Goal: Task Accomplishment & Management: Use online tool/utility

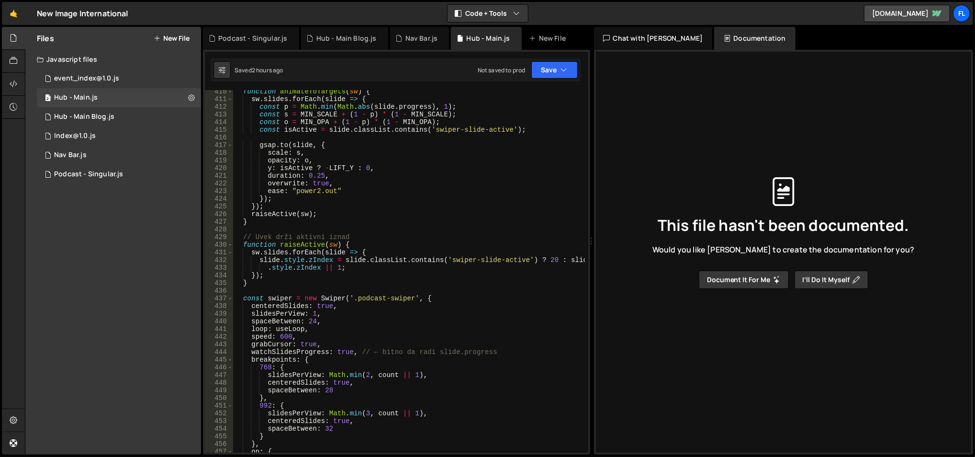
scroll to position [3166, 0]
click at [311, 323] on div "function animateToTargets ( sw ) { sw . slides . forEach ( slide => { const p =…" at bounding box center [409, 277] width 352 height 379
click at [361, 280] on div "function animateToTargets ( sw ) { sw . slides . forEach ( slide => { const p =…" at bounding box center [409, 277] width 352 height 379
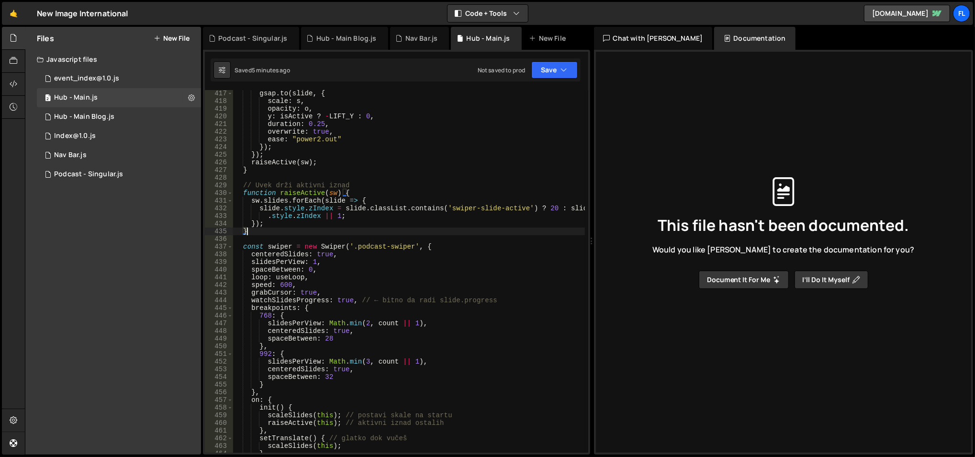
scroll to position [3218, 0]
click at [300, 266] on div "gsap . to ( slide , { scale : s , opacity : o , y : isActive ? - LIFT_Y : 0 , d…" at bounding box center [409, 279] width 352 height 379
click at [316, 285] on div "gsap . to ( slide , { scale : s , opacity : o , y : isActive ? - LIFT_Y : 0 , d…" at bounding box center [409, 279] width 352 height 379
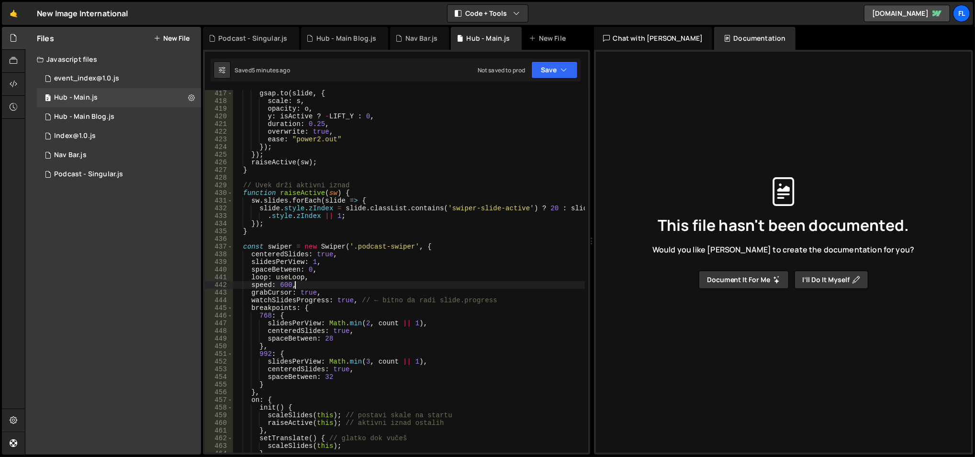
click at [249, 292] on div "gsap . to ( slide , { scale : s , opacity : o , y : isActive ? - LIFT_Y : 0 , d…" at bounding box center [409, 279] width 352 height 379
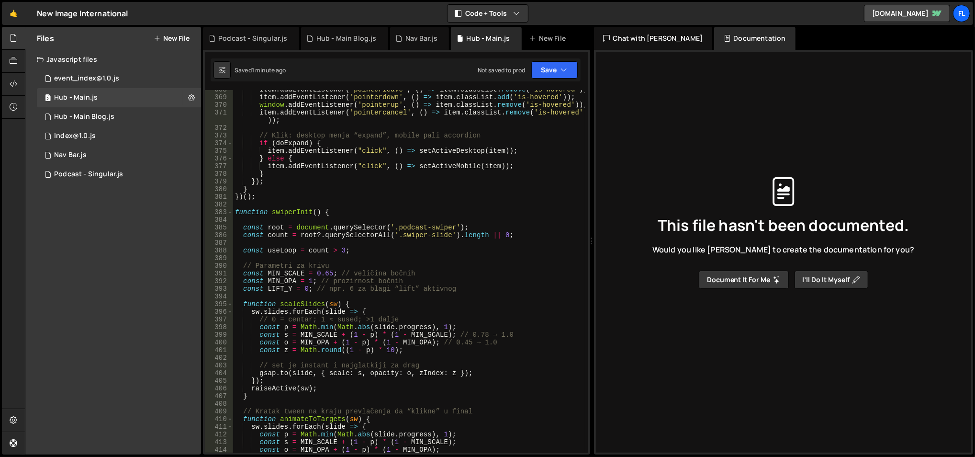
scroll to position [2838, 0]
click at [287, 271] on div "item . addEventListener ( 'pointerleave' , ( ) => item . classList . remove ( '…" at bounding box center [409, 275] width 352 height 379
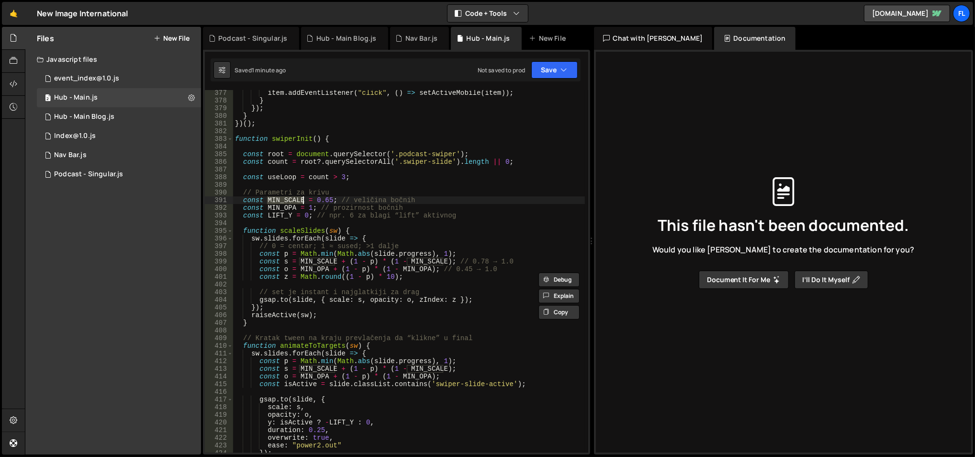
scroll to position [2920, 0]
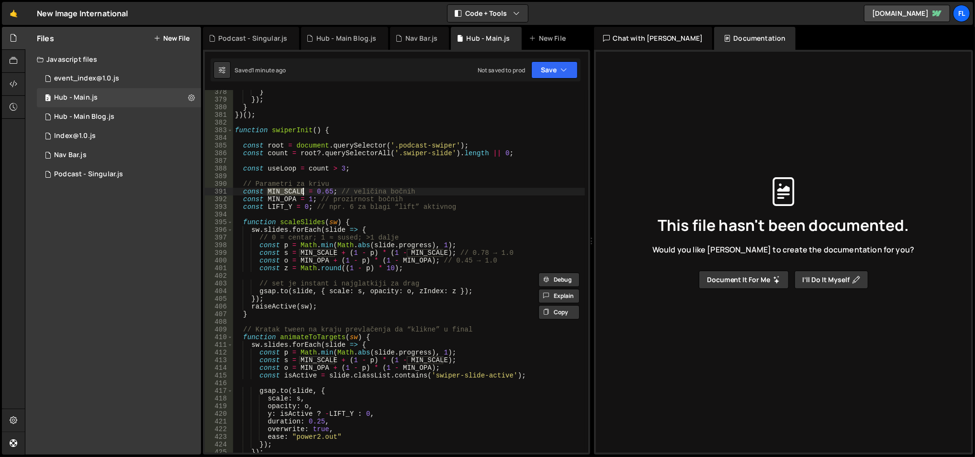
click at [280, 310] on div "} }) ; } }) ( ) ; function swiperInit ( ) { const root = document . querySelect…" at bounding box center [409, 277] width 352 height 379
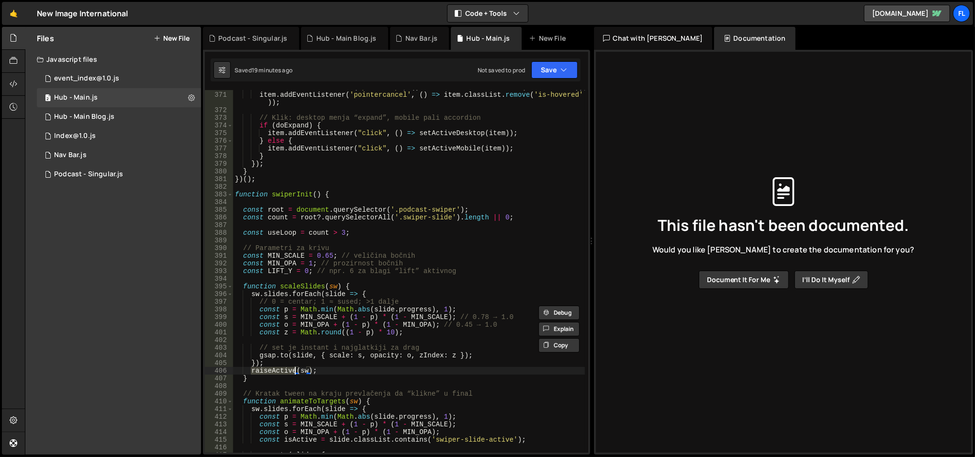
scroll to position [2856, 0]
click at [229, 195] on span at bounding box center [229, 195] width 5 height 8
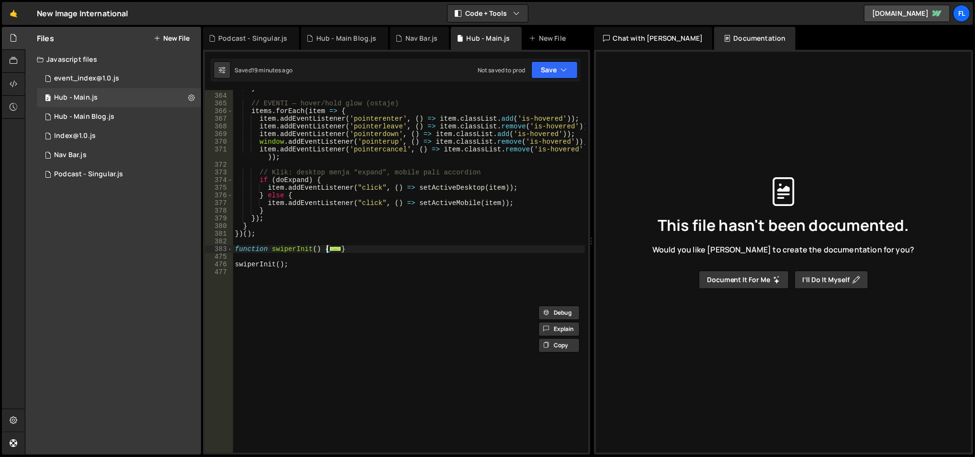
scroll to position [2801, 0]
drag, startPoint x: 350, startPoint y: 247, endPoint x: 231, endPoint y: 248, distance: 119.2
click at [231, 248] on div "raiseActive(sw); 363 364 365 366 367 368 369 370 371 372 373 374 375 376 377 37…" at bounding box center [397, 271] width 384 height 362
click at [334, 245] on div "} // EVENTI — hover/hold glow (ostaje) items . forEach ( item => { item . addEv…" at bounding box center [409, 271] width 352 height 362
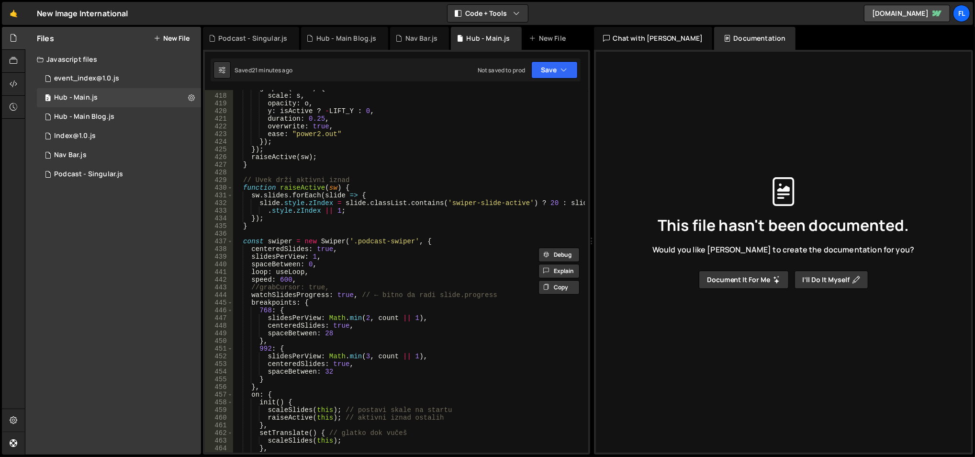
scroll to position [3216, 0]
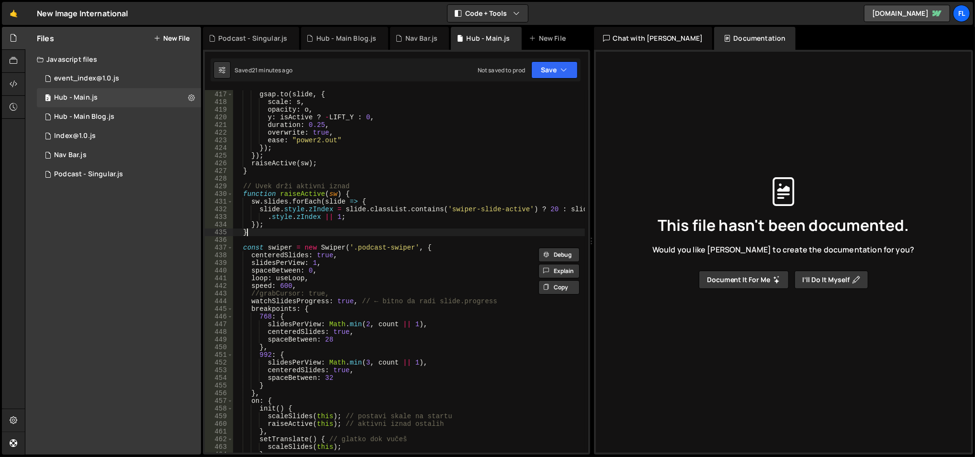
click at [319, 231] on div "gsap . to ( slide , { scale : s , opacity : o , y : isActive ? - LIFT_Y : 0 , d…" at bounding box center [409, 272] width 352 height 379
type textarea "}"
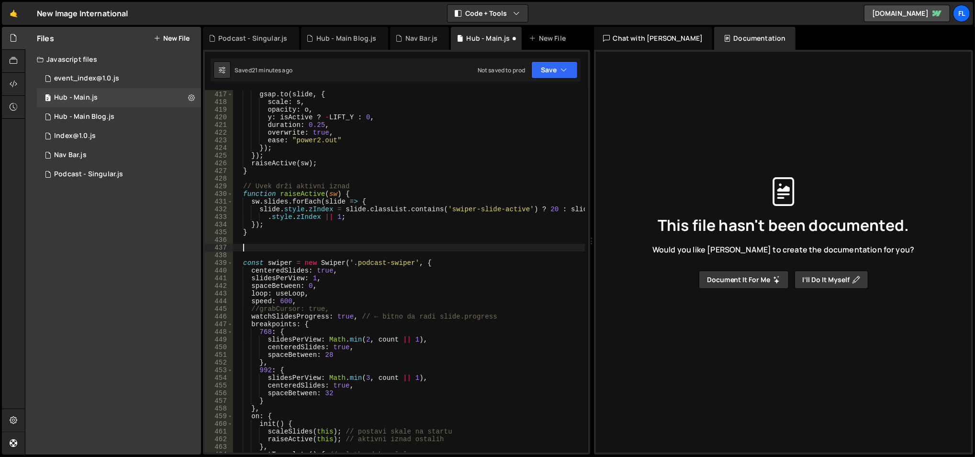
paste textarea
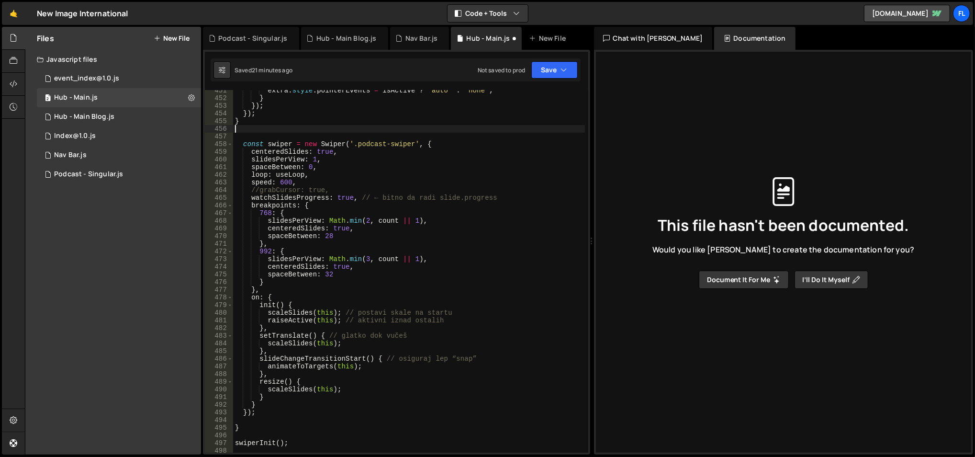
scroll to position [3494, 0]
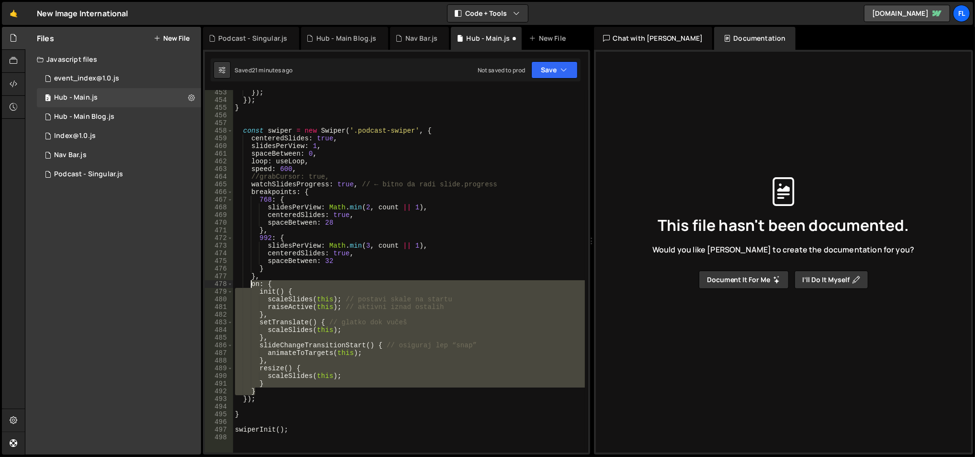
drag, startPoint x: 259, startPoint y: 374, endPoint x: 251, endPoint y: 282, distance: 93.2
click at [251, 282] on div "}) ; }) ; } const swiper = new Swiper ( '.podcast-swiper' , { centeredSlides : …" at bounding box center [409, 278] width 352 height 379
type textarea "on: { init() {"
paste textarea
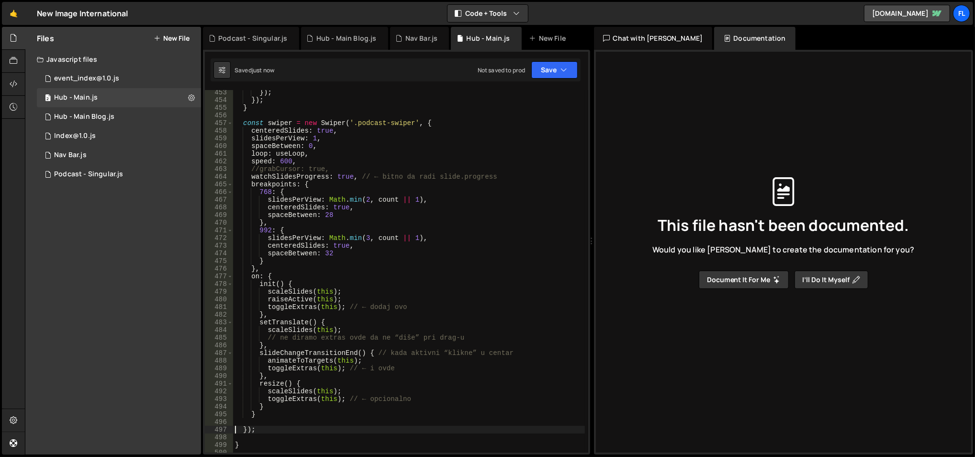
click at [358, 265] on div "}) ; }) ; } const swiper = new Swiper ( '.podcast-swiper' , { centeredSlides : …" at bounding box center [409, 278] width 352 height 379
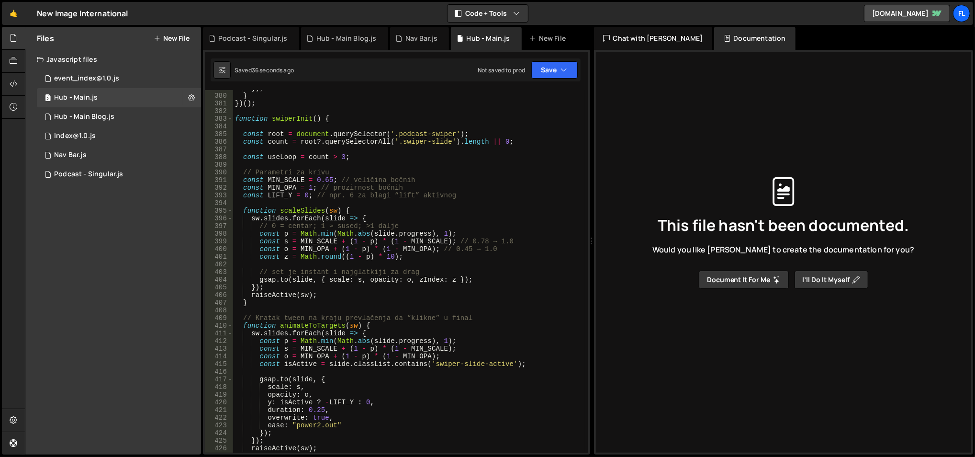
scroll to position [2932, 0]
click at [279, 188] on div "}) ; } }) ( ) ; function swiperInit ( ) { const root = document . querySelector…" at bounding box center [409, 273] width 352 height 379
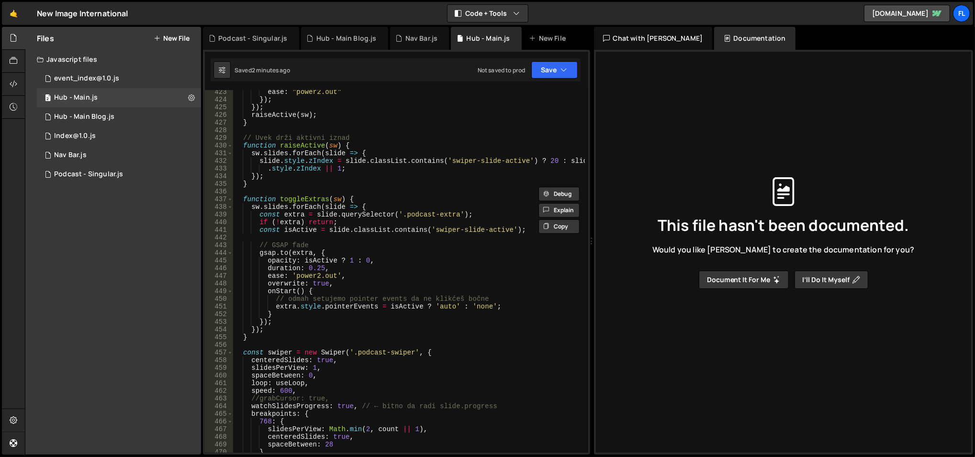
scroll to position [3265, 0]
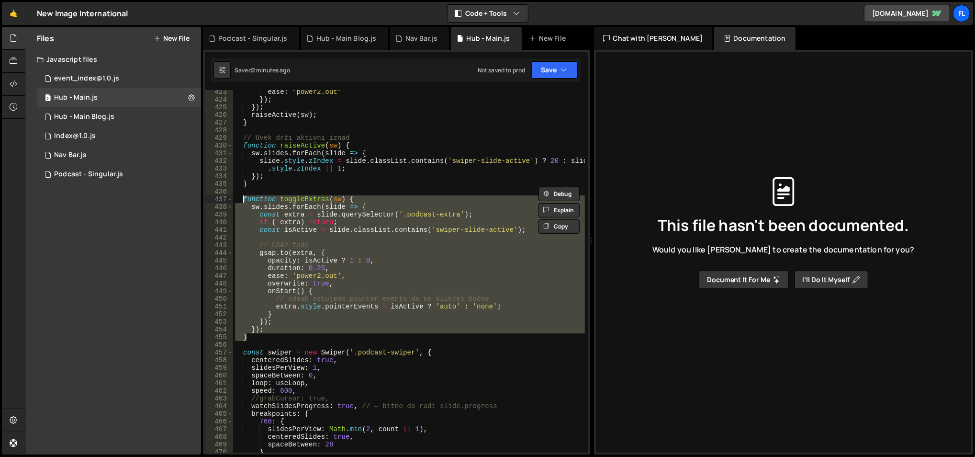
drag, startPoint x: 270, startPoint y: 339, endPoint x: 241, endPoint y: 202, distance: 139.8
click at [241, 202] on div "ease : "power2.out" }) ; }) ; raiseActive ( sw ) ; } // Uvek drži aktivni iznad…" at bounding box center [409, 277] width 352 height 379
type textarea "function toggleExtras(sw) { sw.slides.forEach(slide => {"
paste textarea
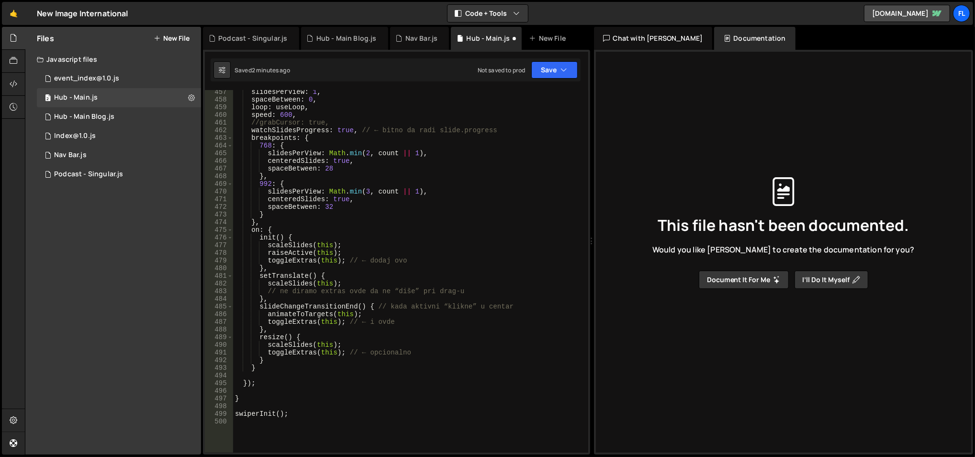
scroll to position [3526, 0]
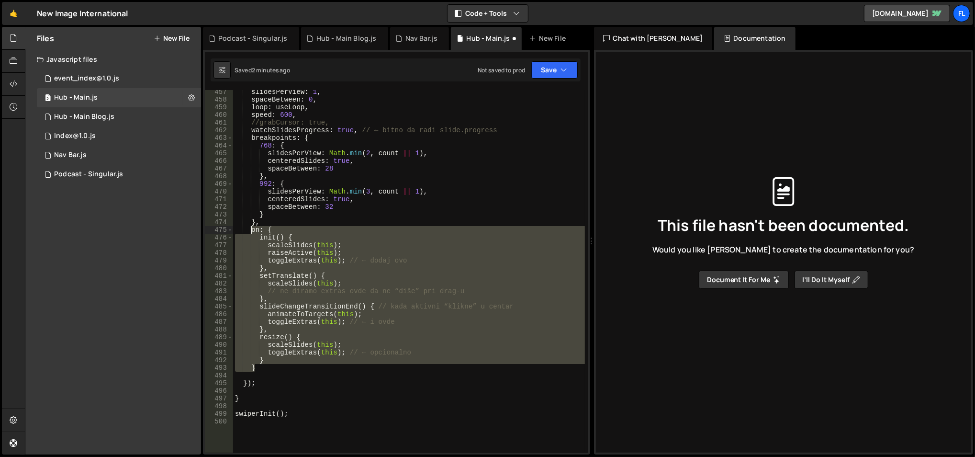
drag, startPoint x: 270, startPoint y: 366, endPoint x: 249, endPoint y: 227, distance: 139.9
click at [249, 227] on div "slidesPerView : 1 , spaceBetween : 0 , loop : useLoop , speed : 600 , //grabCur…" at bounding box center [409, 277] width 352 height 379
type textarea "on: { init() {"
paste textarea
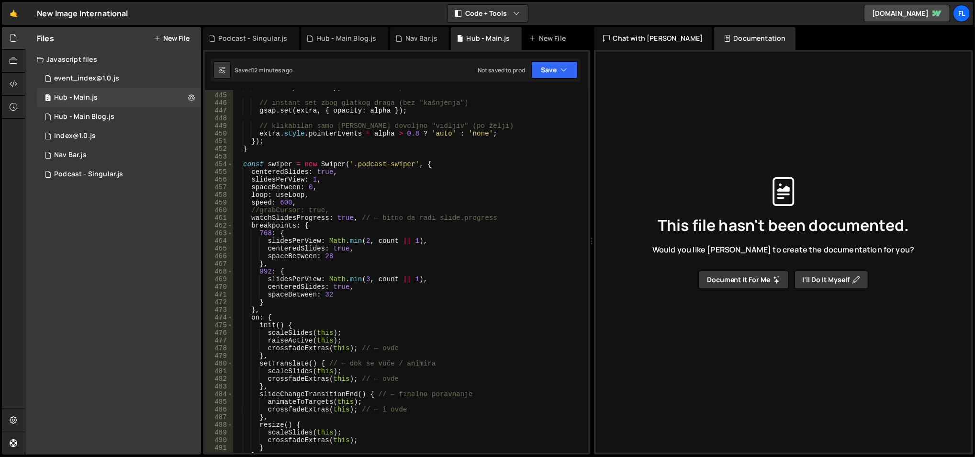
scroll to position [3326, 0]
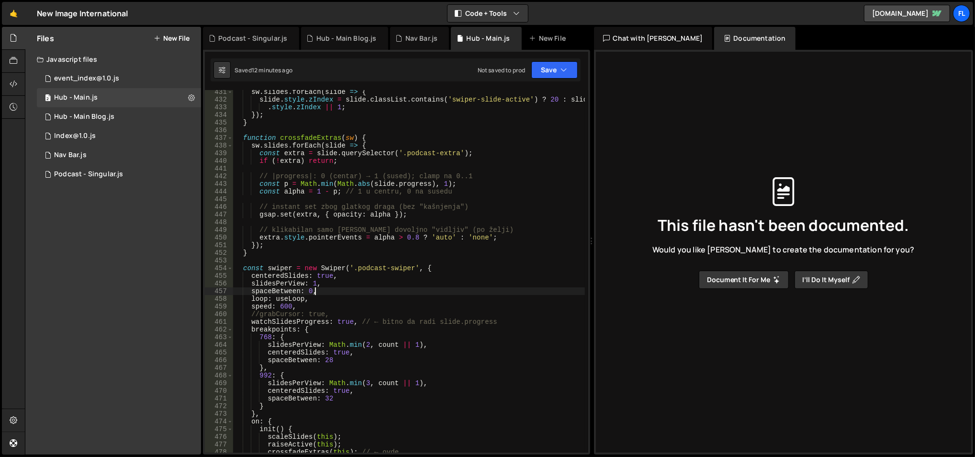
click at [343, 290] on div "sw . slides . forEach ( slide => { slide . style . zIndex = slide . classList .…" at bounding box center [409, 277] width 352 height 379
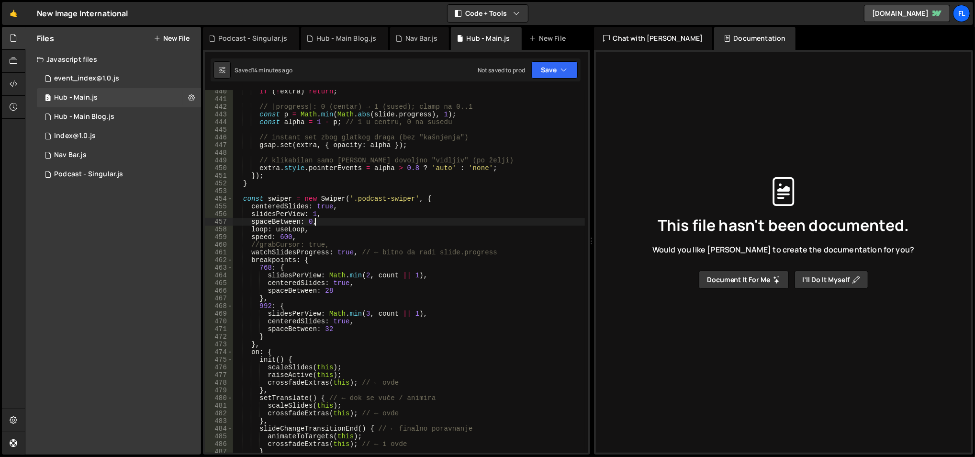
scroll to position [3402, 0]
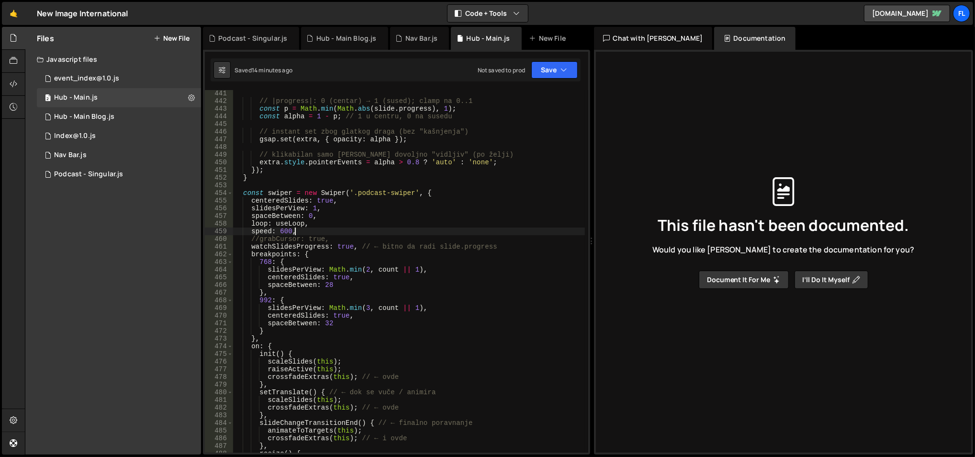
click at [328, 234] on div "// |progress|: 0 (centar) → 1 (sused); clamp na 0..1 const p = Math . min ( Mat…" at bounding box center [409, 279] width 352 height 379
type textarea "speed: 600,"
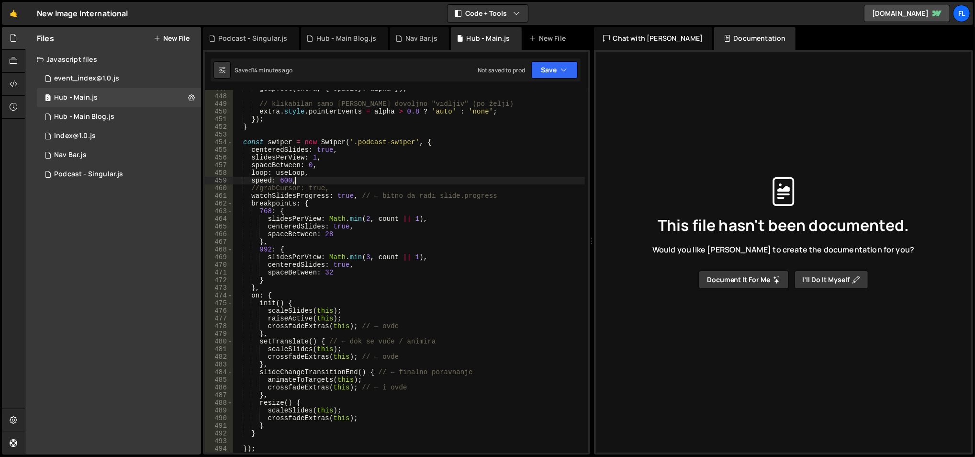
scroll to position [3434, 0]
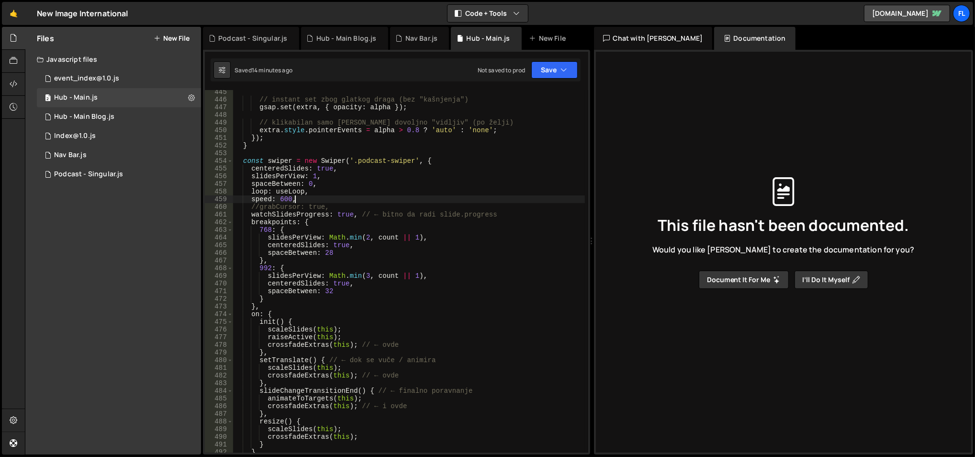
paste textarea "},"
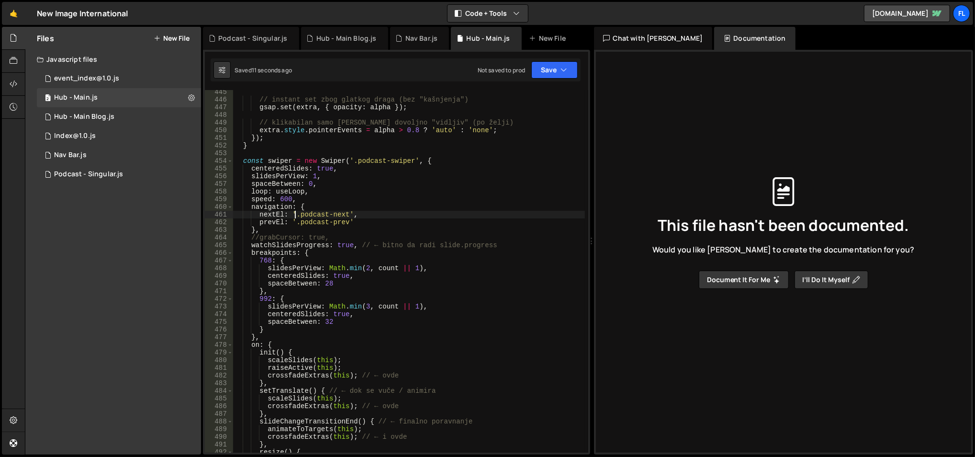
click at [296, 213] on div "// instant set zbog glatkog draga (bez "kašnjenja") gsap . set ( extra , { opac…" at bounding box center [409, 277] width 352 height 379
paste textarea "Section 2"
drag, startPoint x: 343, startPoint y: 213, endPoint x: 395, endPoint y: 215, distance: 51.3
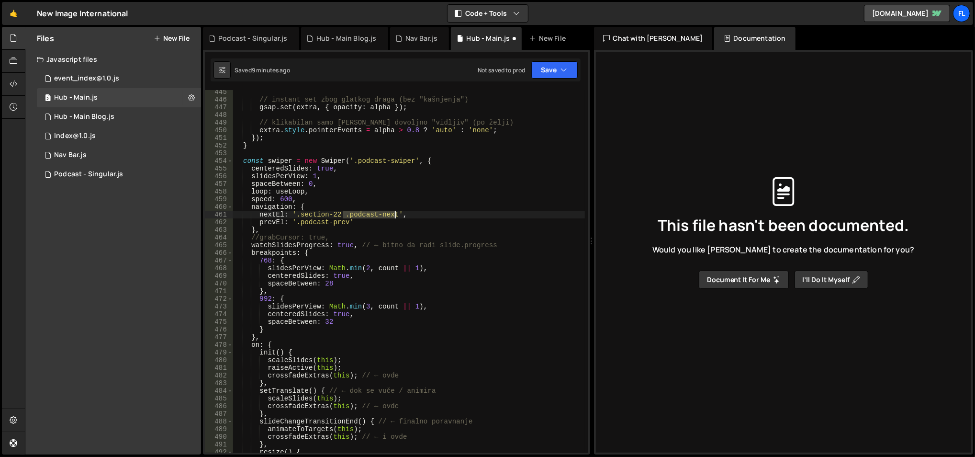
click at [395, 215] on div "// instant set zbog glatkog draga (bez "kašnjenja") gsap . set ( extra , { opac…" at bounding box center [409, 277] width 352 height 379
paste textarea "_109x109 prev_btn"
click at [341, 212] on div "// instant set zbog glatkog draga (bez "kašnjenja") gsap . set ( extra , { opac…" at bounding box center [409, 277] width 352 height 379
drag, startPoint x: 294, startPoint y: 214, endPoint x: 416, endPoint y: 214, distance: 122.1
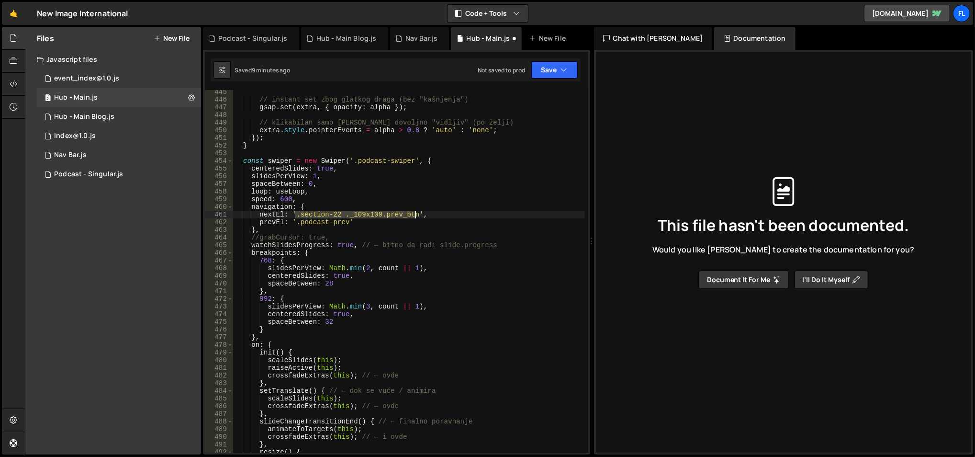
click at [416, 214] on div "// instant set zbog glatkog draga (bez "kašnjenja") gsap . set ( extra , { opac…" at bounding box center [409, 277] width 352 height 379
click at [297, 221] on div "// instant set zbog glatkog draga (bez "kašnjenja") gsap . set ( extra , { opac…" at bounding box center [409, 277] width 352 height 379
drag, startPoint x: 297, startPoint y: 221, endPoint x: 347, endPoint y: 221, distance: 49.8
click at [347, 221] on div "// instant set zbog glatkog draga (bez "kašnjenja") gsap . set ( extra , { opac…" at bounding box center [409, 277] width 352 height 379
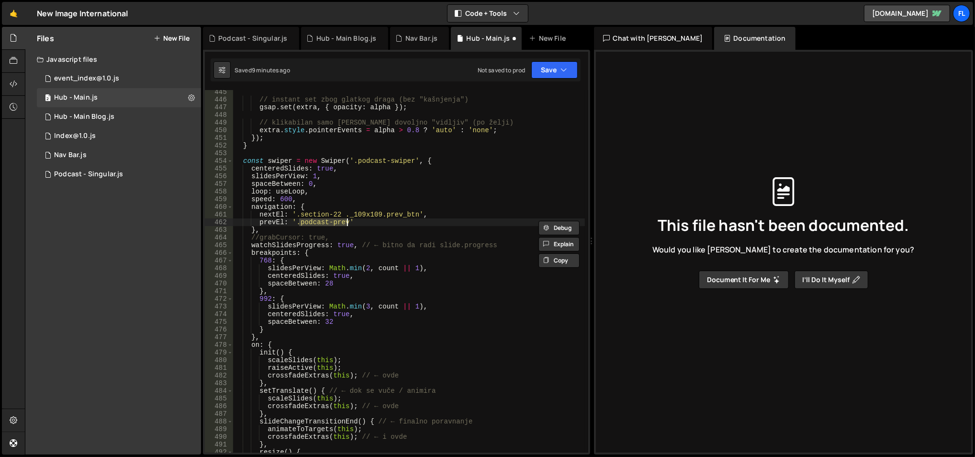
paste textarea ".section-22 ._109x109.prev_btn"
click at [301, 222] on div "// instant set zbog glatkog draga (bez "kašnjenja") gsap . set ( extra , { opac…" at bounding box center [409, 277] width 352 height 379
click at [389, 223] on div "// instant set zbog glatkog draga (bez "kašnjenja") gsap . set ( extra , { opac…" at bounding box center [409, 277] width 352 height 379
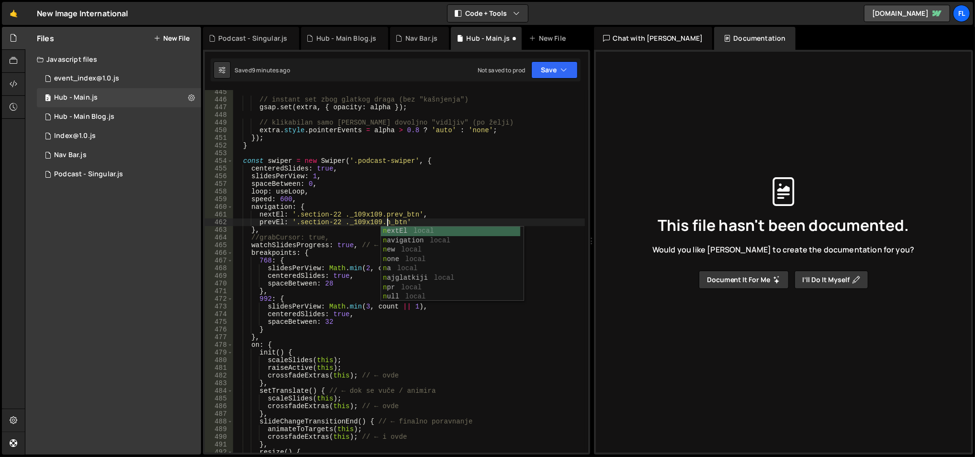
scroll to position [0, 11]
click at [335, 216] on div "// instant set zbog glatkog draga (bez "kašnjenja") gsap . set ( extra , { opac…" at bounding box center [409, 277] width 352 height 379
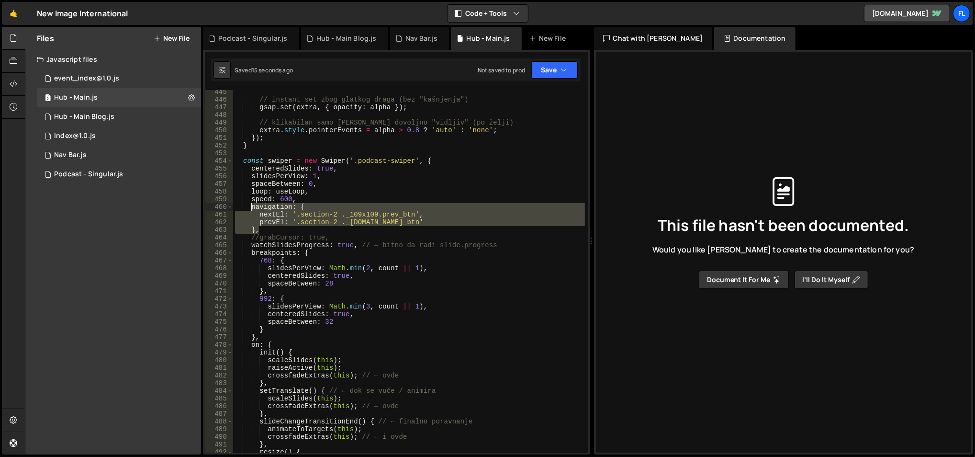
drag, startPoint x: 395, startPoint y: 227, endPoint x: 251, endPoint y: 208, distance: 144.4
click at [250, 208] on div "// instant set zbog glatkog draga (bez "kašnjenja") gsap . set ( extra , { opac…" at bounding box center [409, 277] width 352 height 379
click at [269, 217] on div "// instant set zbog glatkog draga (bez "kašnjenja") gsap . set ( extra , { opac…" at bounding box center [409, 277] width 352 height 379
drag, startPoint x: 264, startPoint y: 232, endPoint x: 252, endPoint y: 208, distance: 27.2
click at [252, 208] on div "// instant set zbog glatkog draga (bez "kašnjenja") gsap . set ( extra , { opac…" at bounding box center [409, 277] width 352 height 379
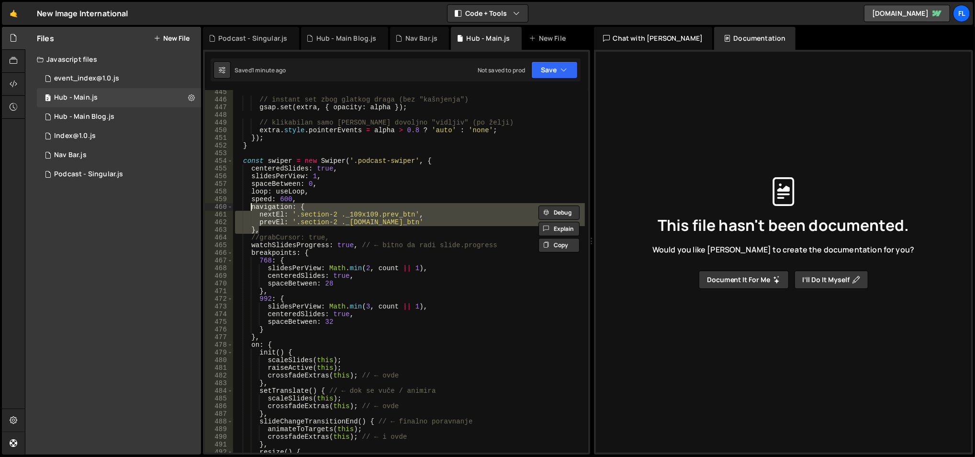
paste textarea "}"
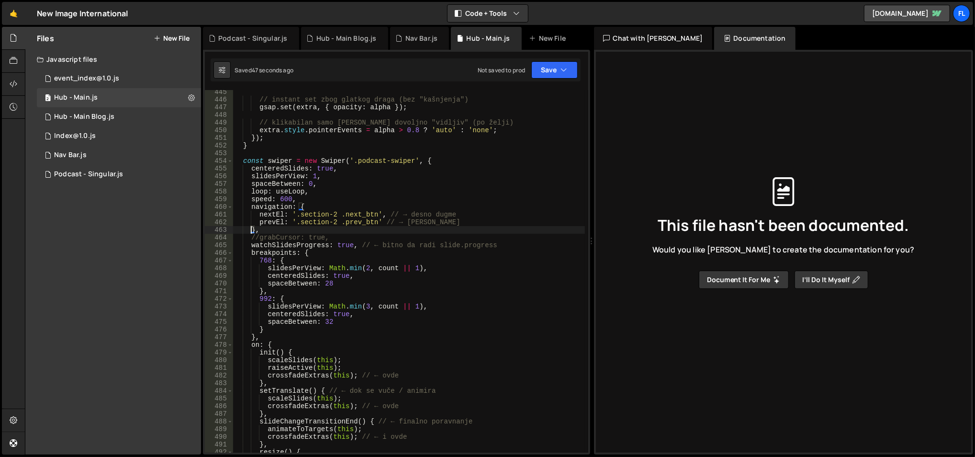
click at [355, 220] on div "// instant set zbog glatkog draga (bez "kašnjenja") gsap . set ( extra , { opac…" at bounding box center [409, 277] width 352 height 379
click at [361, 215] on div "// instant set zbog glatkog draga (bez "kašnjenja") gsap . set ( extra , { opac…" at bounding box center [409, 277] width 352 height 379
paste textarea "prev"
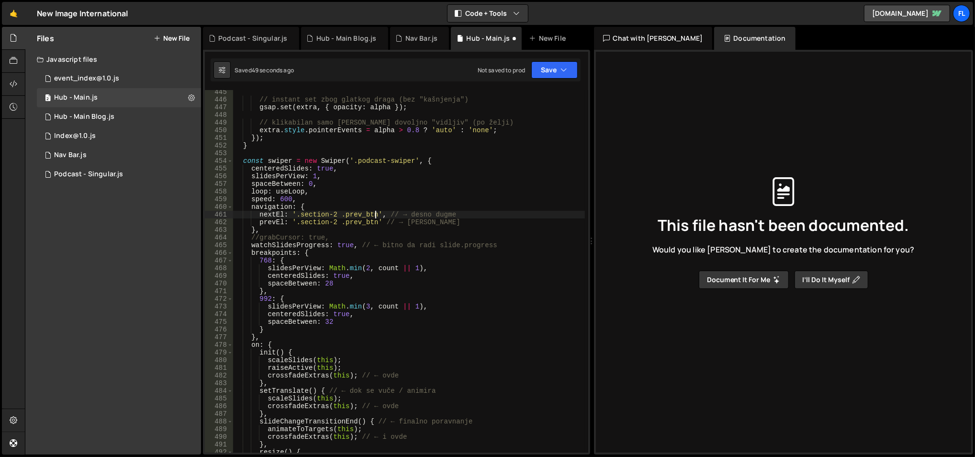
click at [358, 221] on div "// instant set zbog glatkog draga (bez "kašnjenja") gsap . set ( extra , { opac…" at bounding box center [409, 277] width 352 height 379
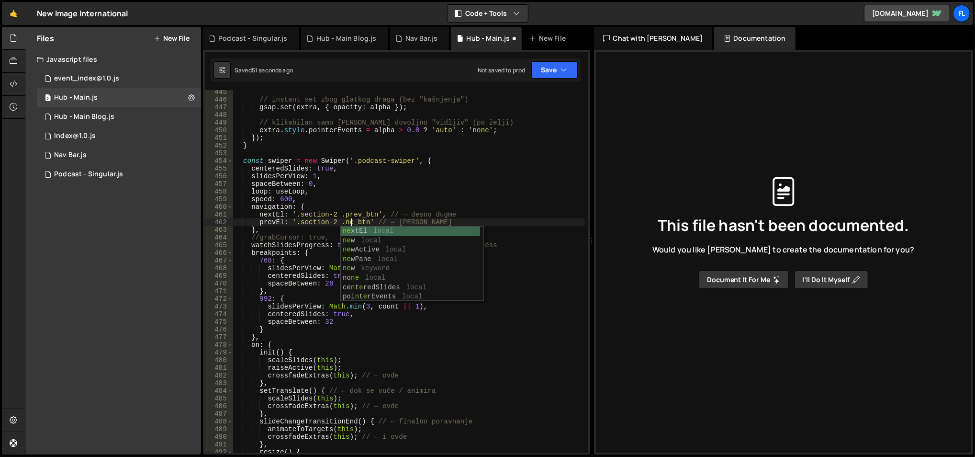
scroll to position [0, 9]
click at [362, 196] on div "// instant set zbog glatkog draga (bez "kašnjenja") gsap . set ( extra , { opac…" at bounding box center [409, 277] width 352 height 379
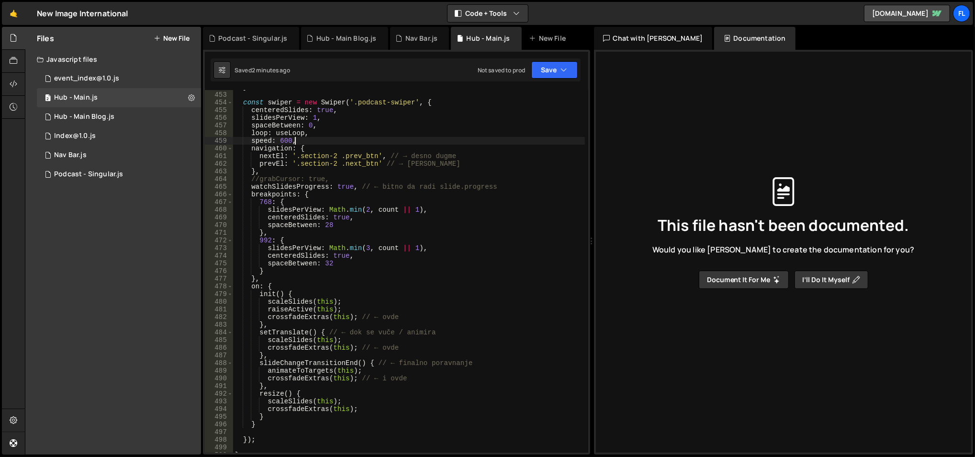
scroll to position [3486, 0]
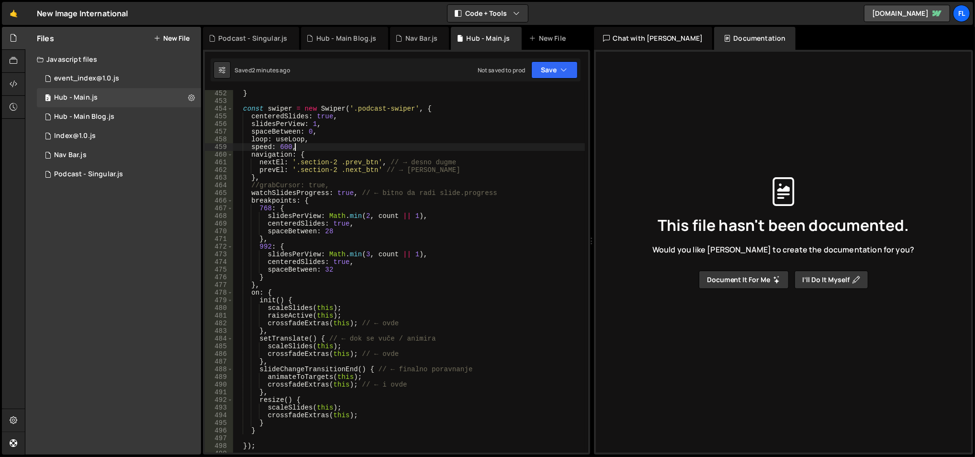
click at [325, 271] on div "} const swiper = new Swiper ( '.podcast-swiper' , { centeredSlides : true , sli…" at bounding box center [409, 279] width 352 height 379
click at [349, 259] on div "} const swiper = new Swiper ( '.podcast-swiper' , { centeredSlides : true , sli…" at bounding box center [409, 279] width 352 height 379
click at [325, 231] on div "} const swiper = new Swiper ( '.podcast-swiper' , { centeredSlides : true , sli…" at bounding box center [409, 279] width 352 height 379
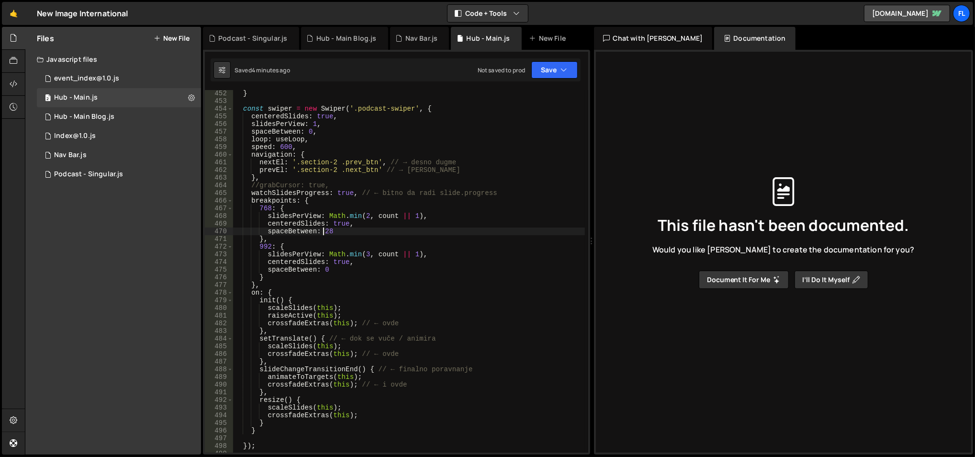
click at [325, 231] on div "} const swiper = new Swiper ( '.podcast-swiper' , { centeredSlides : true , sli…" at bounding box center [409, 279] width 352 height 379
type textarea "spaceBetween: 0"
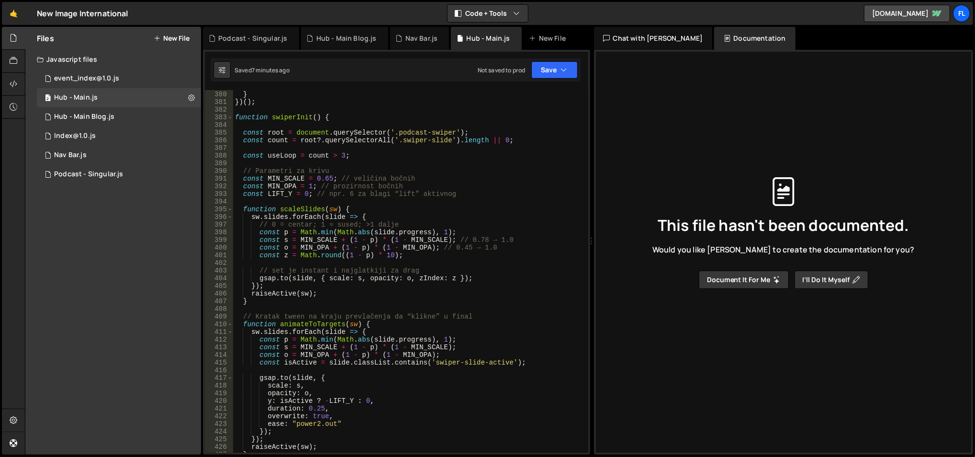
scroll to position [2931, 0]
click at [311, 265] on div "}) ; } }) ( ) ; function swiperInit ( ) { const root = document . querySelector…" at bounding box center [409, 274] width 352 height 379
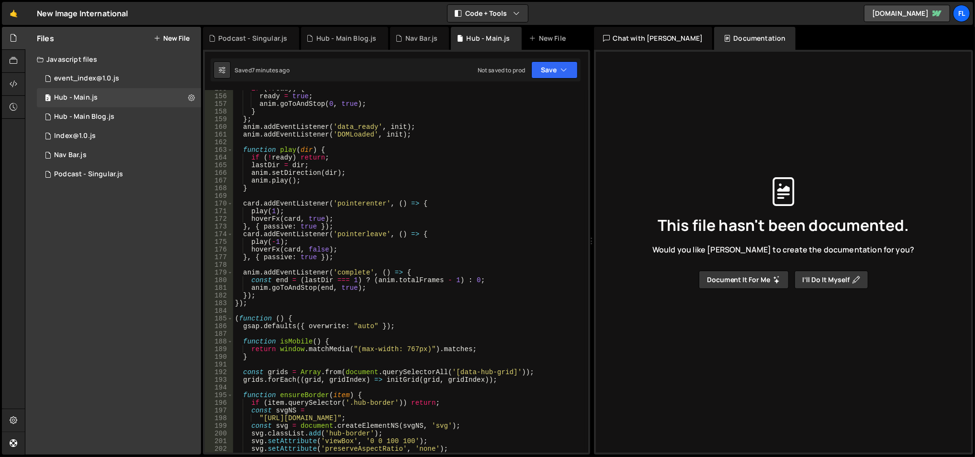
scroll to position [1196, 0]
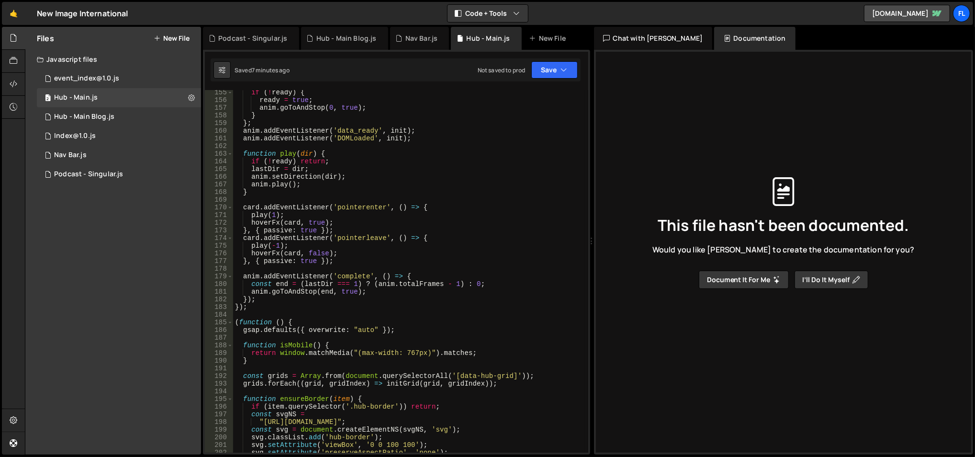
click at [358, 204] on div "if ( ! ready ) { ready = true ; anim . goToAndStop ( 0 , true ) ; } } ; anim . …" at bounding box center [409, 278] width 352 height 379
type textarea "card.addEventListener('pointerenter', () => {"
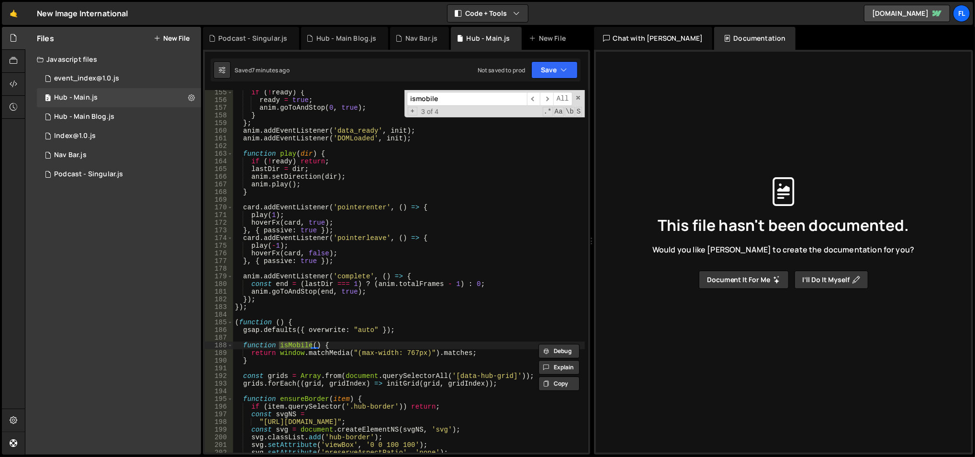
type input "ismobile"
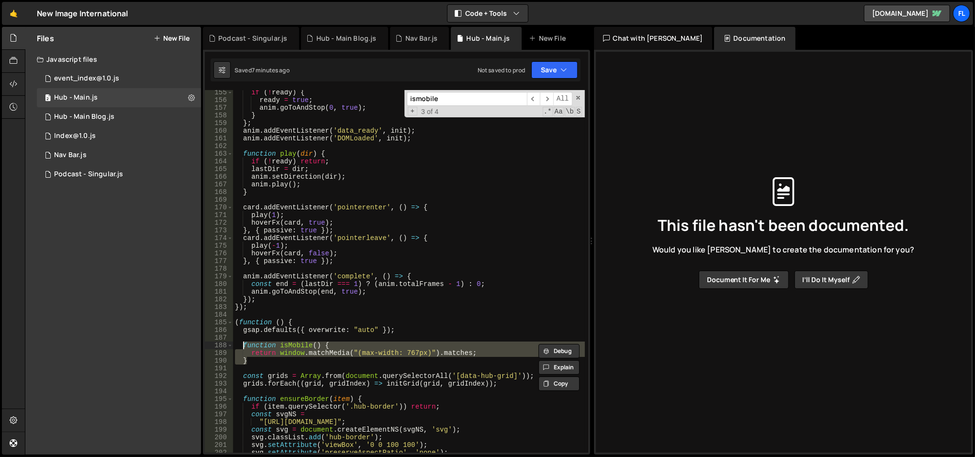
drag, startPoint x: 272, startPoint y: 362, endPoint x: 243, endPoint y: 345, distance: 33.7
click at [243, 345] on div "if ( ! ready ) { ready = true ; anim . goToAndStop ( 0 , true ) ; } } ; anim . …" at bounding box center [409, 278] width 352 height 379
click at [292, 343] on div "if ( ! ready ) { ready = true ; anim . goToAndStop ( 0 , true ) ; } } ; anim . …" at bounding box center [409, 271] width 352 height 362
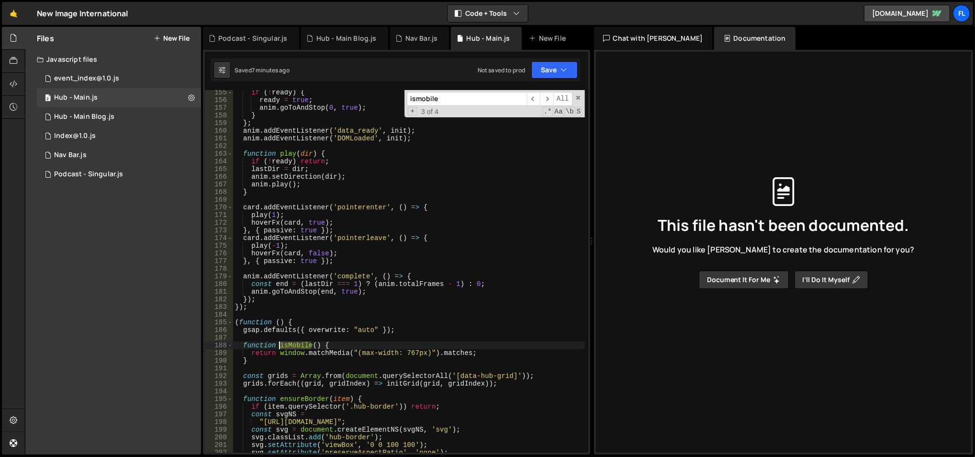
click at [292, 343] on div "if ( ! ready ) { ready = true ; anim . goToAndStop ( 0 , true ) ; } } ; anim . …" at bounding box center [409, 278] width 352 height 379
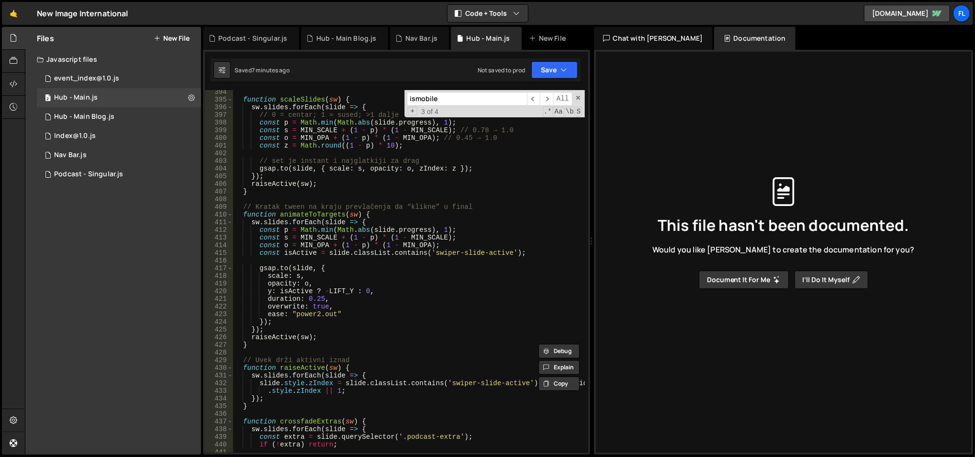
scroll to position [2973, 0]
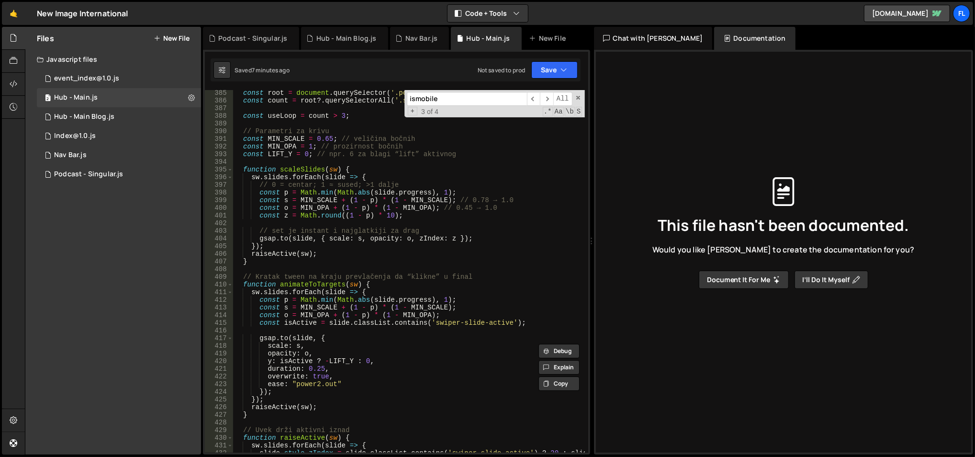
click at [425, 232] on div "const root = document . querySelector ( '.podcast-swiper' ) ; const count = roo…" at bounding box center [409, 278] width 352 height 379
type textarea "// set je instant i najglatkiji za drag"
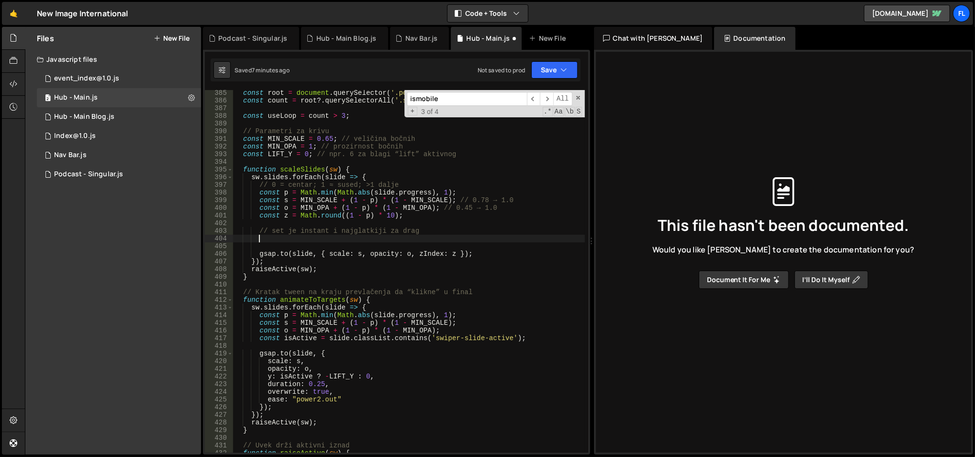
paste textarea "}"
type textarea "}"
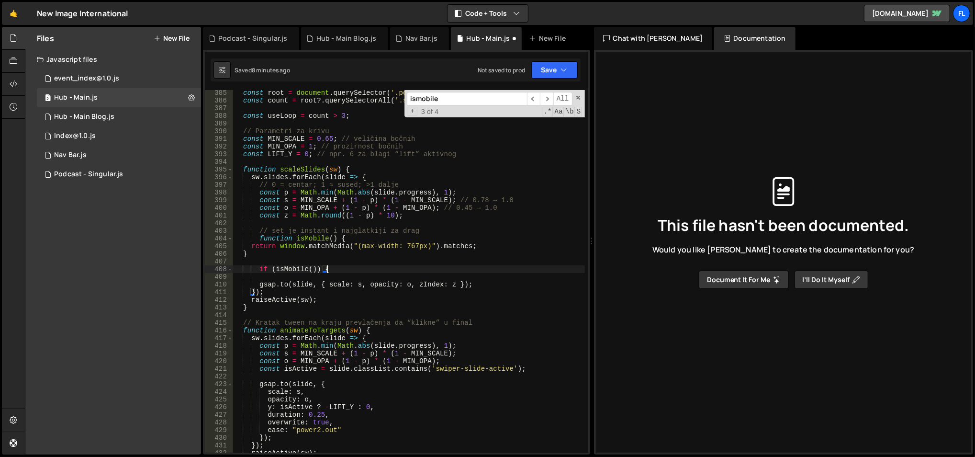
scroll to position [0, 5]
click at [499, 286] on div "const root = document . querySelector ( '.podcast-swiper' ) ; const count = roo…" at bounding box center [409, 278] width 352 height 379
type textarea "[DOMAIN_NAME](slide, { scale: s, opacity: o, zIndex: z }); }"
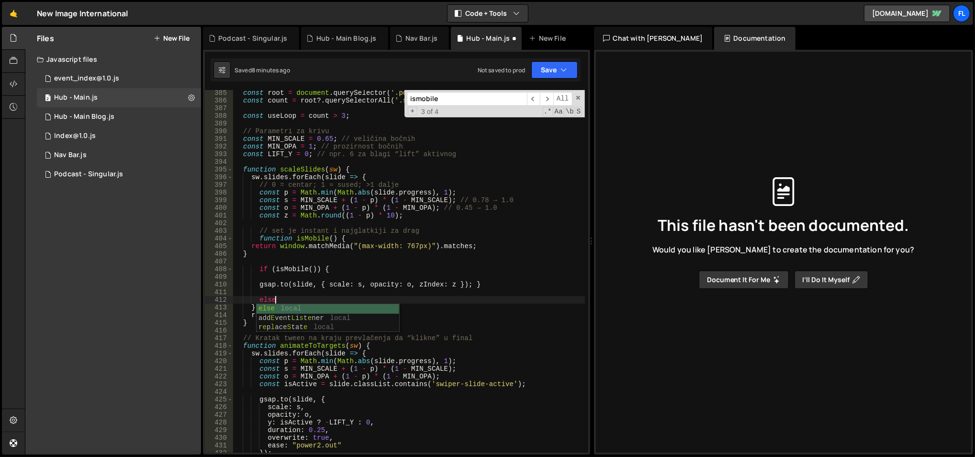
scroll to position [0, 2]
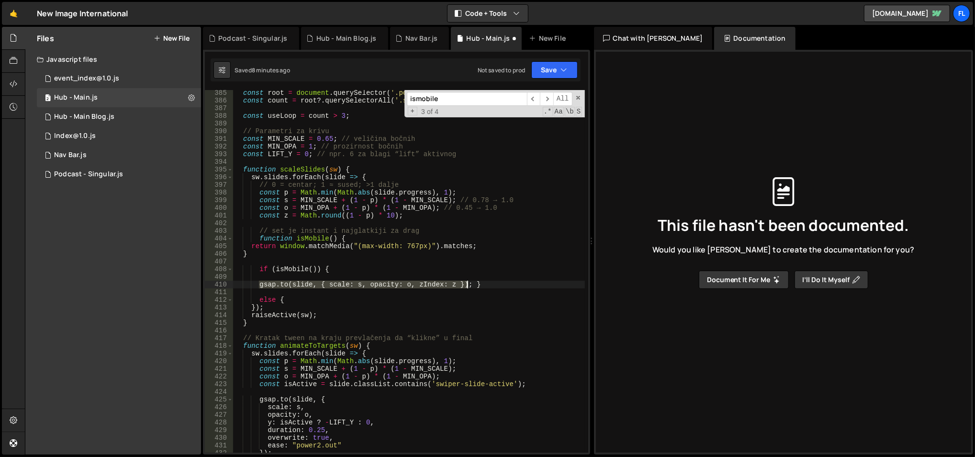
drag, startPoint x: 259, startPoint y: 285, endPoint x: 469, endPoint y: 287, distance: 209.2
click at [469, 287] on div "const root = document . querySelector ( '.podcast-swiper' ) ; const count = roo…" at bounding box center [409, 278] width 352 height 379
click at [419, 296] on div "const root = document . querySelector ( '.podcast-swiper' ) ; const count = roo…" at bounding box center [409, 278] width 352 height 379
paste textarea "[DOMAIN_NAME](slide, { scale: s, opacity: o, zIndex: z });"
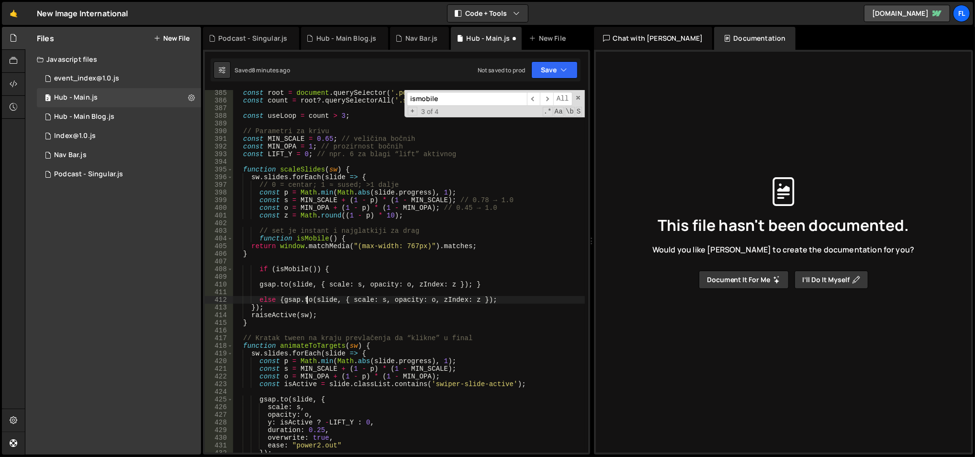
click at [308, 297] on div "const root = document . querySelector ( '.podcast-swiper' ) ; const count = roo…" at bounding box center [409, 278] width 352 height 379
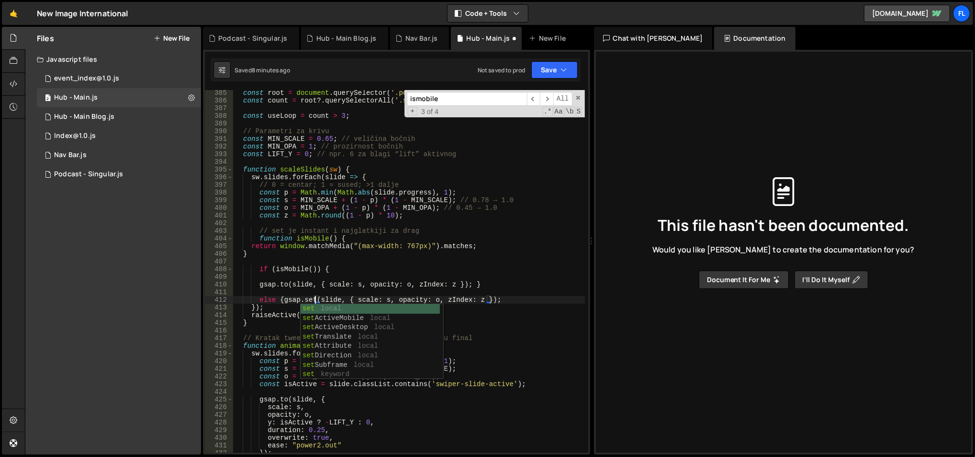
scroll to position [0, 5]
click at [498, 299] on div "const root = document . querySelector ( '.podcast-swiper' ) ; const count = roo…" at bounding box center [409, 278] width 352 height 379
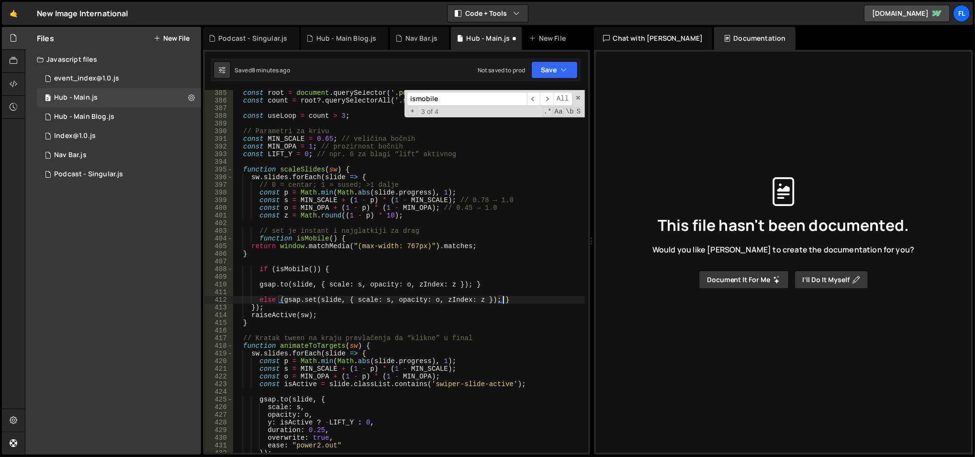
scroll to position [0, 18]
click at [450, 248] on div "const root = document . querySelector ( '.podcast-swiper' ) ; const count = roo…" at bounding box center [409, 278] width 352 height 379
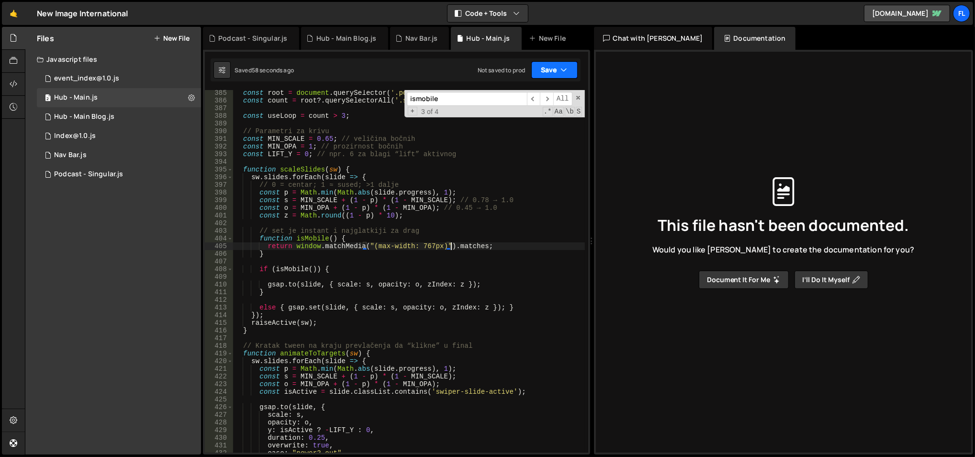
click at [559, 68] on button "Save" at bounding box center [554, 69] width 46 height 17
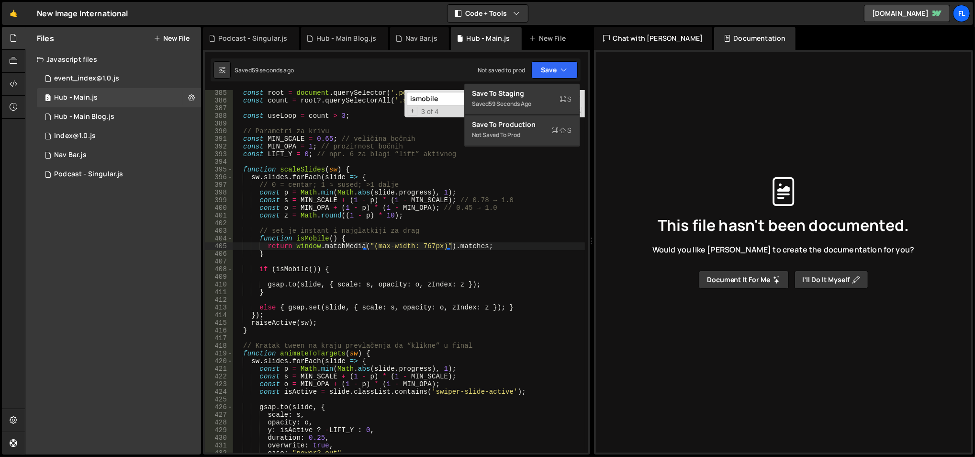
type textarea "if ([DEMOGRAPHIC_DATA]()) {"
click at [329, 269] on div "const root = document . querySelector ( '.podcast-swiper' ) ; const count = roo…" at bounding box center [409, 278] width 352 height 379
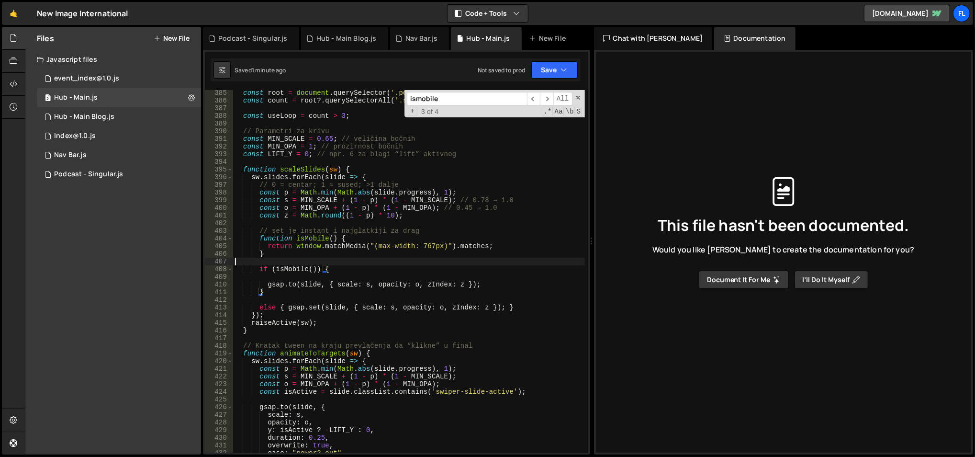
click at [325, 258] on div "const root = document . querySelector ( '.podcast-swiper' ) ; const count = roo…" at bounding box center [409, 278] width 352 height 379
click at [339, 255] on div "const root = document . querySelector ( '.podcast-swiper' ) ; const count = roo…" at bounding box center [409, 278] width 352 height 379
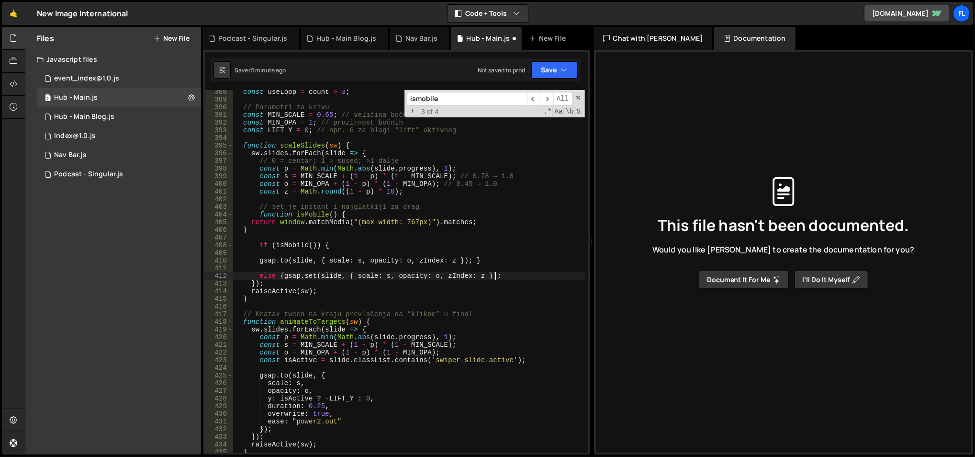
scroll to position [2997, 0]
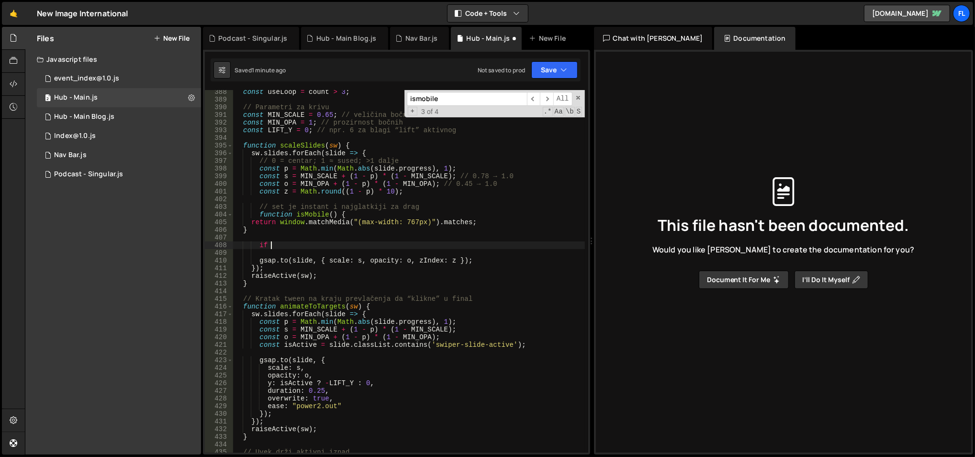
type textarea "if"
type textarea "}"
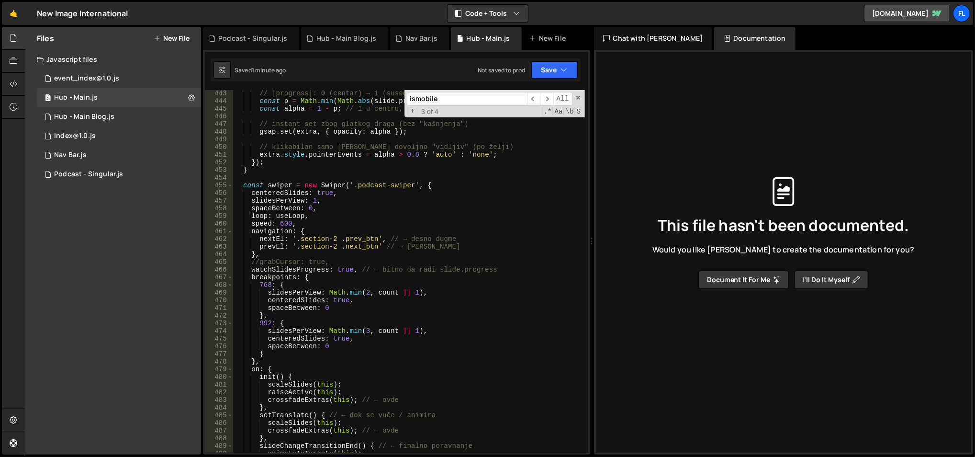
scroll to position [3422, 0]
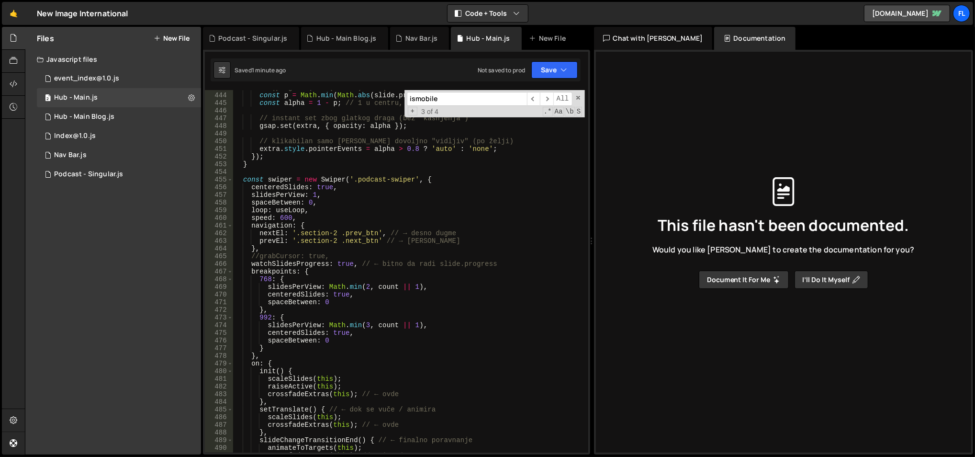
click at [365, 287] on div "// |progress|: 0 (centar) → 1 (sused); clamp na 0..1 const p = Math . min ( Mat…" at bounding box center [409, 273] width 352 height 379
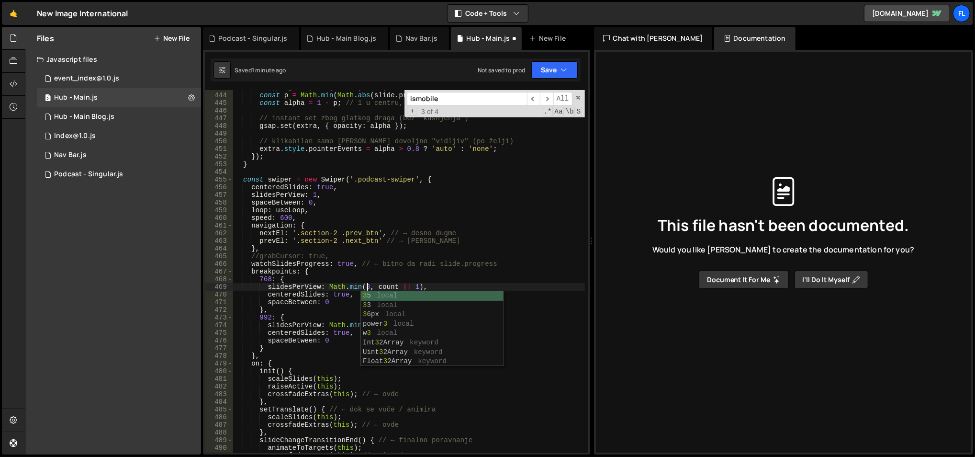
click at [384, 251] on div "// |progress|: 0 (centar) → 1 (sused); clamp na 0..1 const p = Math . min ( Mat…" at bounding box center [409, 273] width 352 height 379
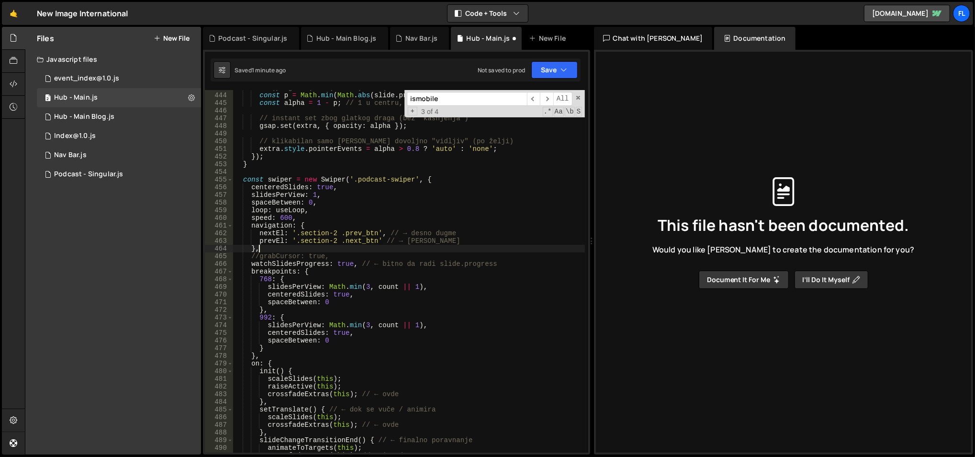
scroll to position [0, 1]
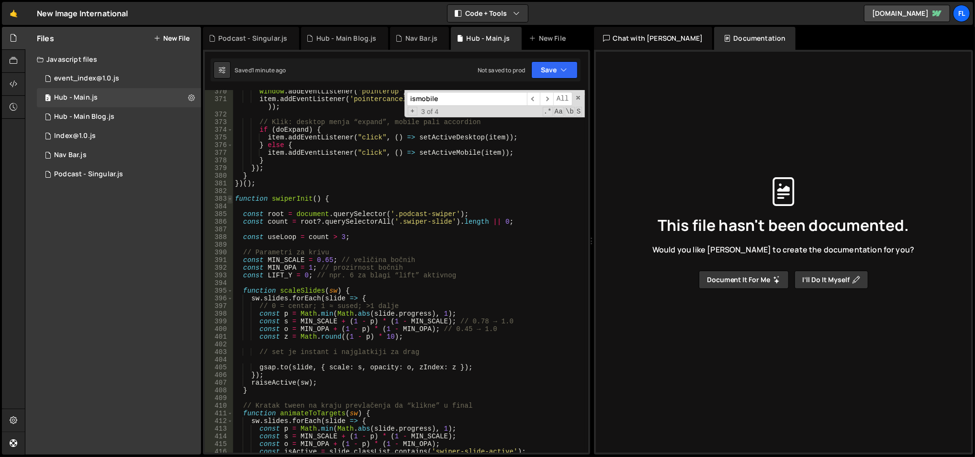
click at [231, 195] on span at bounding box center [229, 199] width 5 height 8
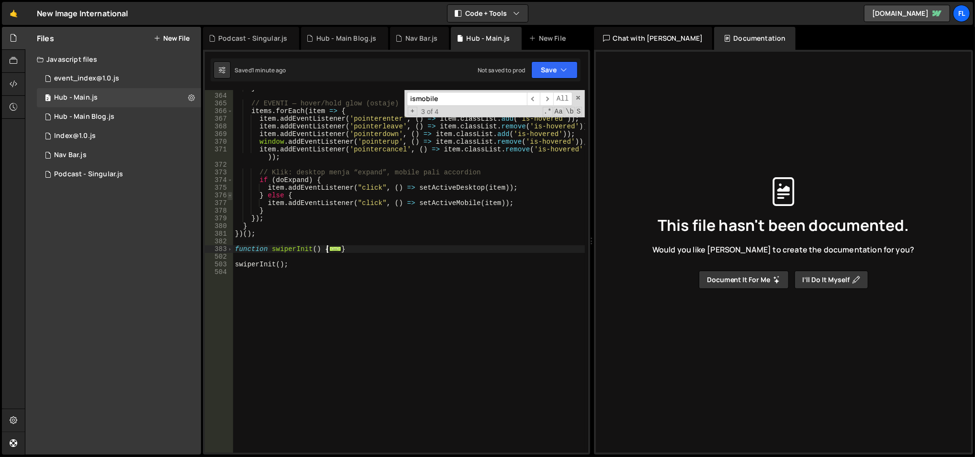
scroll to position [2801, 0]
drag, startPoint x: 353, startPoint y: 248, endPoint x: 230, endPoint y: 249, distance: 123.1
click at [230, 249] on div "}, 363 364 365 366 367 368 369 370 371 372 373 374 375 376 377 378 379 380 381 …" at bounding box center [397, 271] width 384 height 362
type textarea "function swiperInit() {"
paste textarea
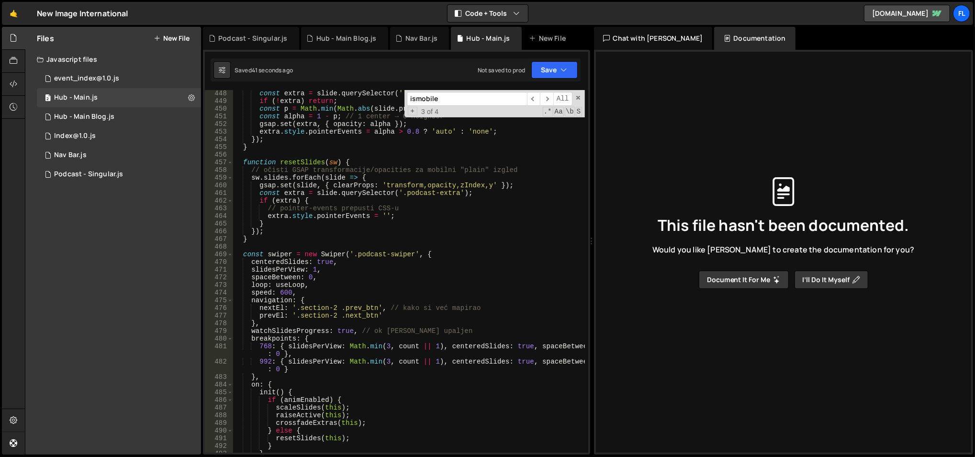
scroll to position [3464, 0]
click at [406, 265] on div "const extra = slide . querySelector ( '.podcast-extra' ) ; if ( ! extra ) retur…" at bounding box center [409, 277] width 352 height 379
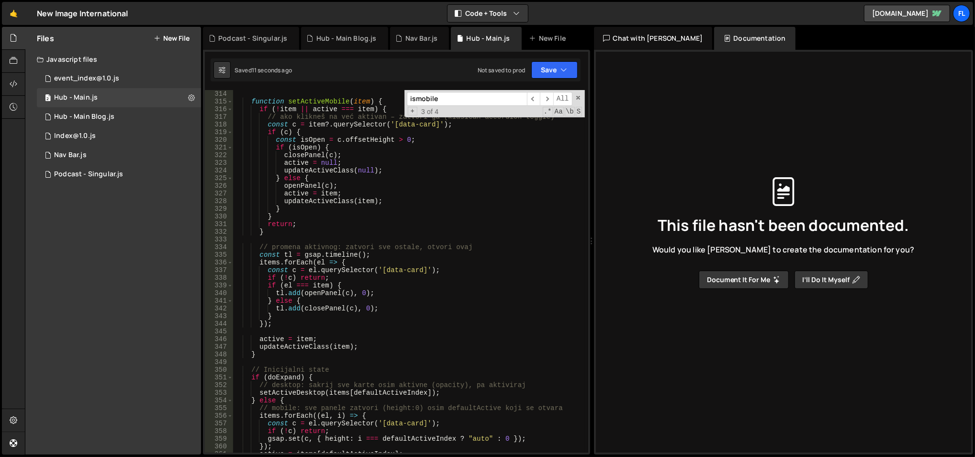
scroll to position [2399, 0]
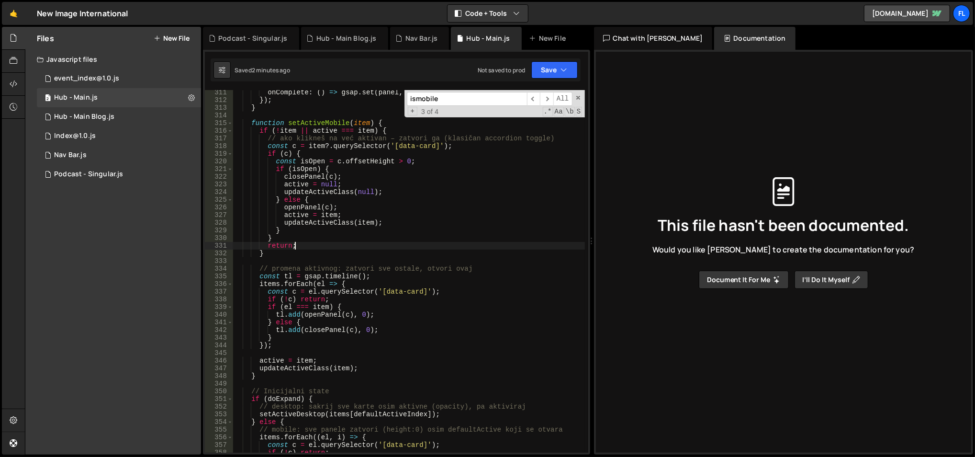
click at [325, 245] on div "onComplete : ( ) => gsap . set ( panel , { willChange : "" }) }) ; } function s…" at bounding box center [409, 278] width 352 height 379
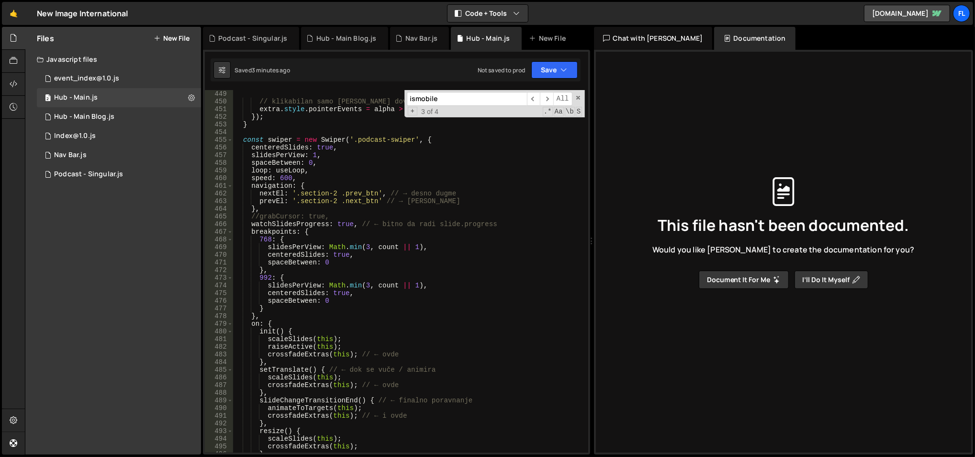
scroll to position [3463, 0]
click at [337, 258] on div "gsap . set ( extra , { opacity : alpha }) ; // klikabilan samo [PERSON_NAME] do…" at bounding box center [409, 271] width 352 height 379
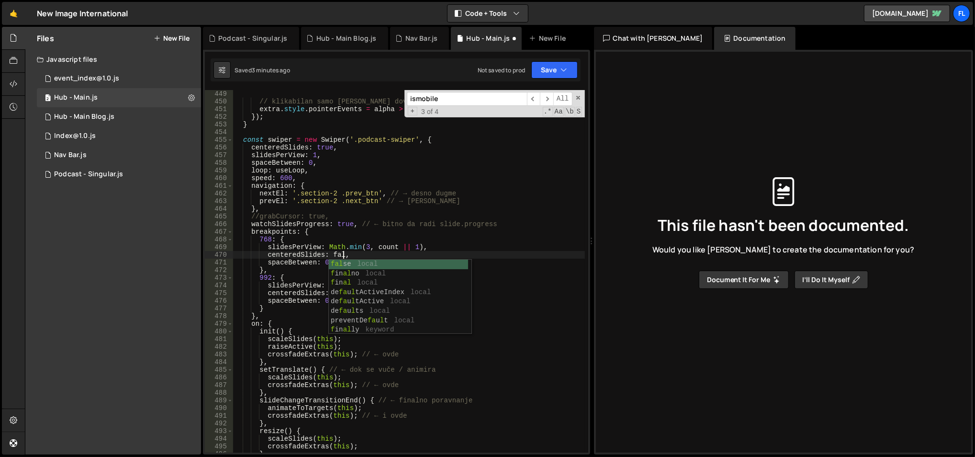
scroll to position [0, 8]
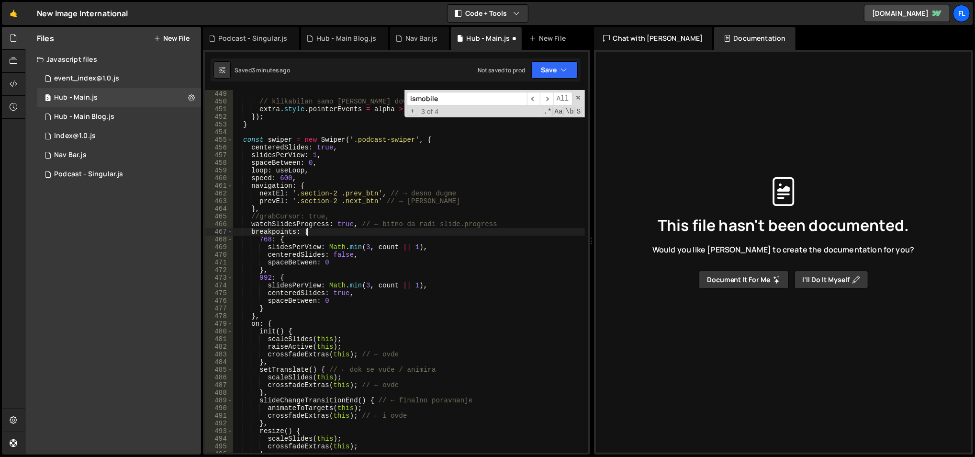
click at [393, 231] on div "gsap . set ( extra , { opacity : alpha }) ; // klikabilan samo [PERSON_NAME] do…" at bounding box center [409, 271] width 352 height 379
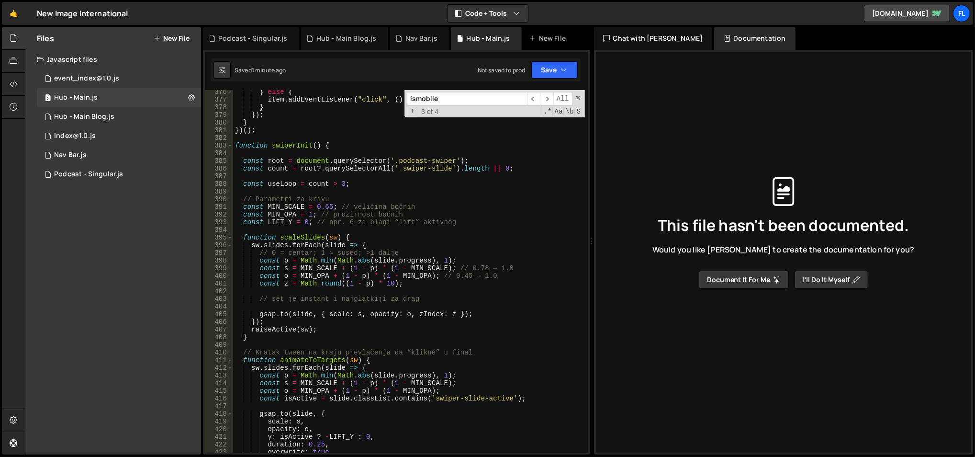
scroll to position [2873, 0]
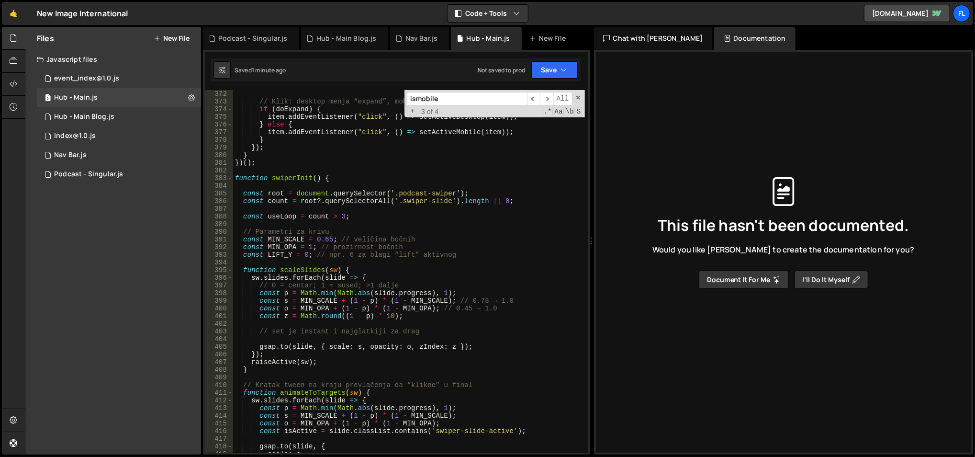
click at [226, 175] on div "383" at bounding box center [219, 178] width 28 height 8
type textarea "function swiperInit() {"
click at [226, 175] on div "383" at bounding box center [219, 178] width 28 height 8
click at [229, 178] on span at bounding box center [229, 178] width 5 height 8
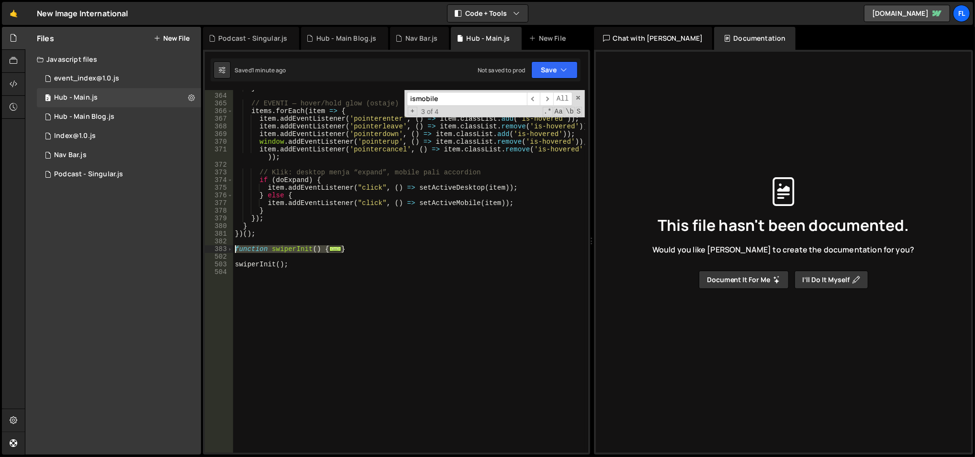
drag, startPoint x: 381, startPoint y: 248, endPoint x: 235, endPoint y: 250, distance: 146.0
click at [235, 250] on div "} // EVENTI — hover/hold glow (ostaje) items . forEach ( item => { item . addEv…" at bounding box center [409, 273] width 352 height 379
paste textarea
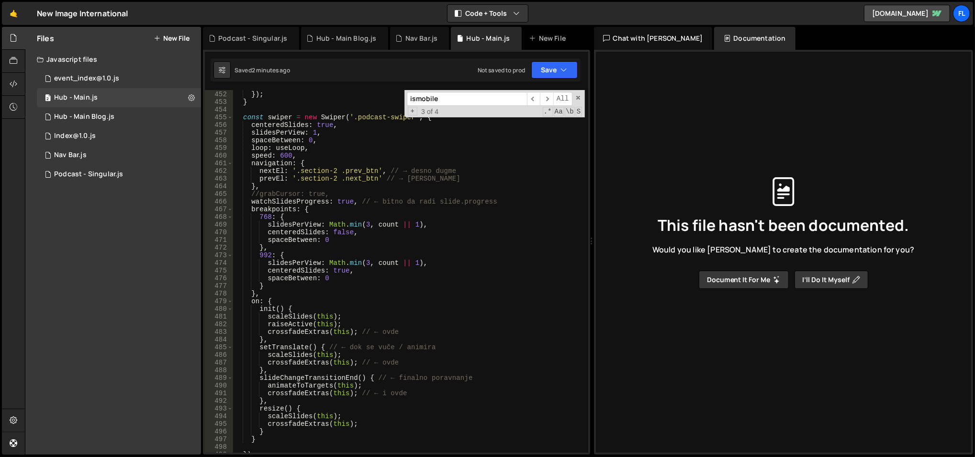
scroll to position [3485, 0]
drag, startPoint x: 342, startPoint y: 171, endPoint x: 359, endPoint y: 172, distance: 16.3
click at [359, 172] on div "extra . style . pointerEvents = alpha > 0.8 ? 'auto' : 'none' ; }) ; } const sw…" at bounding box center [409, 272] width 352 height 379
click at [369, 132] on div "extra . style . pointerEvents = alpha > 0.8 ? 'auto' : 'none' ; }) ; } const sw…" at bounding box center [409, 272] width 352 height 379
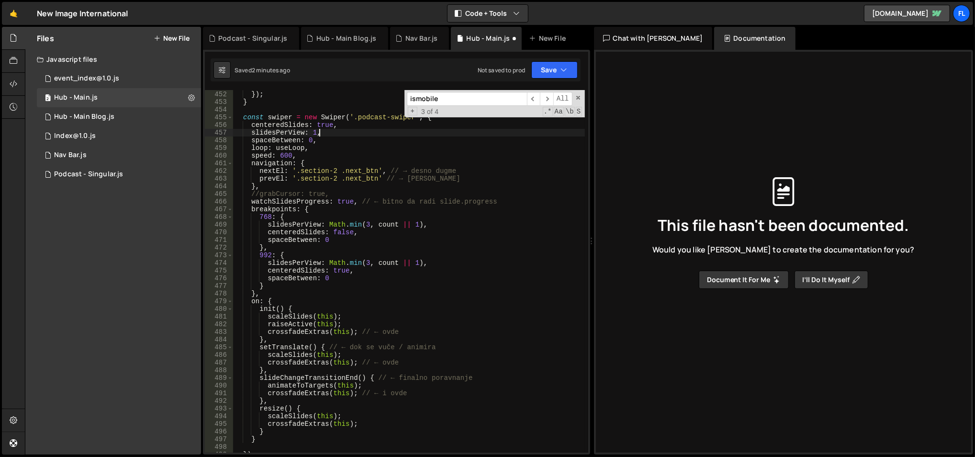
scroll to position [0, 5]
drag, startPoint x: 343, startPoint y: 181, endPoint x: 359, endPoint y: 181, distance: 15.8
click at [359, 181] on div "extra . style . pointerEvents = alpha > 0.8 ? 'auto' : 'none' ; }) ; } const sw…" at bounding box center [409, 272] width 352 height 379
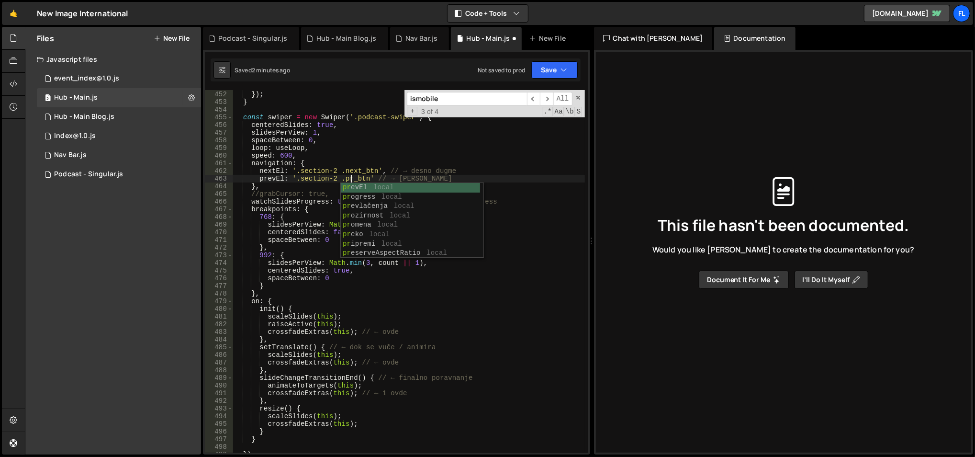
scroll to position [0, 9]
click at [358, 154] on div "extra . style . pointerEvents = alpha > 0.8 ? 'auto' : 'none' ; }) ; } const sw…" at bounding box center [409, 272] width 352 height 379
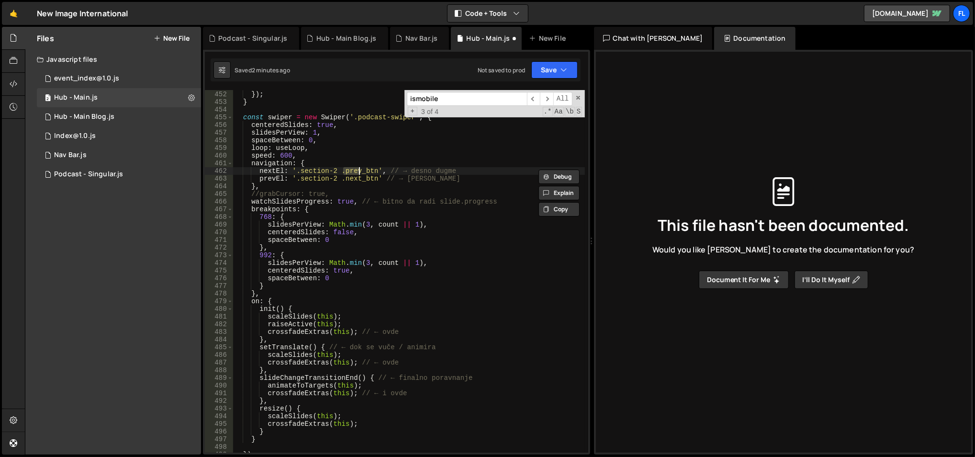
click at [358, 154] on div "extra . style . pointerEvents = alpha > 0.8 ? 'auto' : 'none' ; }) ; } const sw…" at bounding box center [409, 272] width 352 height 379
drag, startPoint x: 327, startPoint y: 226, endPoint x: 418, endPoint y: 221, distance: 91.5
click at [418, 221] on div "extra . style . pointerEvents = alpha > 0.8 ? 'auto' : 'none' ; }) ; } const sw…" at bounding box center [409, 272] width 352 height 379
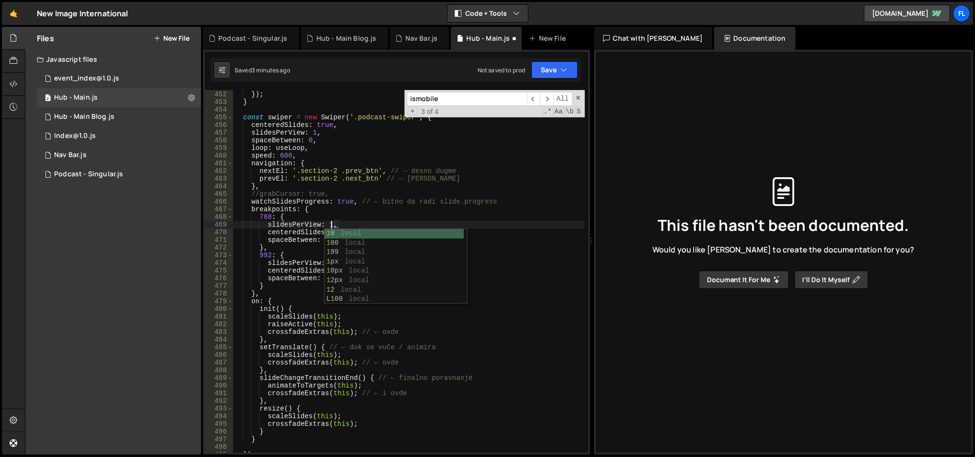
scroll to position [0, 6]
click at [399, 270] on div "extra . style . pointerEvents = alpha > 0.8 ? 'auto' : 'none' ; }) ; } const sw…" at bounding box center [409, 272] width 352 height 379
click at [338, 310] on div "extra . style . pointerEvents = alpha > 0.8 ? 'auto' : 'none' ; }) ; } const sw…" at bounding box center [409, 272] width 352 height 379
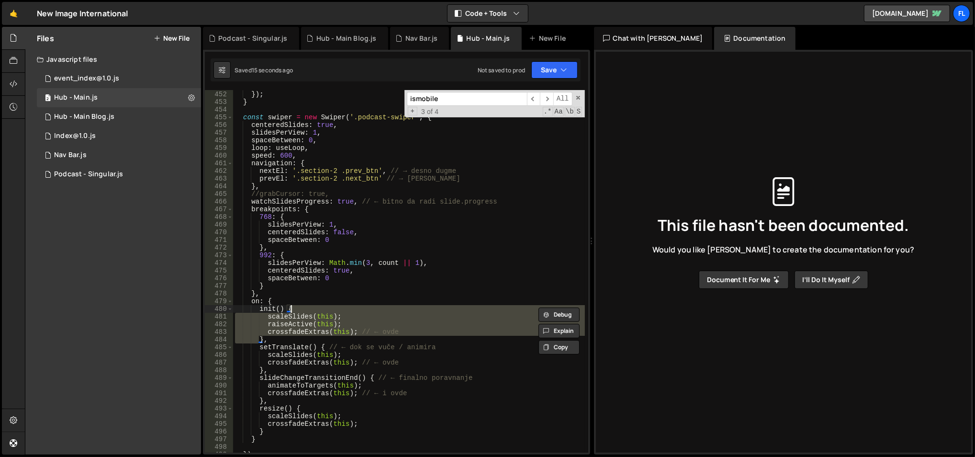
click at [338, 310] on div "extra . style . pointerEvents = alpha > 0.8 ? 'auto' : 'none' ; }) ; } const sw…" at bounding box center [409, 272] width 352 height 379
click at [343, 299] on div "extra . style . pointerEvents = alpha > 0.8 ? 'auto' : 'none' ; }) ; } const sw…" at bounding box center [409, 272] width 352 height 379
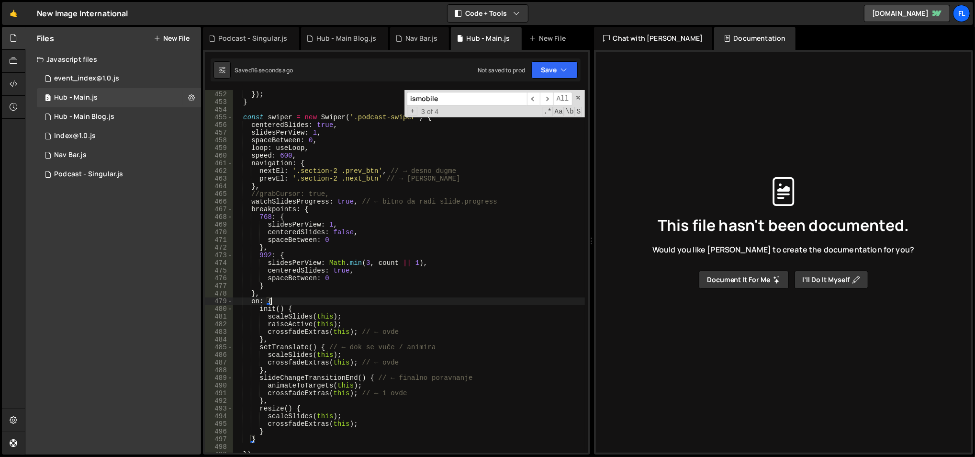
scroll to position [0, 2]
click at [343, 299] on div "extra . style . pointerEvents = alpha > 0.8 ? 'auto' : 'none' ; }) ; } const sw…" at bounding box center [409, 272] width 352 height 379
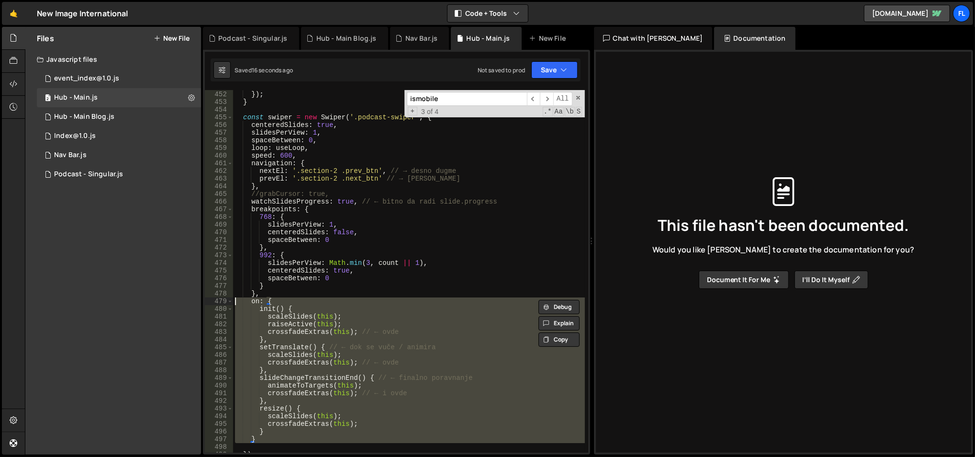
drag, startPoint x: 343, startPoint y: 299, endPoint x: 343, endPoint y: 305, distance: 5.3
click at [343, 301] on div "extra . style . pointerEvents = alpha > 0.8 ? 'auto' : 'none' ; }) ; } const sw…" at bounding box center [409, 272] width 352 height 379
click at [343, 314] on div "extra . style . pointerEvents = alpha > 0.8 ? 'auto' : 'none' ; }) ; } const sw…" at bounding box center [409, 271] width 352 height 362
type textarea "scaleSlides(this);"
click at [343, 314] on div "extra . style . pointerEvents = alpha > 0.8 ? 'auto' : 'none' ; }) ; } const sw…" at bounding box center [409, 272] width 352 height 379
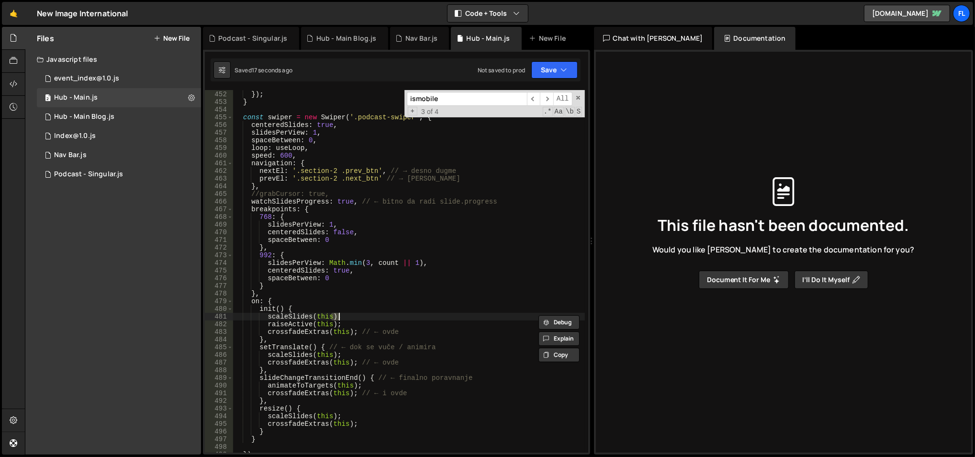
click at [296, 316] on div "extra . style . pointerEvents = alpha > 0.8 ? 'auto' : 'none' ; }) ; } const sw…" at bounding box center [409, 272] width 352 height 379
type input "scaleSlides"
click at [547, 100] on span "​" at bounding box center [546, 99] width 13 height 14
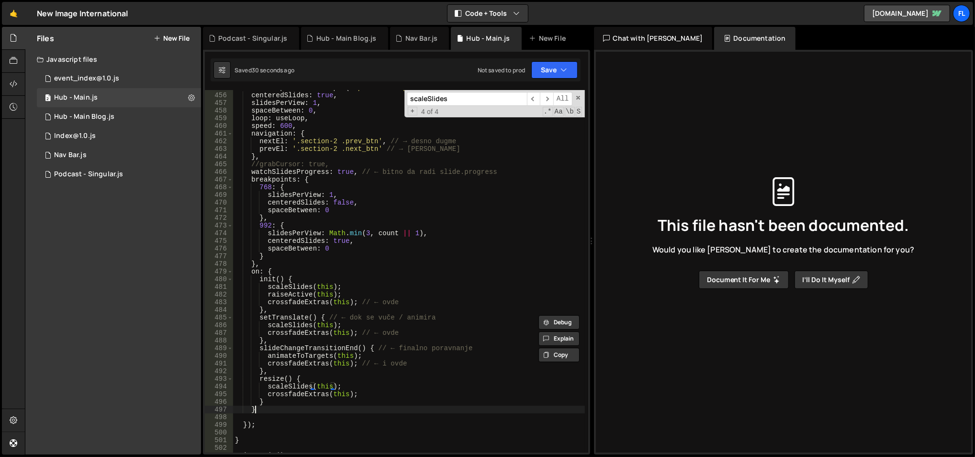
scroll to position [0, 1]
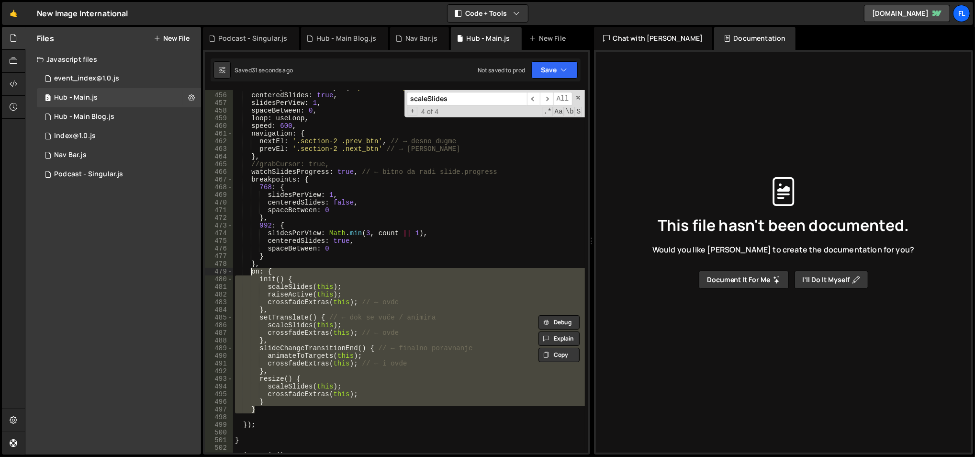
drag, startPoint x: 266, startPoint y: 410, endPoint x: 252, endPoint y: 270, distance: 141.4
click at [252, 270] on div "const swiper = new Swiper ( '.podcast-swiper' , { centeredSlides : true , slide…" at bounding box center [409, 273] width 352 height 379
type textarea "on: { init() {"
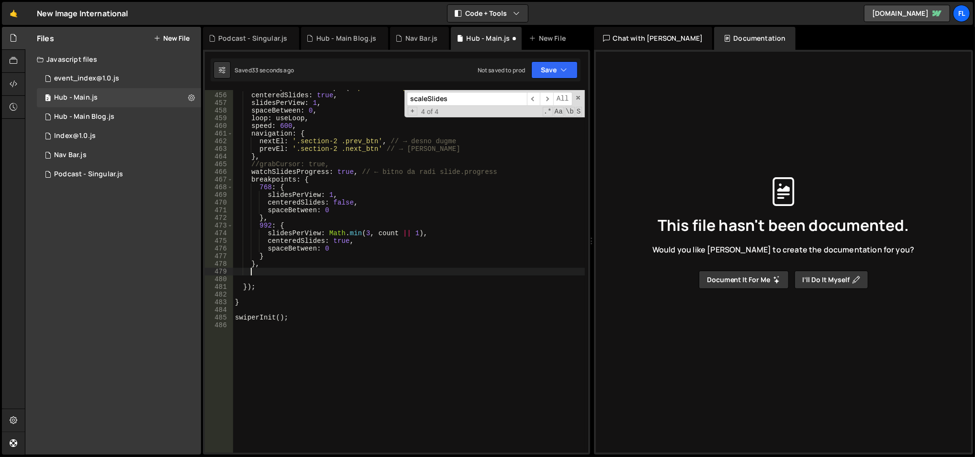
scroll to position [0, 0]
click at [329, 178] on div "const swiper = new Swiper ( '.podcast-swiper' , { centeredSlides : true , slide…" at bounding box center [409, 273] width 352 height 379
type textarea "breakpoints: {"
type textarea "479: {"
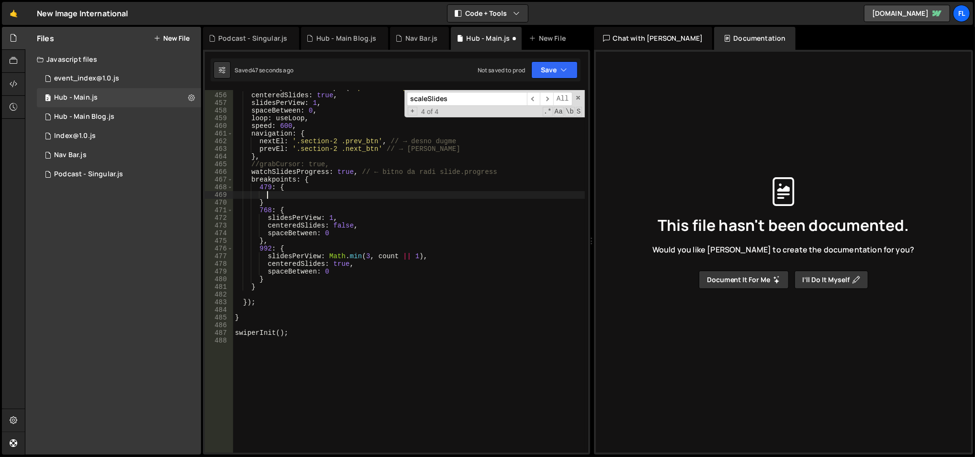
paste textarea "}"
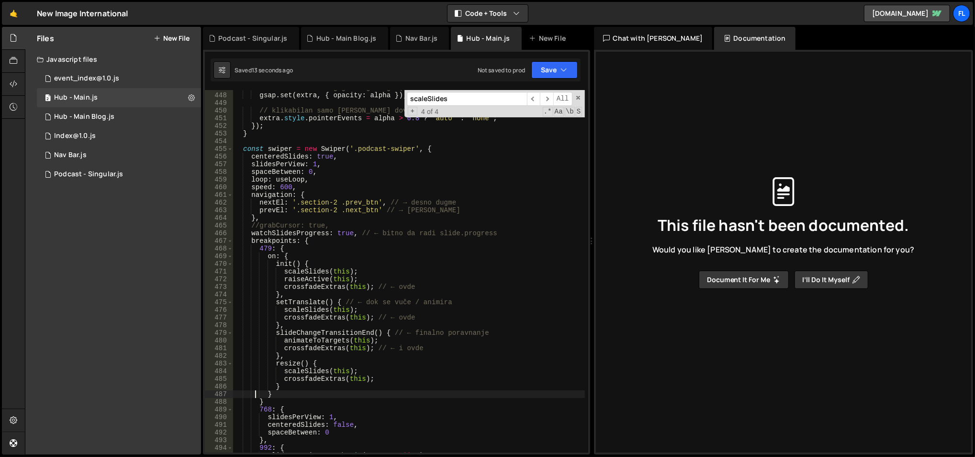
scroll to position [3445, 0]
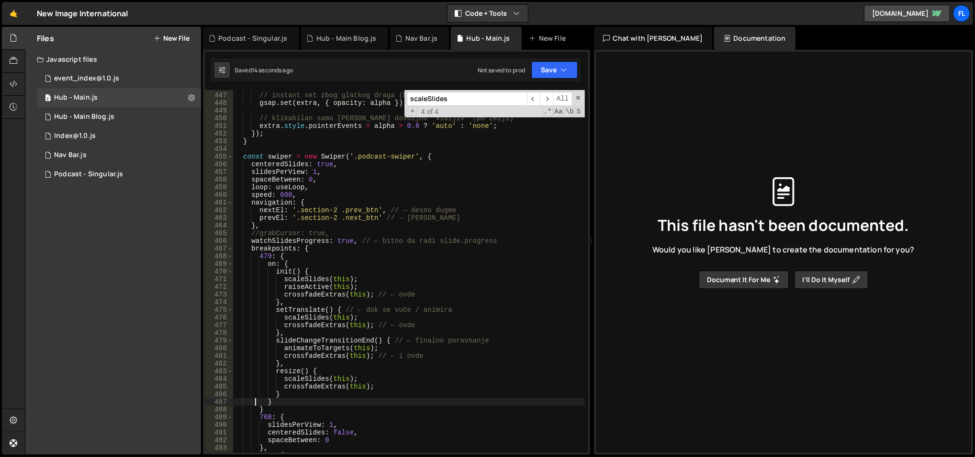
click at [359, 162] on div "// instant set zbog glatkog draga (bez "kašnjenja") gsap . set ( extra , { opac…" at bounding box center [409, 273] width 352 height 379
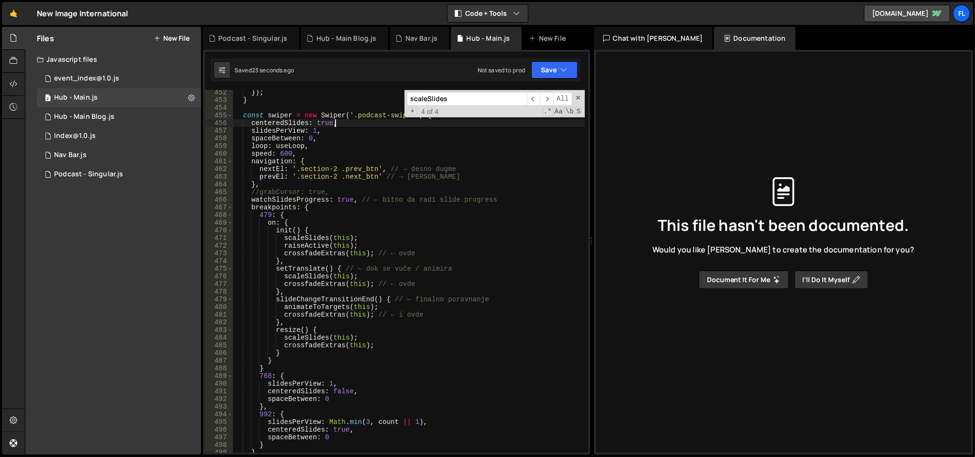
scroll to position [3487, 0]
click at [296, 361] on div "}) ; } const swiper = new Swiper ( '.podcast-swiper' , { centeredSlides : true …" at bounding box center [409, 277] width 352 height 379
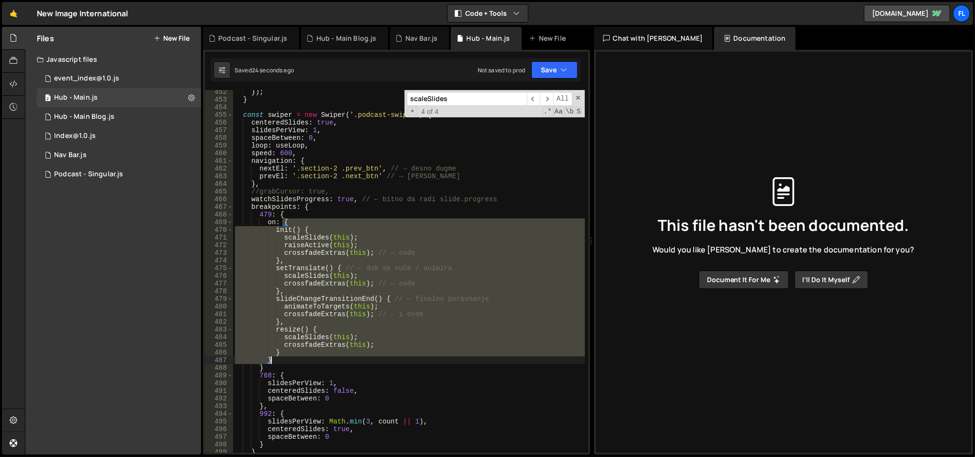
drag, startPoint x: 296, startPoint y: 361, endPoint x: 294, endPoint y: 370, distance: 8.8
click at [294, 370] on div "}) ; } const swiper = new Swiper ( '.podcast-swiper' , { centeredSlides : true …" at bounding box center [409, 277] width 352 height 379
click at [294, 370] on div "}) ; } const swiper = new Swiper ( '.podcast-swiper' , { centeredSlides : true …" at bounding box center [409, 271] width 352 height 362
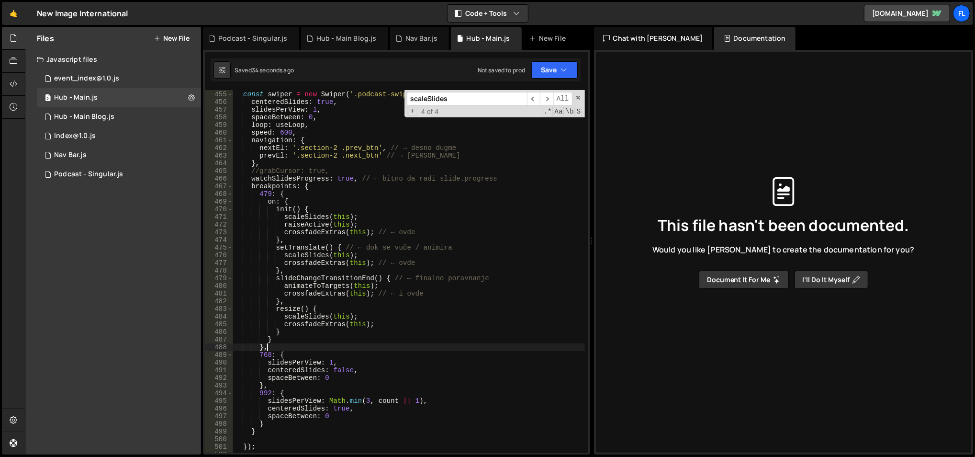
scroll to position [3519, 0]
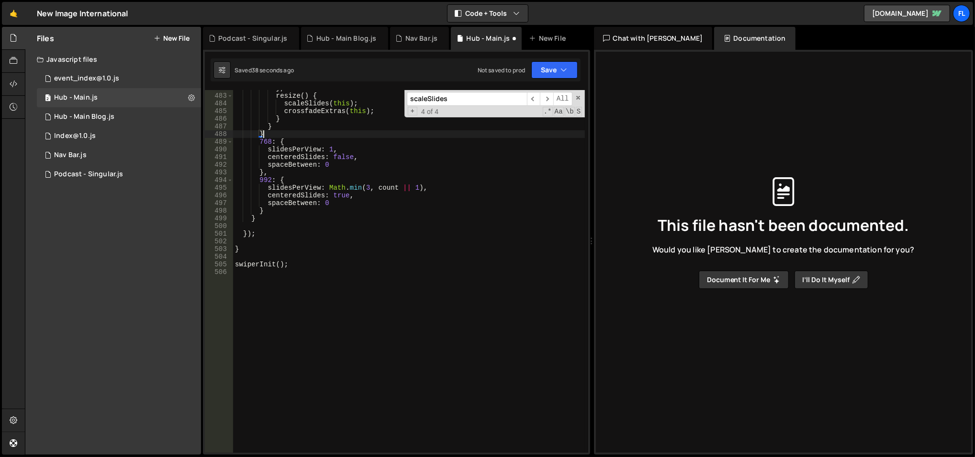
type textarea "swiperInit();"
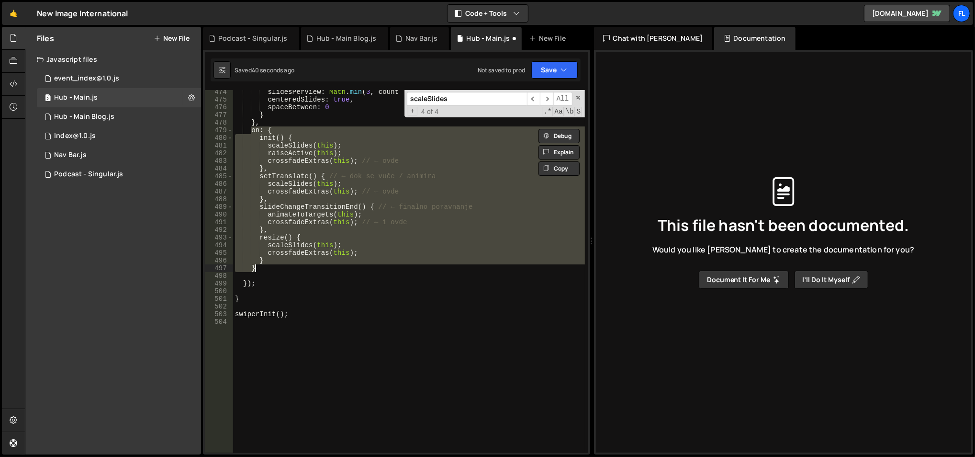
scroll to position [3656, 0]
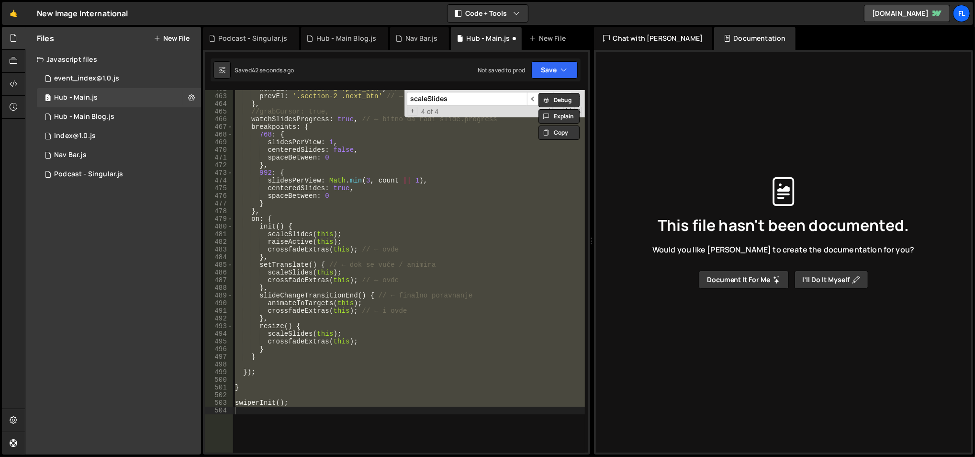
click at [306, 206] on div "nextEl : '.section-2 .prev_btn' , // → desno dugme prevEl : '.section-2 .next_b…" at bounding box center [409, 271] width 352 height 362
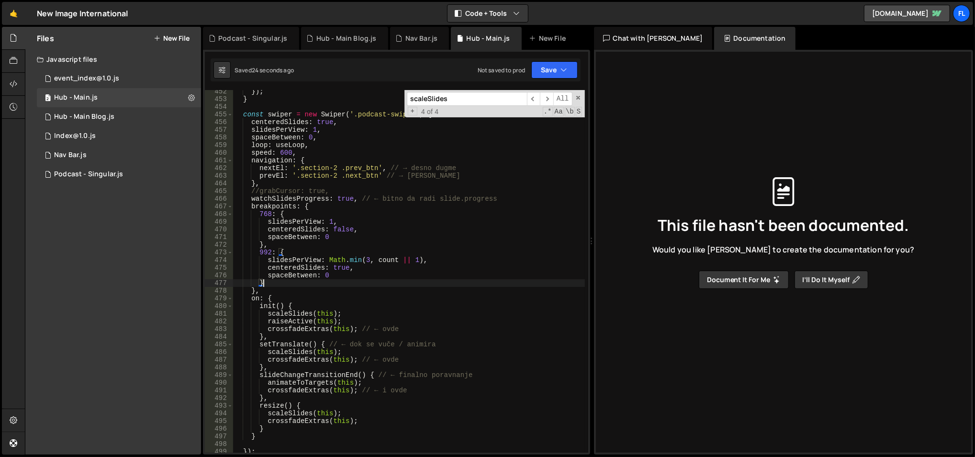
scroll to position [3552, 0]
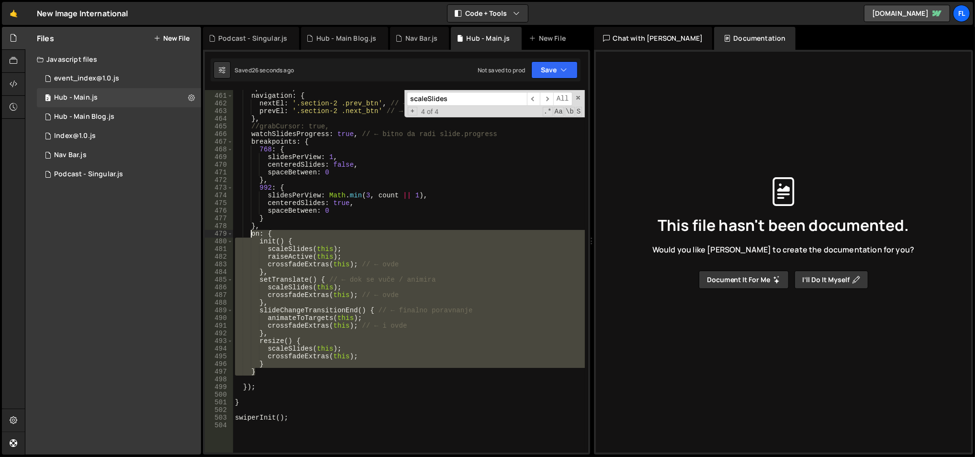
drag, startPoint x: 262, startPoint y: 372, endPoint x: 251, endPoint y: 236, distance: 137.4
click at [251, 236] on div "speed : 600 , navigation : { nextEl : '.section-2 .prev_btn' , // → desno dugme…" at bounding box center [409, 273] width 352 height 379
paste textarea "}"
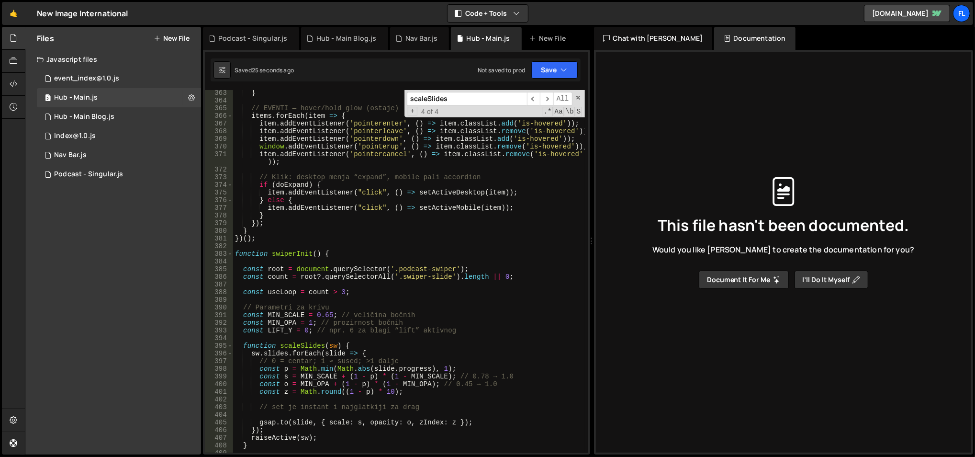
scroll to position [2799, 0]
click at [373, 305] on div "} // EVENTI — hover/hold glow (ostaje) items . forEach ( item => { item . addEv…" at bounding box center [409, 276] width 352 height 379
type textarea "// Parametri za krivu"
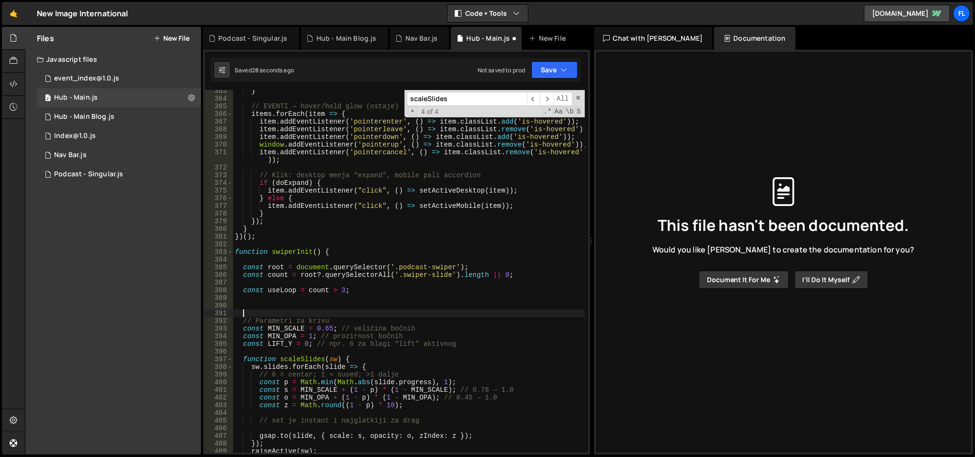
paste textarea "const useLoop = count > 3 && !isMobile; // ← na mobilnom loop OFF"
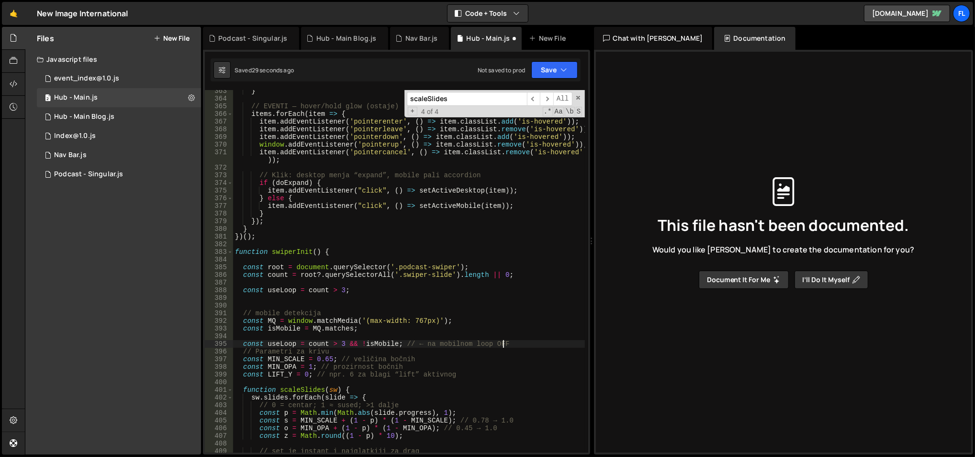
click at [322, 290] on div "} // EVENTI — hover/hold glow (ostaje) items . forEach ( item => { item . addEv…" at bounding box center [409, 276] width 352 height 379
type textarea "const useLoop = count > 3;"
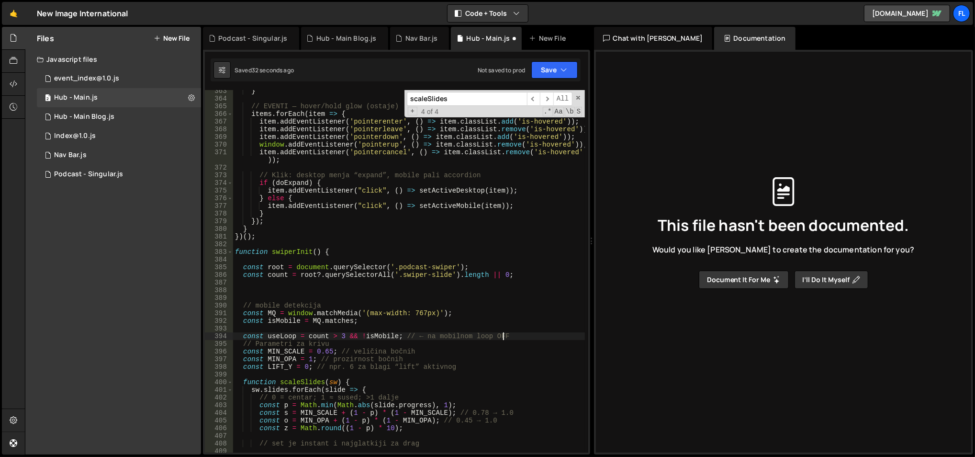
click at [507, 336] on div "} // EVENTI — hover/hold glow (ostaje) items . forEach ( item => { item . addEv…" at bounding box center [409, 276] width 352 height 379
type textarea "const useLoop = count > 3 && !isMobile; // ← na mobilnom loop OFF"
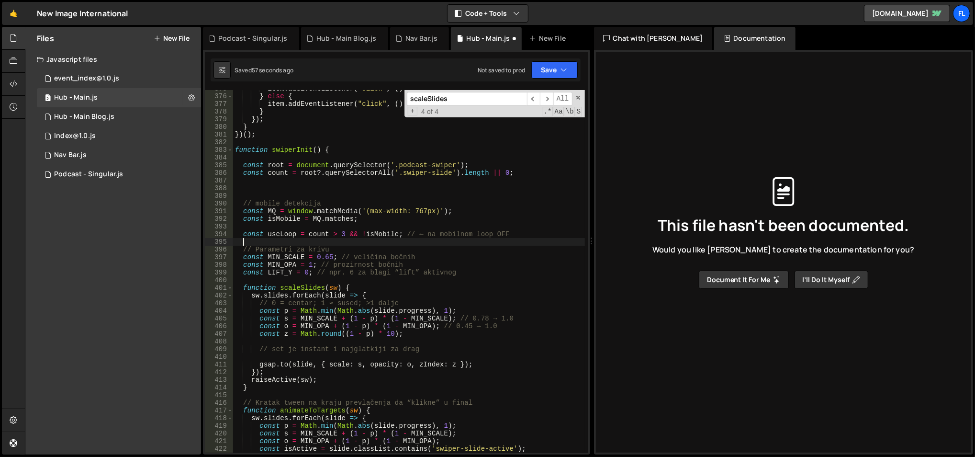
scroll to position [2900, 0]
click at [428, 293] on div "item . addEventListener ( "click" , ( ) => setActiveDesktop ( item )) ; } else …" at bounding box center [409, 274] width 352 height 379
type textarea "sw.slides.forEach(slide => {"
click at [428, 282] on div "item . addEventListener ( "click" , ( ) => setActiveDesktop ( item )) ; } else …" at bounding box center [409, 274] width 352 height 379
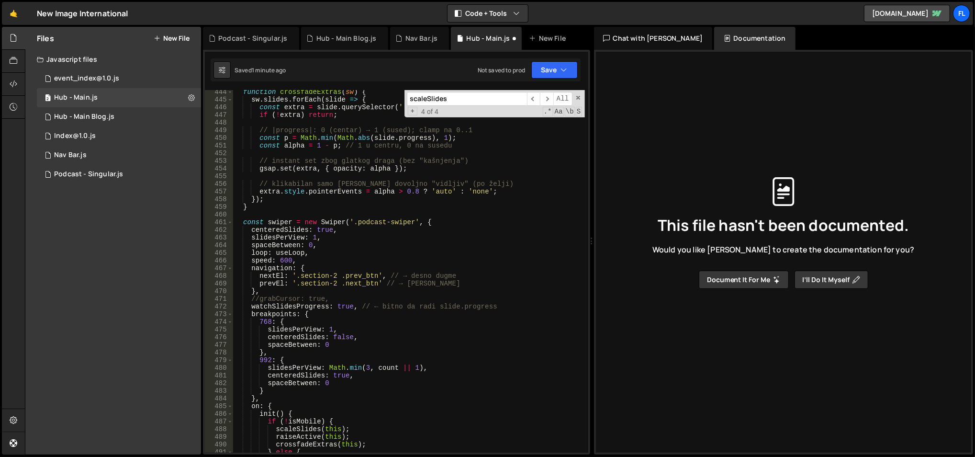
scroll to position [3426, 0]
click at [293, 251] on div "function crossfadeExtras ( sw ) { sw . slides . forEach ( slide => { const extr…" at bounding box center [409, 277] width 352 height 379
paste textarea "spaceBetween: 0"
click at [343, 248] on div "function crossfadeExtras ( sw ) { sw . slides . forEach ( slide => { const extr…" at bounding box center [409, 277] width 352 height 379
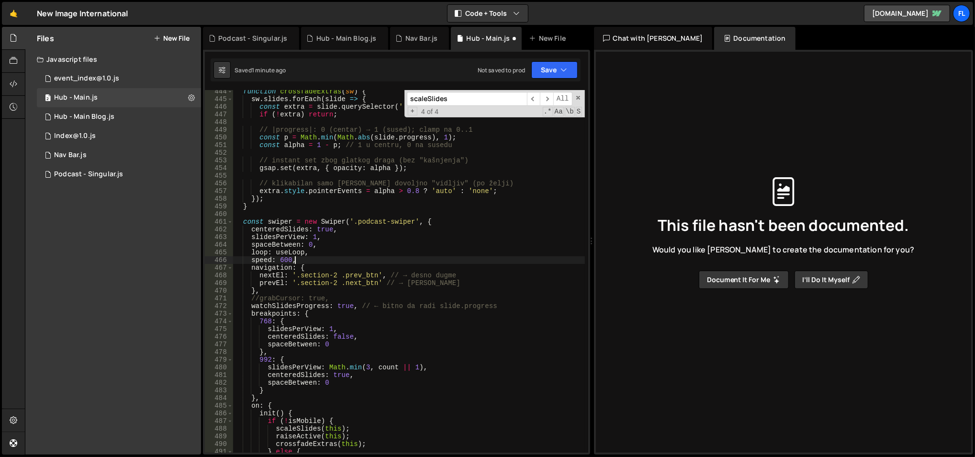
click at [364, 258] on div "function crossfadeExtras ( sw ) { sw . slides . forEach ( slide => { const extr…" at bounding box center [409, 277] width 352 height 379
type textarea "speed: 600,"
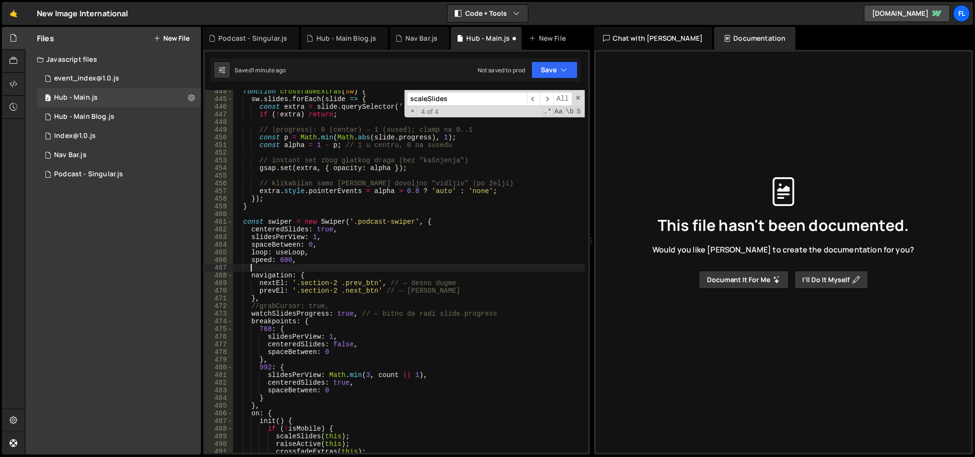
paste textarea "touchStartPreventDefault: false,"
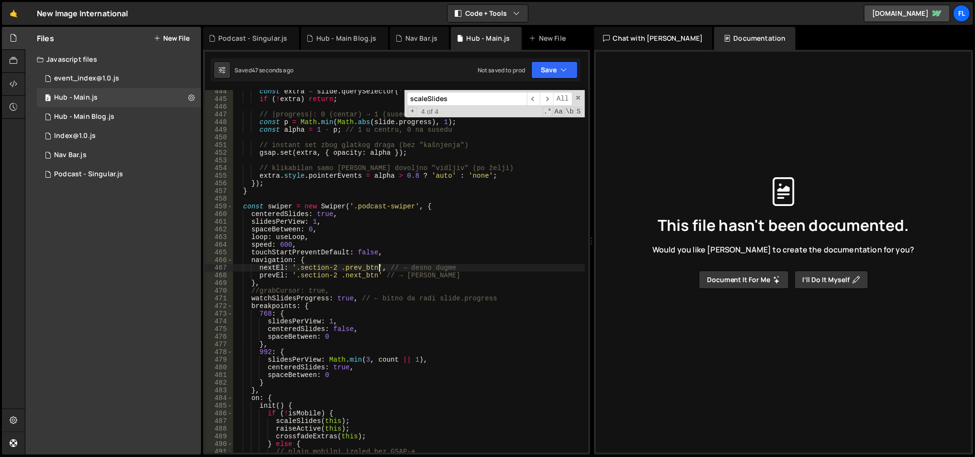
click at [366, 241] on div "const extra = slide . querySelector ( '.podcast-extra' ) ; if ( ! extra ) retur…" at bounding box center [409, 281] width 352 height 386
type textarea "swiperInit();"
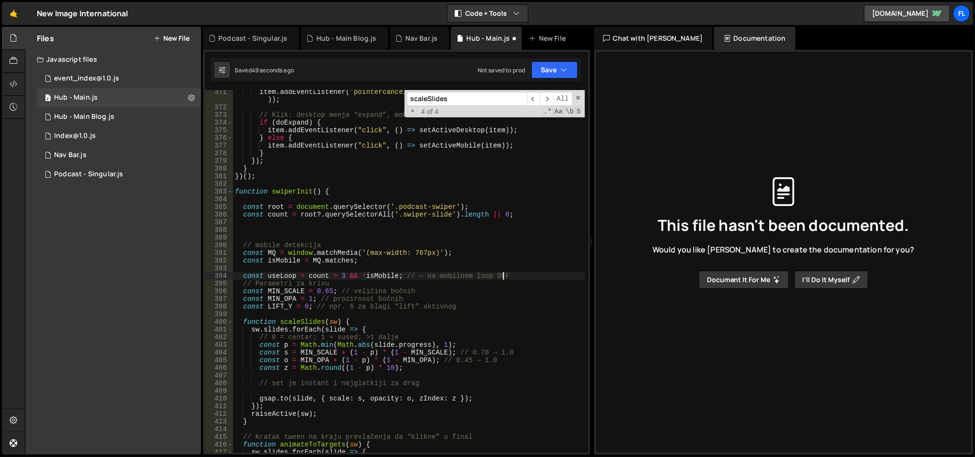
type textarea "const useLoop = count > 3;"
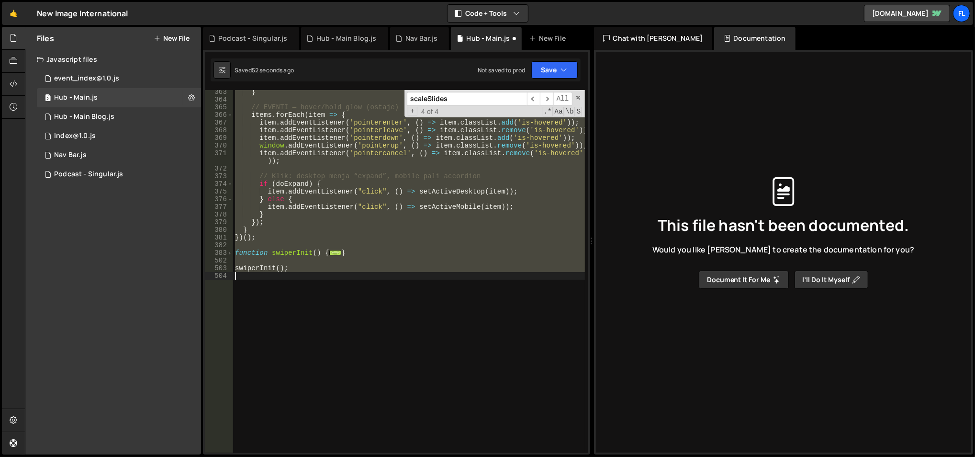
scroll to position [3705, 0]
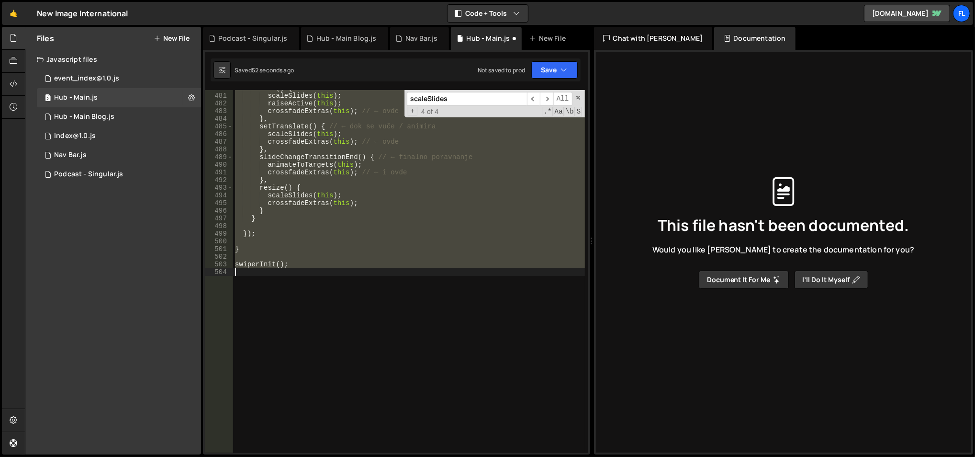
type textarea "swiperInit();"
click at [364, 241] on div "init ( ) { scaleSlides ( this ) ; raiseActive ( this ) ; crossfadeExtras ( this…" at bounding box center [409, 271] width 352 height 362
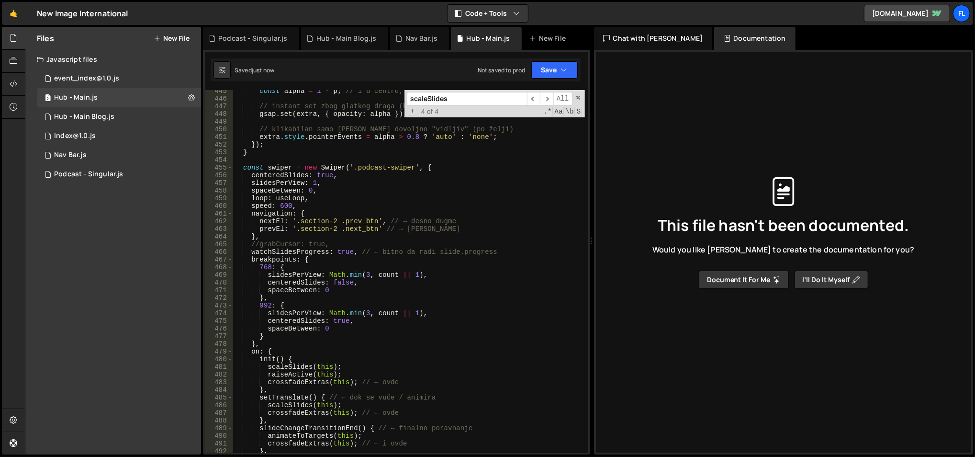
scroll to position [3434, 0]
click at [374, 173] on div "const alpha = 1 - p ; // 1 u centru, 0 na susedu // instant set zbog glatkog dr…" at bounding box center [409, 277] width 352 height 379
click at [411, 167] on div "const alpha = 1 - p ; // 1 u centru, 0 na susedu // instant set zbog glatkog dr…" at bounding box center [409, 277] width 352 height 379
click at [346, 186] on div "const alpha = 1 - p ; // 1 u centru, 0 na susedu // instant set zbog glatkog dr…" at bounding box center [409, 277] width 352 height 379
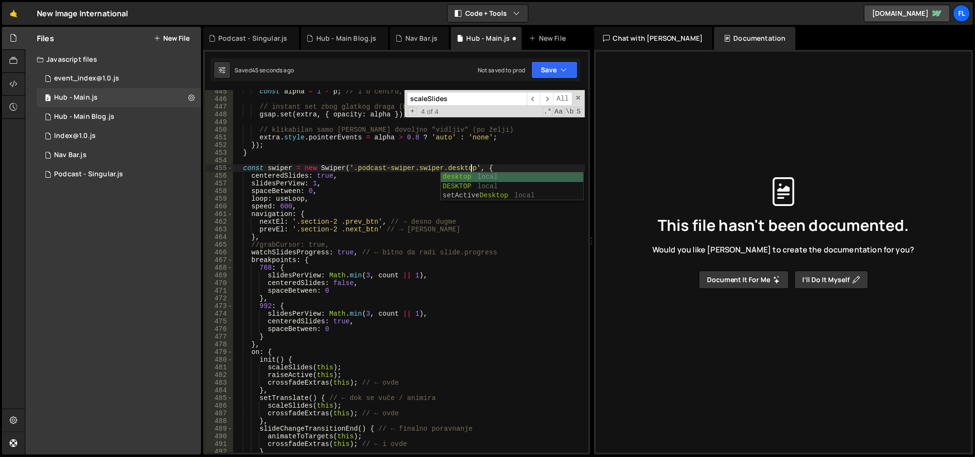
scroll to position [0, 5]
click at [320, 177] on div "const alpha = 1 - p ; // 1 u centru, 0 na susedu // instant set zbog glatkog dr…" at bounding box center [409, 277] width 352 height 379
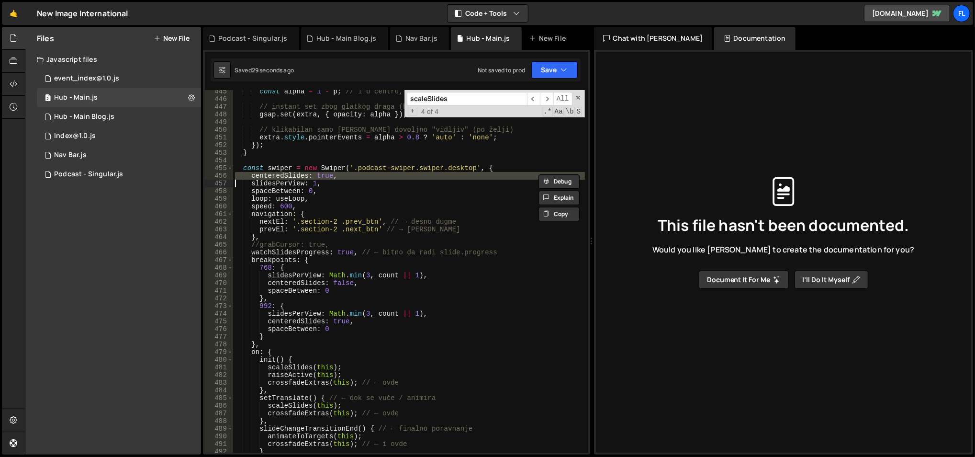
click at [361, 195] on div "const alpha = 1 - p ; // 1 u centru, 0 na susedu // instant set zbog glatkog dr…" at bounding box center [409, 277] width 352 height 379
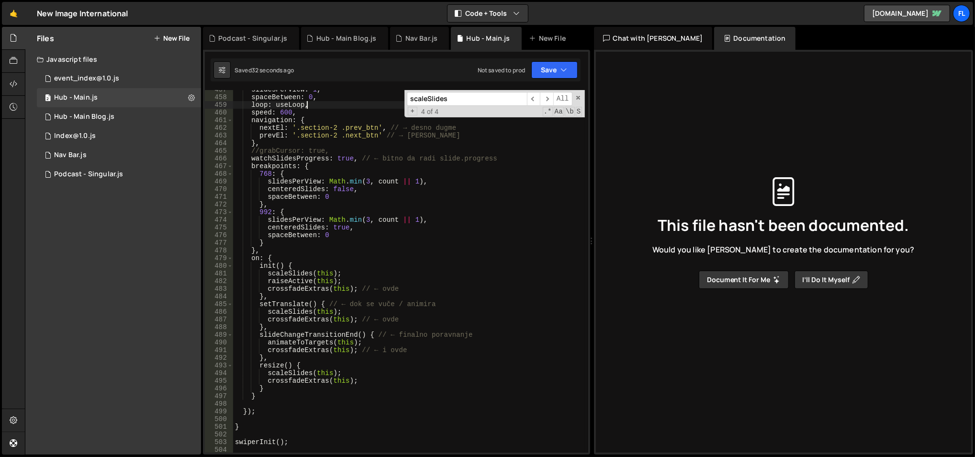
scroll to position [3528, 0]
click at [576, 97] on span at bounding box center [578, 97] width 7 height 7
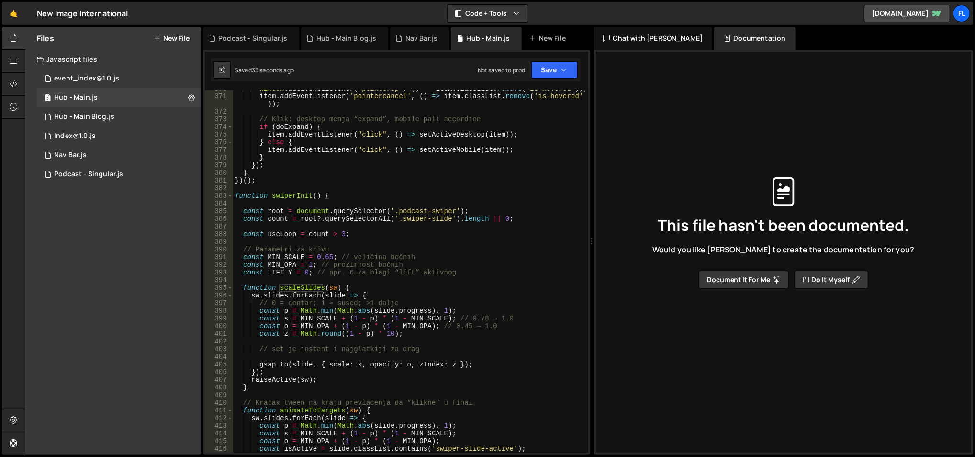
scroll to position [2840, 0]
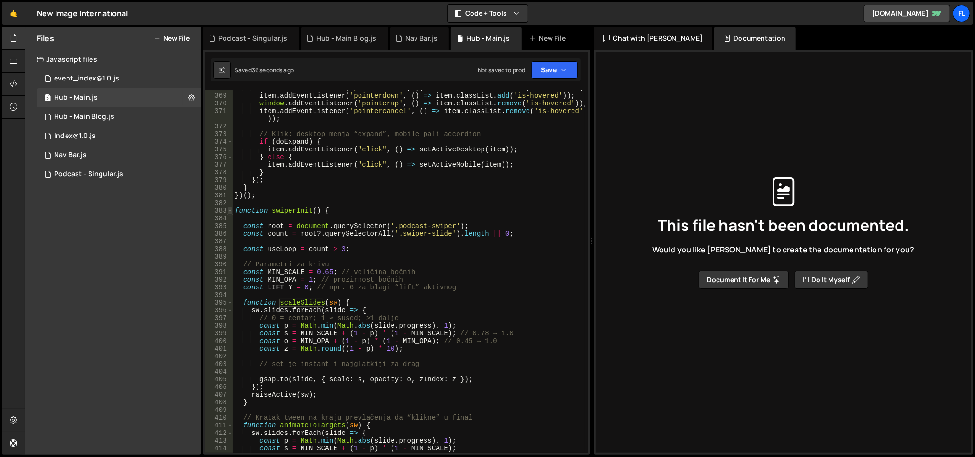
click at [228, 210] on span at bounding box center [229, 211] width 5 height 8
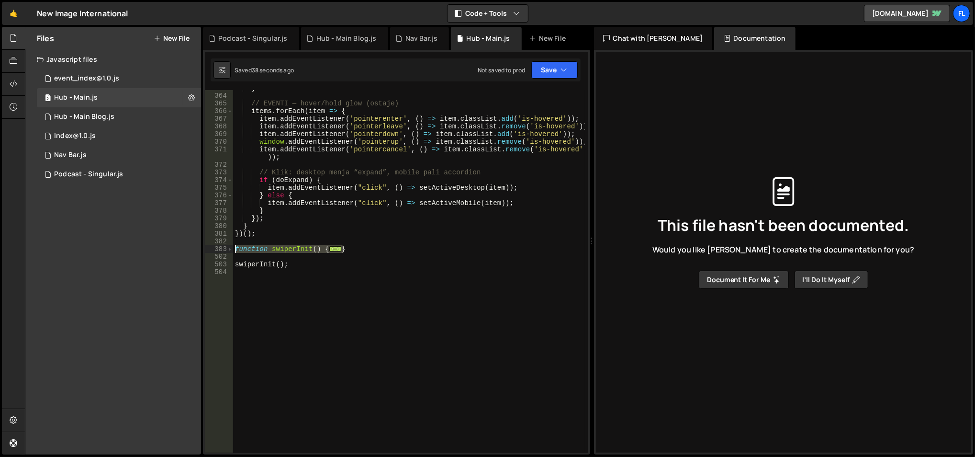
drag, startPoint x: 354, startPoint y: 251, endPoint x: 225, endPoint y: 249, distance: 129.3
click at [225, 249] on div "loop: useLoop, 363 364 365 366 367 368 369 370 371 372 373 374 375 376 377 378 …" at bounding box center [397, 271] width 384 height 362
click at [315, 263] on div "} // EVENTI — hover/hold glow (ostaje) items . forEach ( item => { item . addEv…" at bounding box center [409, 273] width 352 height 379
type textarea "swiperInit();"
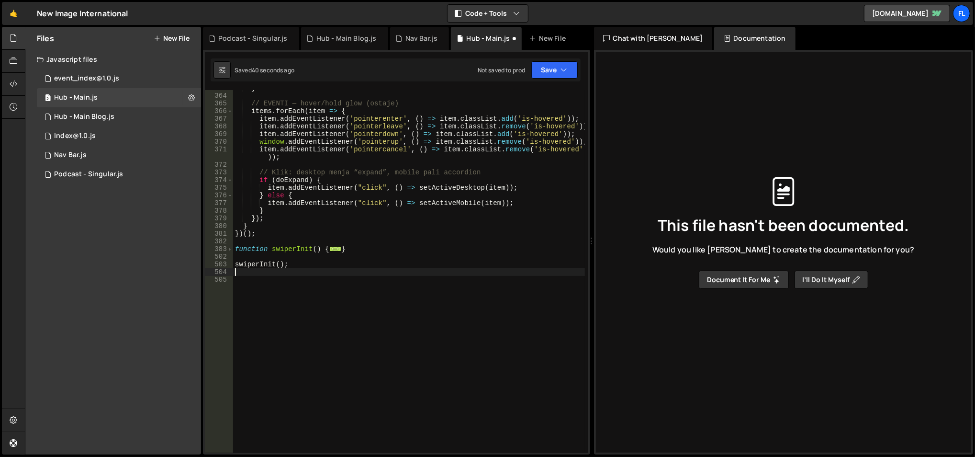
paste textarea "}"
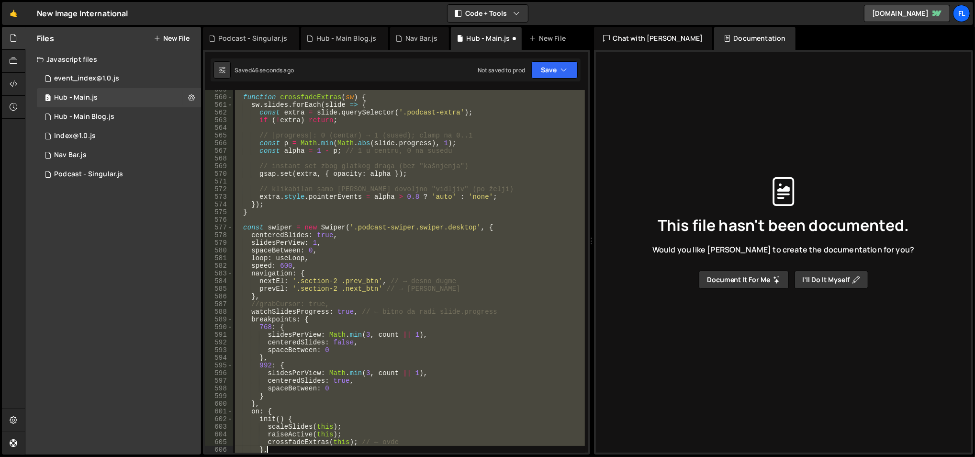
scroll to position [3459, 0]
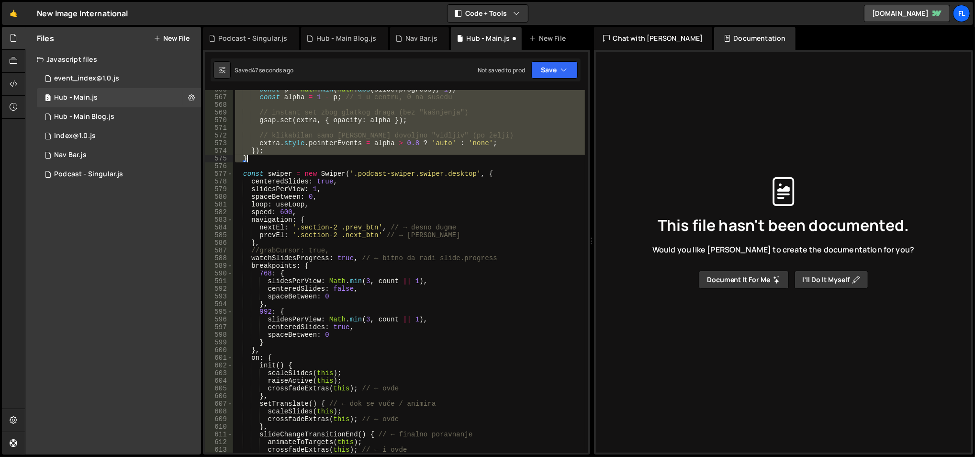
drag, startPoint x: 235, startPoint y: 180, endPoint x: 326, endPoint y: 160, distance: 93.1
click at [326, 160] on div "const p = Math . min ( Math . abs ( slide . progress ) , 1 ) ; const alpha = 1 …" at bounding box center [409, 275] width 352 height 379
type textarea "}); }"
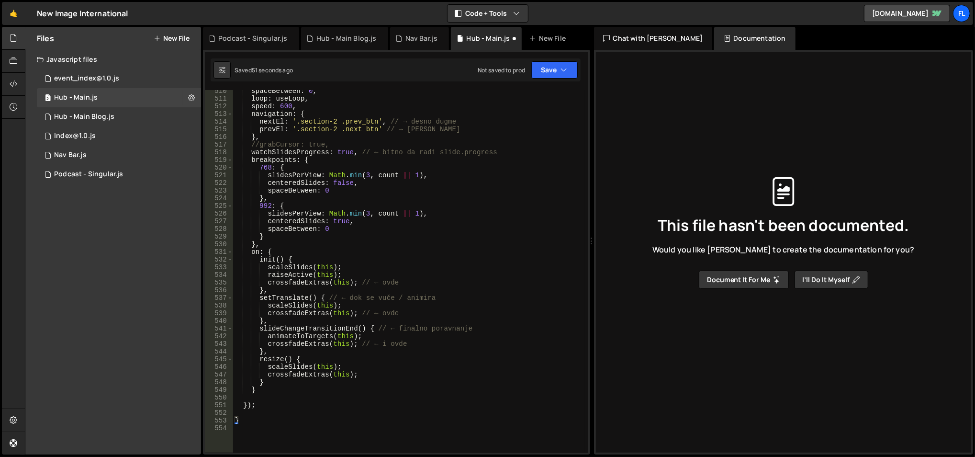
scroll to position [2985, 0]
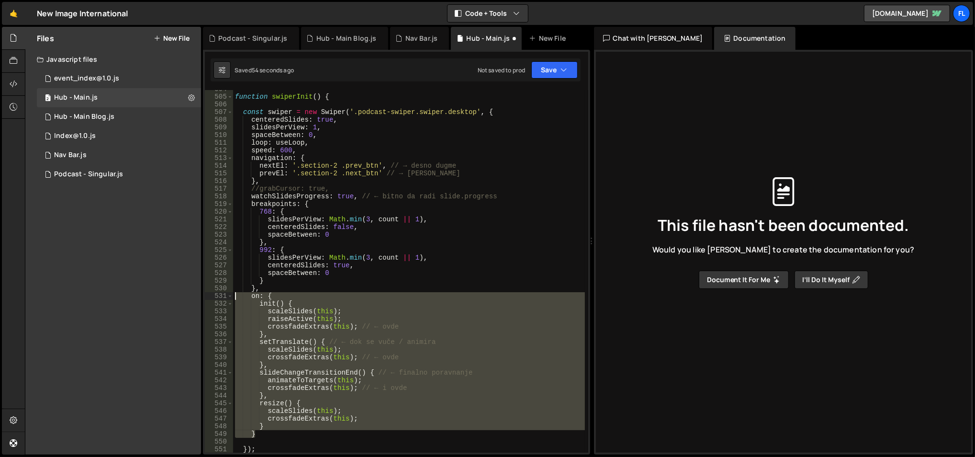
drag, startPoint x: 266, startPoint y: 435, endPoint x: 224, endPoint y: 295, distance: 145.6
click at [224, 295] on div "function swiperInit() { 504 505 506 507 508 509 510 511 512 513 514 515 516 517…" at bounding box center [397, 271] width 384 height 362
type textarea "on: { init() {"
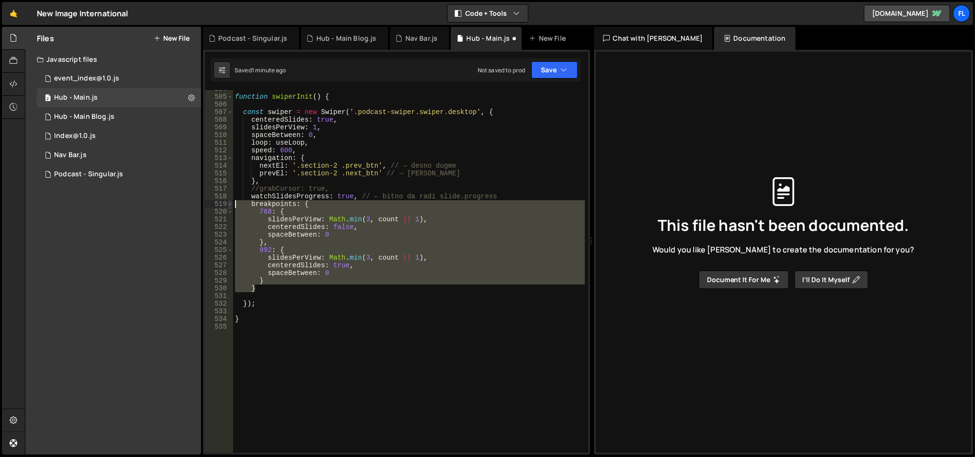
drag, startPoint x: 273, startPoint y: 290, endPoint x: 231, endPoint y: 203, distance: 96.6
click at [231, 203] on div "} 504 505 506 507 508 509 510 511 512 513 514 515 516 517 518 519 520 521 522 5…" at bounding box center [397, 271] width 384 height 362
type textarea "breakpoints: { 768: {"
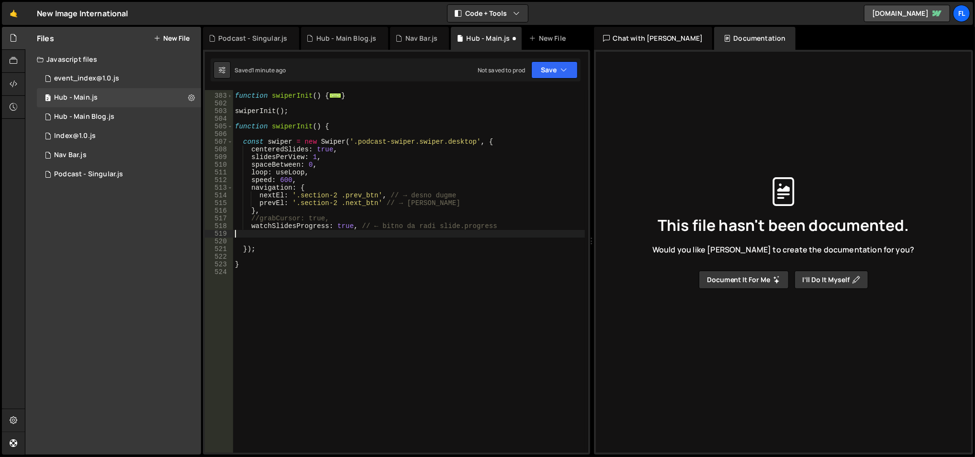
scroll to position [2947, 0]
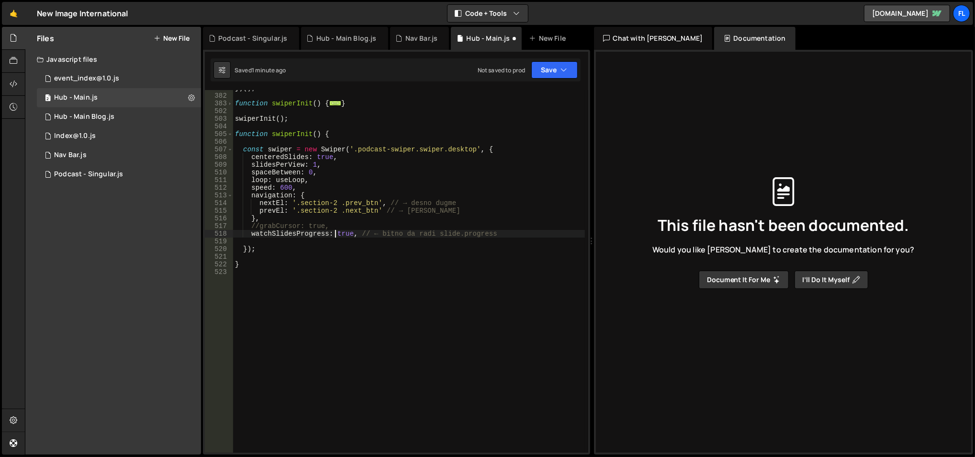
click at [336, 234] on div "}) ( ) ; function swiperInit ( ) { ... } swiperInit ( ) ; function swiperInit (…" at bounding box center [409, 273] width 352 height 379
type textarea "watchSlidesProgress: true, // ← bitno da radi slide.progress"
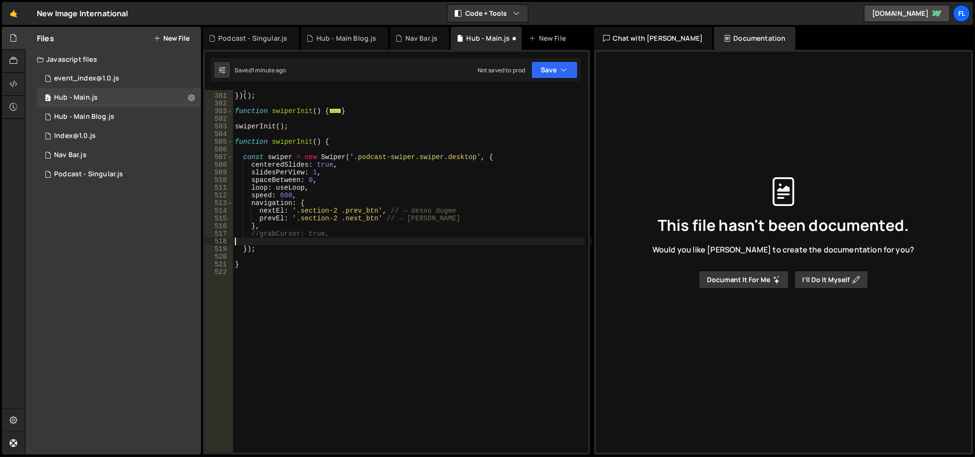
type textarea "//grabCursor: true,"
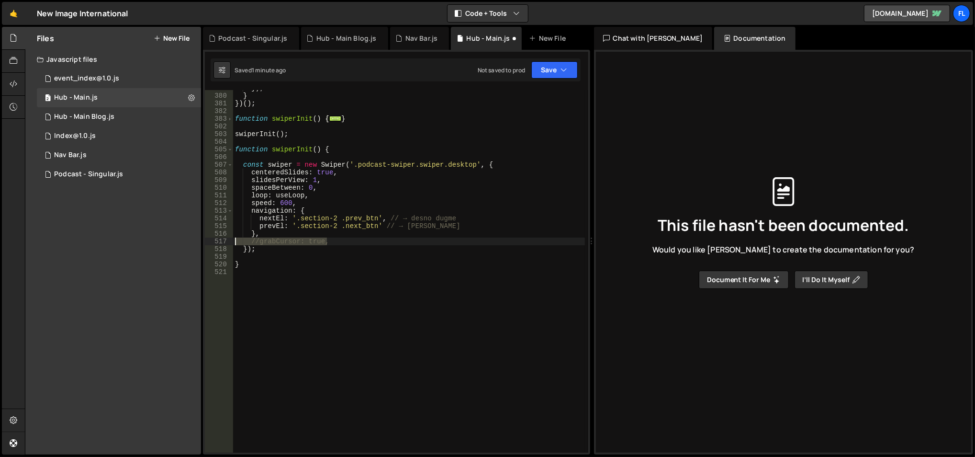
drag, startPoint x: 338, startPoint y: 239, endPoint x: 234, endPoint y: 238, distance: 103.9
click at [234, 238] on div "}) ; } }) ( ) ; function swiperInit ( ) { ... } swiperInit ( ) ; function swipe…" at bounding box center [409, 273] width 352 height 379
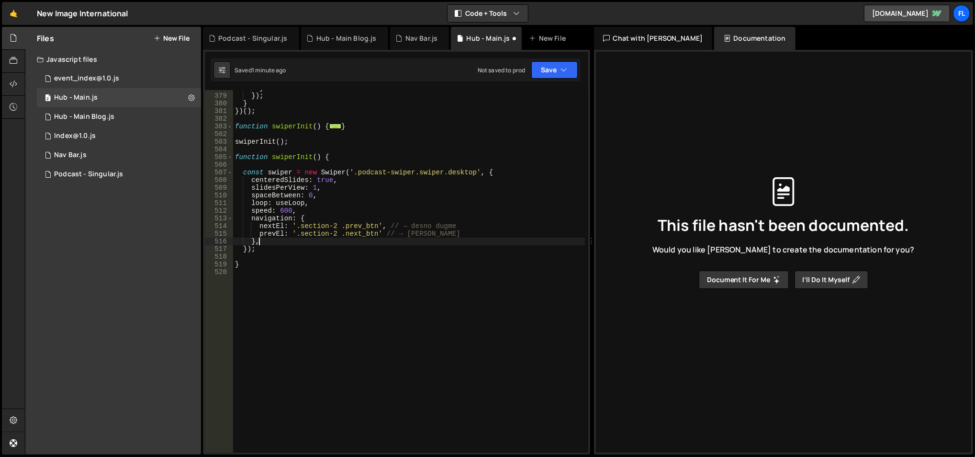
scroll to position [2915, 0]
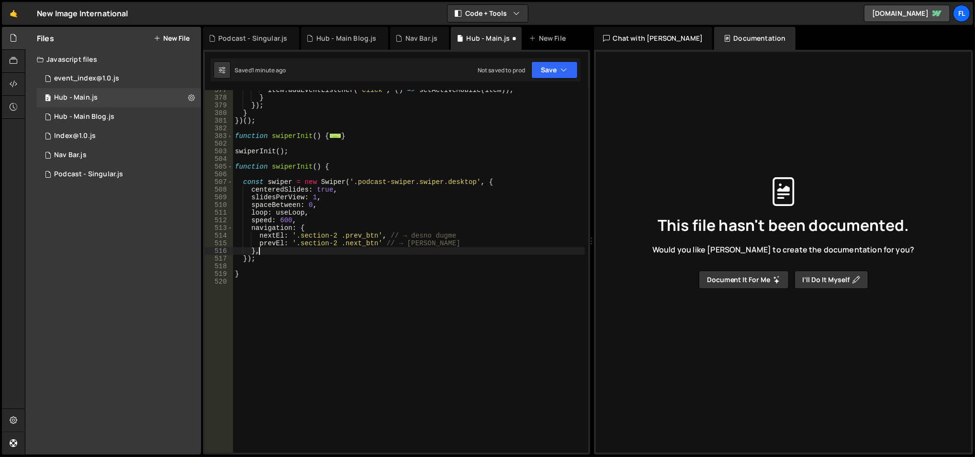
click at [452, 181] on div "item . addEventListener ( "click" , ( ) => setActiveMobile ( item )) ; } }) ; }…" at bounding box center [409, 275] width 352 height 379
click at [371, 204] on div "item . addEventListener ( "click" , ( ) => setActiveMobile ( item )) ; } }) ; }…" at bounding box center [409, 275] width 352 height 379
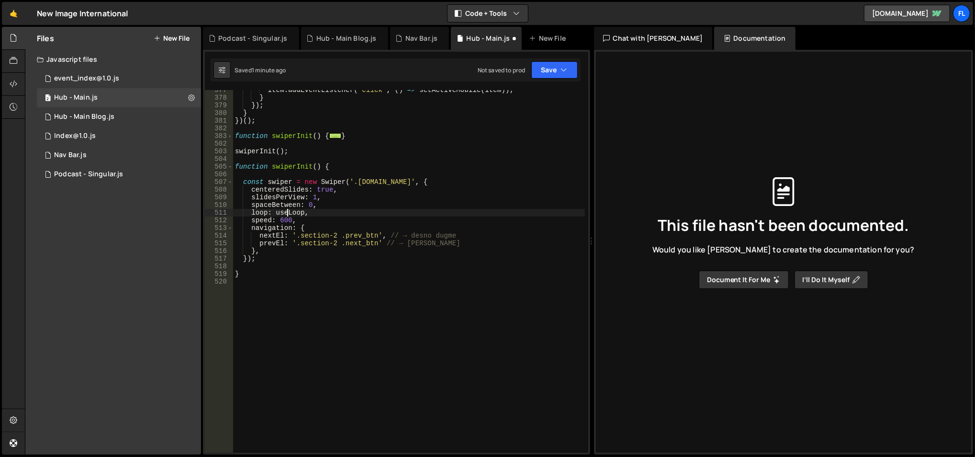
click at [288, 213] on div "item . addEventListener ( "click" , ( ) => setActiveMobile ( item )) ; } }) ; }…" at bounding box center [409, 275] width 352 height 379
click at [330, 195] on div "item . addEventListener ( "click" , ( ) => setActiveMobile ( item )) ; } }) ; }…" at bounding box center [409, 275] width 352 height 379
click at [326, 202] on div "item . addEventListener ( "click" , ( ) => setActiveMobile ( item )) ; } }) ; }…" at bounding box center [409, 275] width 352 height 379
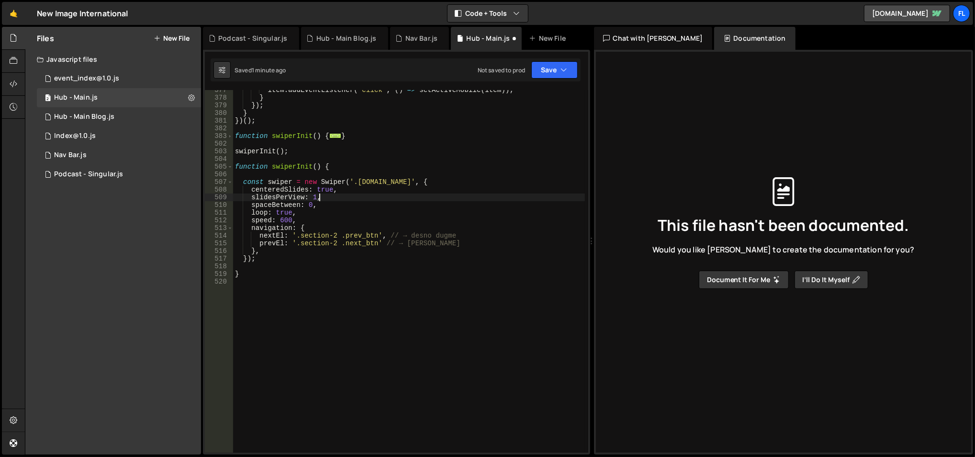
type textarea "spaceBetween: 0,"
click at [308, 205] on div "item . addEventListener ( "click" , ( ) => setActiveMobile ( item )) ; } }) ; }…" at bounding box center [409, 275] width 352 height 379
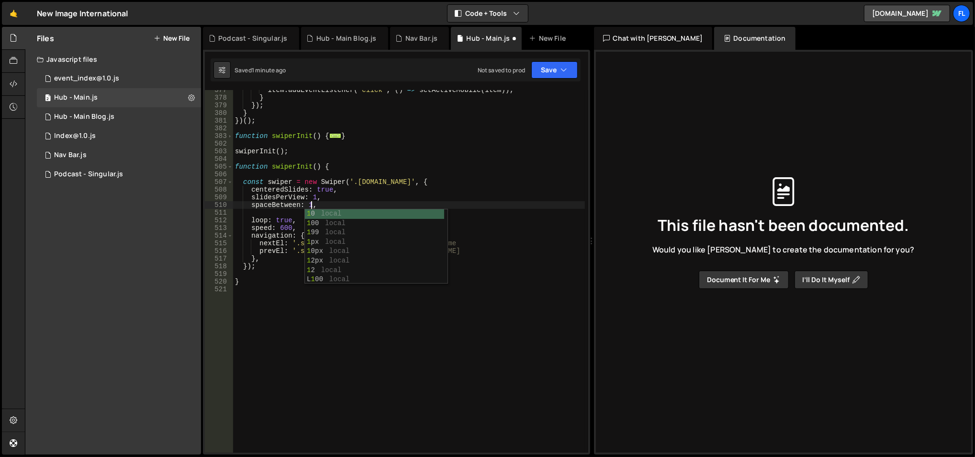
scroll to position [0, 5]
click at [341, 200] on div "item . addEventListener ( "click" , ( ) => setActiveMobile ( item )) ; } }) ; }…" at bounding box center [409, 275] width 352 height 379
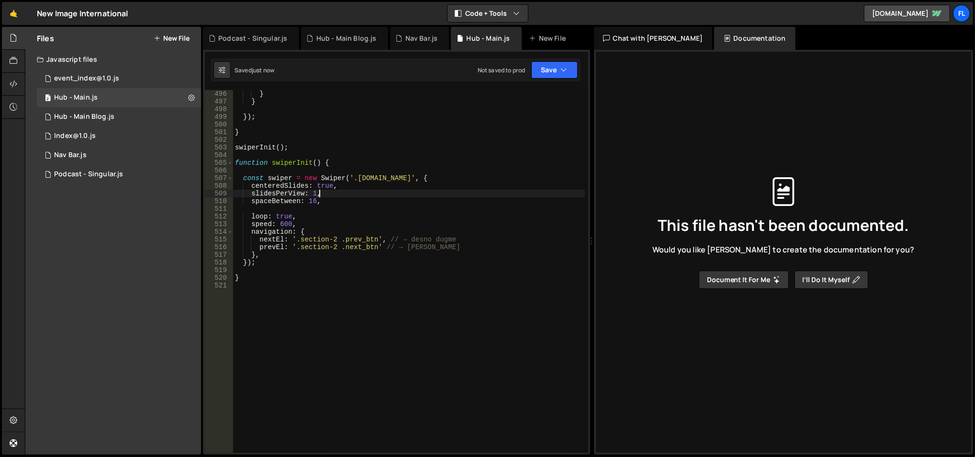
scroll to position [3820, 0]
click at [310, 164] on div "crossfadeExtras ( this ) ; } } }) ; } swiperInit ( ) ; function swiperInit ( ) …" at bounding box center [409, 273] width 352 height 379
type textarea "function swiperInit2() {"
click at [301, 163] on div "crossfadeExtras ( this ) ; } } }) ; } swiperInit ( ) ; function swiperInit2 ( )…" at bounding box center [409, 273] width 352 height 379
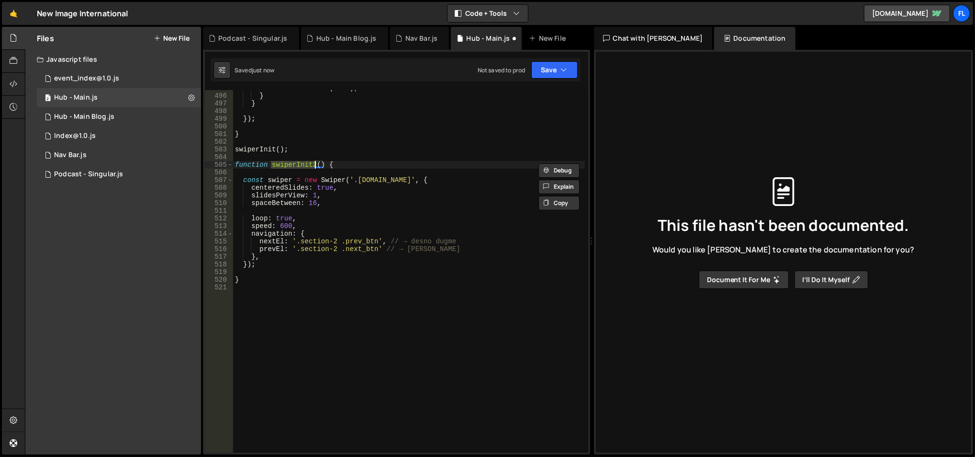
click at [270, 286] on div "crossfadeExtras ( this ) ; } } }) ; } swiperInit ( ) ; function swiperInit2 ( )…" at bounding box center [409, 273] width 352 height 379
paste textarea "swiperInit2"
click at [339, 234] on div "crossfadeExtras ( this ) ; } } }) ; } swiperInit ( ) ; function swiperInit2 ( )…" at bounding box center [409, 273] width 352 height 379
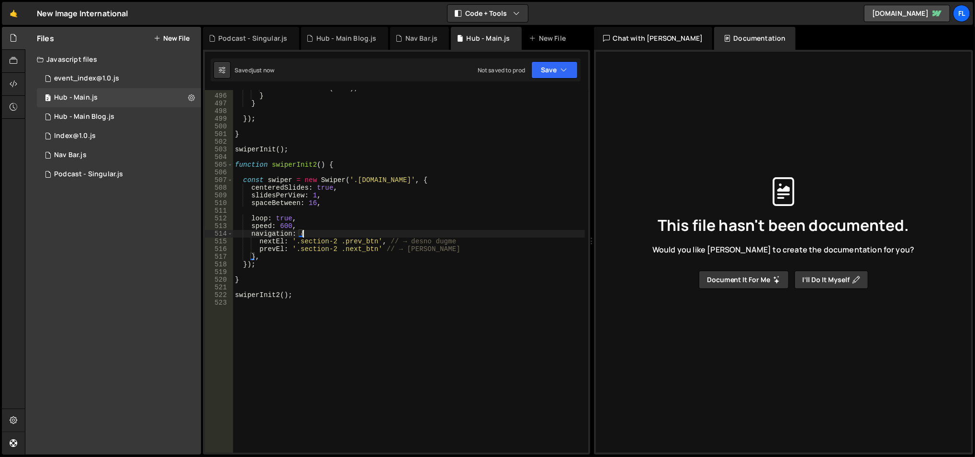
type textarea "navigation: {"
click at [350, 207] on div "crossfadeExtras ( this ) ; } } }) ; } swiperInit ( ) ; function swiperInit2 ( )…" at bounding box center [409, 273] width 352 height 379
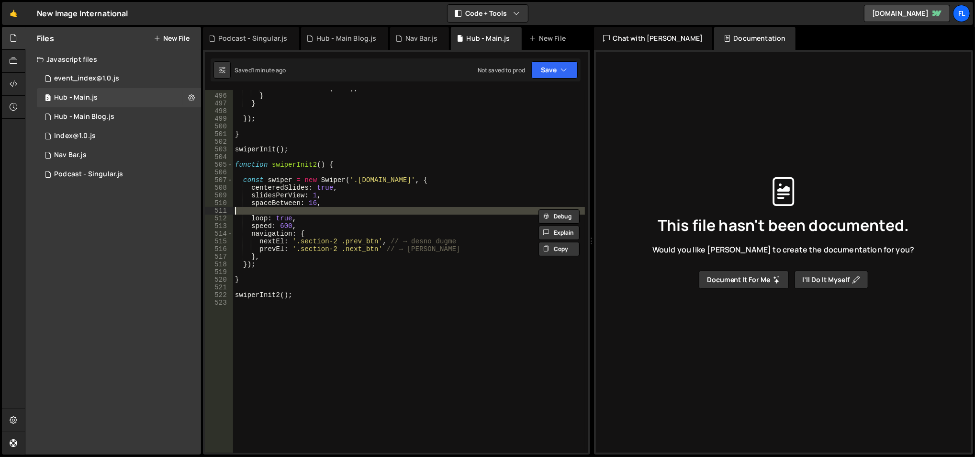
click at [346, 214] on div "crossfadeExtras ( this ) ; } } }) ; } swiperInit ( ) ; function swiperInit2 ( )…" at bounding box center [409, 273] width 352 height 379
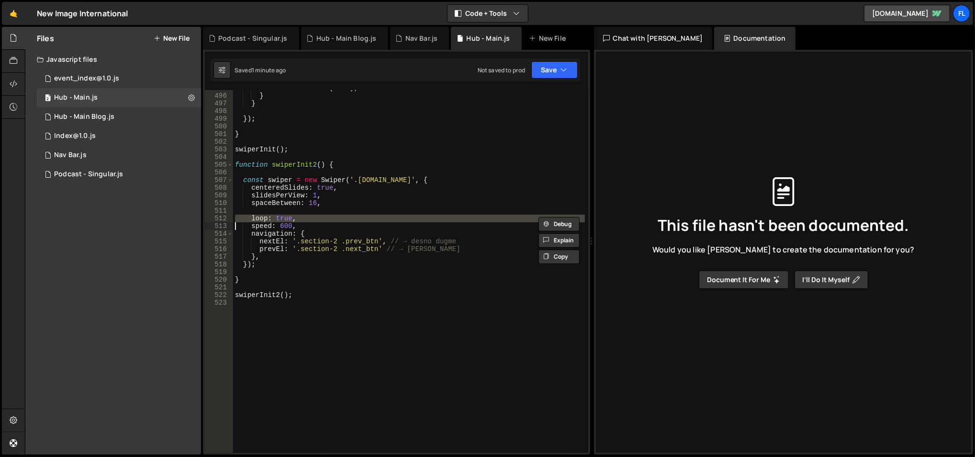
click at [346, 214] on div "crossfadeExtras ( this ) ; } } }) ; } swiperInit ( ) ; function swiperInit2 ( )…" at bounding box center [409, 273] width 352 height 379
click at [346, 214] on div "crossfadeExtras ( this ) ; } } }) ; } swiperInit ( ) ; function swiperInit2 ( )…" at bounding box center [409, 271] width 352 height 362
click at [326, 187] on div "crossfadeExtras ( this ) ; } } }) ; } swiperInit ( ) ; function swiperInit2 ( )…" at bounding box center [409, 273] width 352 height 379
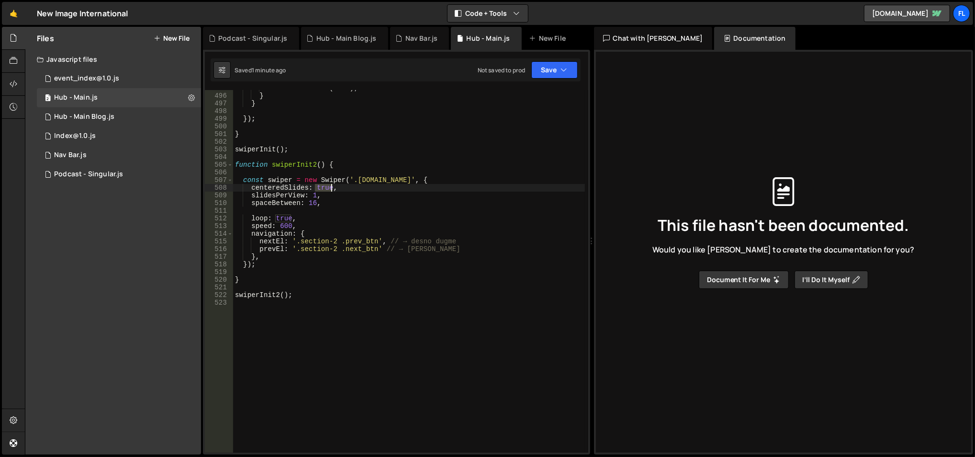
click at [326, 187] on div "crossfadeExtras ( this ) ; } } }) ; } swiperInit ( ) ; function swiperInit2 ( )…" at bounding box center [409, 273] width 352 height 379
type textarea "centeredSlides: false,"
click at [361, 143] on div "crossfadeExtras ( this ) ; } } }) ; } swiperInit ( ) ; function swiperInit2 ( )…" at bounding box center [409, 273] width 352 height 379
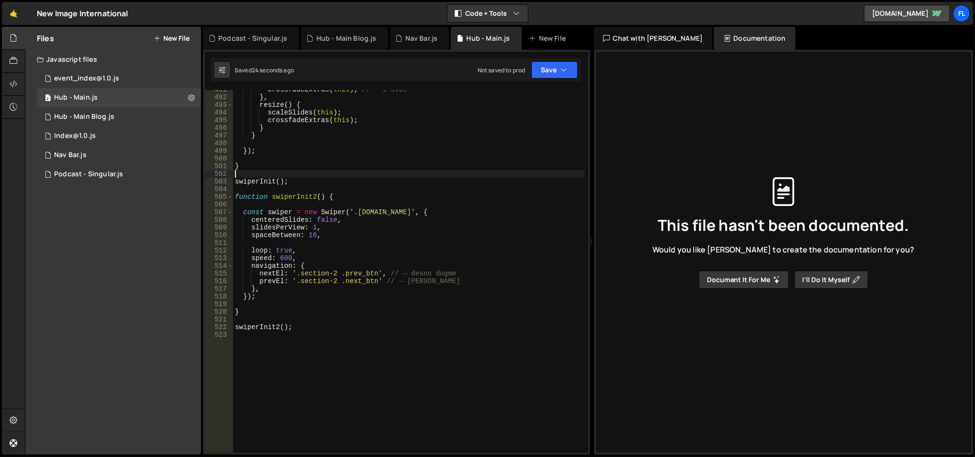
scroll to position [3788, 0]
click at [288, 186] on div "crossfadeExtras ( this ) ; // ← i ovde } , resize ( ) { scaleSlides ( this ) ; …" at bounding box center [409, 275] width 352 height 379
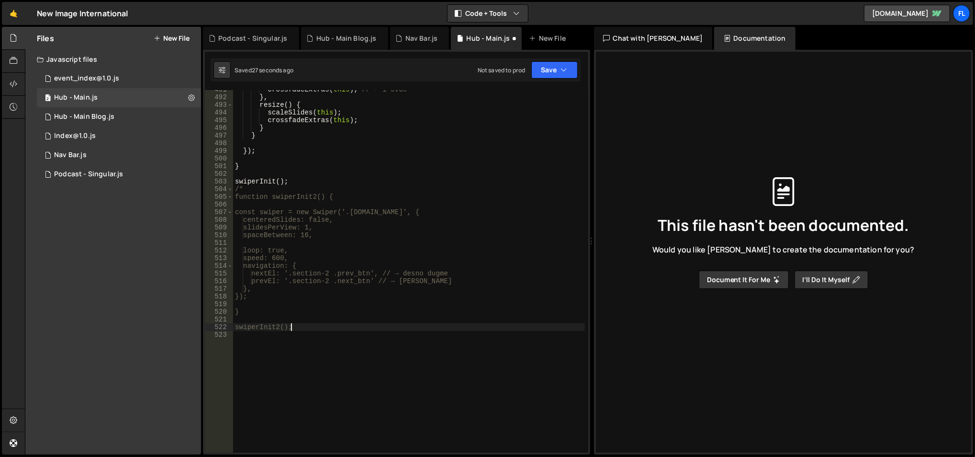
click at [316, 328] on div "crossfadeExtras ( this ) ; // ← i ovde } , resize ( ) { scaleSlides ( this ) ; …" at bounding box center [409, 275] width 352 height 379
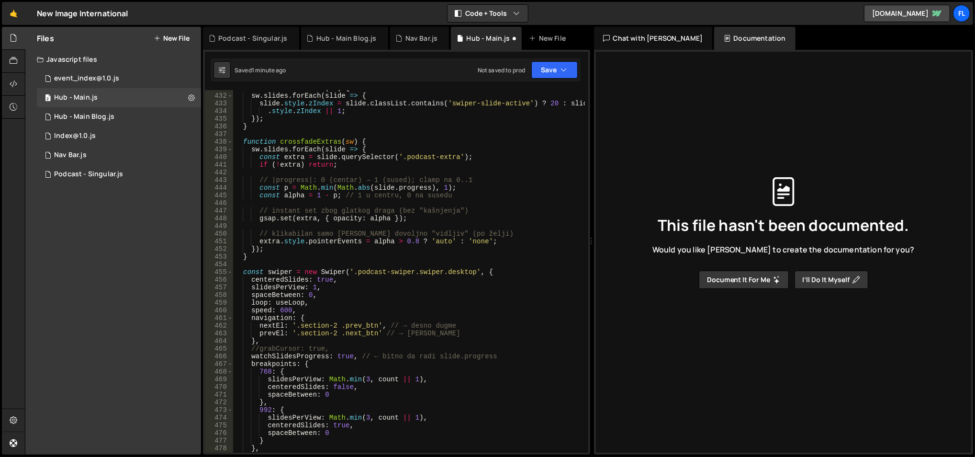
scroll to position [3331, 0]
click at [323, 277] on div "function raiseActive ( sw ) { sw . slides . forEach ( slide => { slide . style …" at bounding box center [409, 272] width 352 height 379
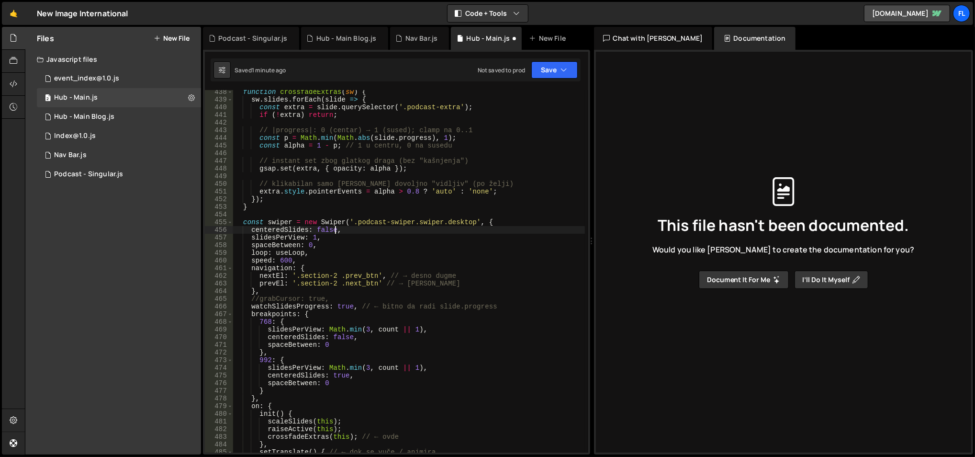
scroll to position [0, 6]
drag, startPoint x: 250, startPoint y: 230, endPoint x: 344, endPoint y: 230, distance: 93.4
click at [344, 230] on div "function crossfadeExtras ( sw ) { sw . slides . forEach ( slide => { const extr…" at bounding box center [409, 277] width 352 height 379
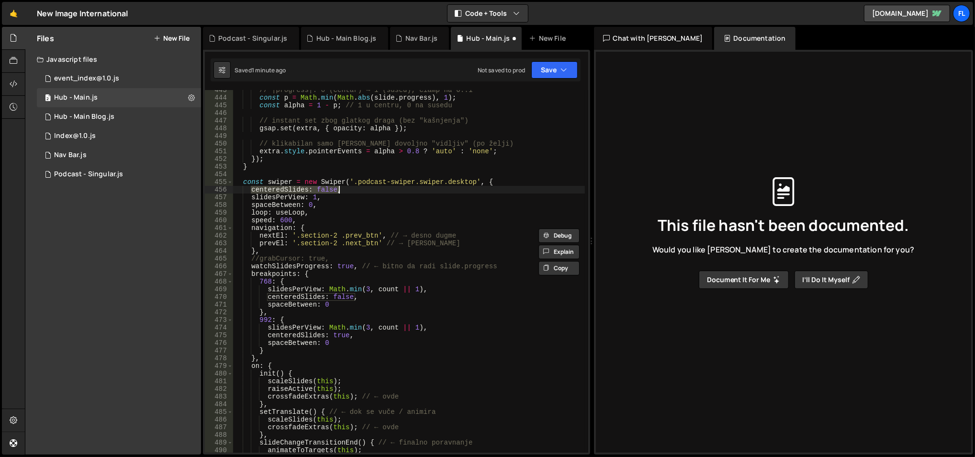
click at [382, 305] on div "// |progress|: 0 (centar) → 1 (sused); clamp na 0..1 const p = Math . min ( Mat…" at bounding box center [409, 275] width 352 height 379
type textarea "spaceBetween: 0"
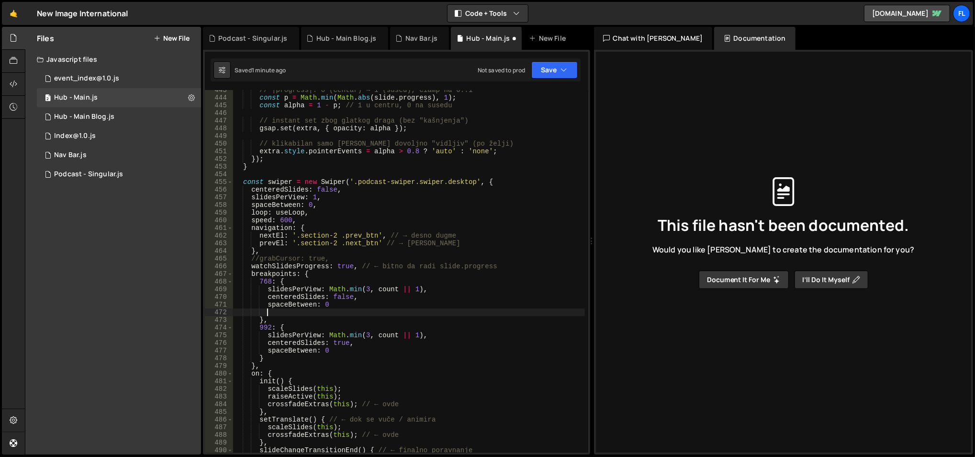
paste textarea "centeredSlides: false,"
click at [365, 305] on div "// |progress|: 0 (centar) → 1 (sused); clamp na 0..1 const p = Math . min ( Mat…" at bounding box center [409, 275] width 352 height 379
click at [339, 311] on div "// |progress|: 0 (centar) → 1 (sused); clamp na 0..1 const p = Math . min ( Mat…" at bounding box center [409, 275] width 352 height 379
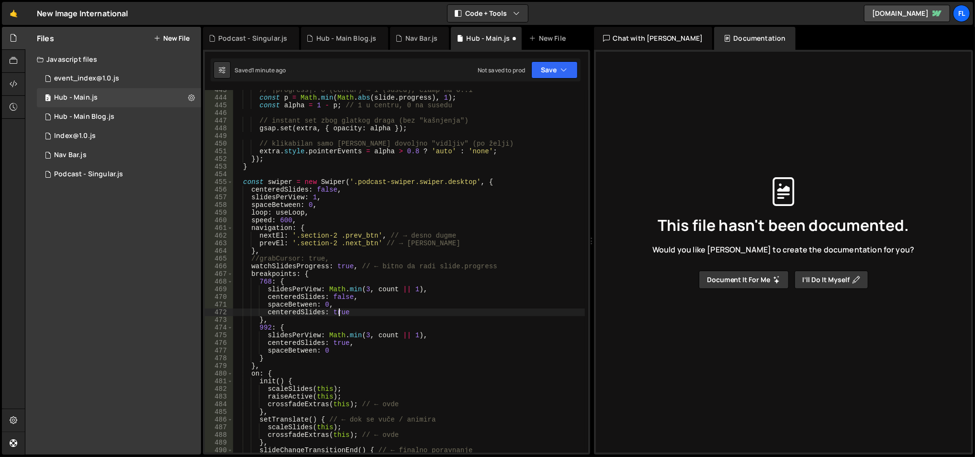
click at [339, 311] on div "// |progress|: 0 (centar) → 1 (sused); clamp na 0..1 const p = Math . min ( Mat…" at bounding box center [409, 275] width 352 height 379
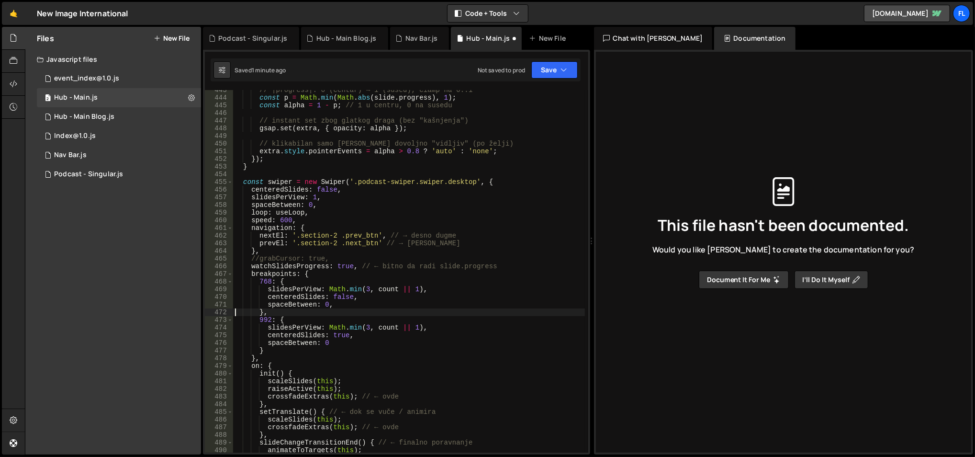
click at [341, 307] on div "// |progress|: 0 (centar) → 1 (sused); clamp na 0..1 const p = Math . min ( Mat…" at bounding box center [409, 275] width 352 height 379
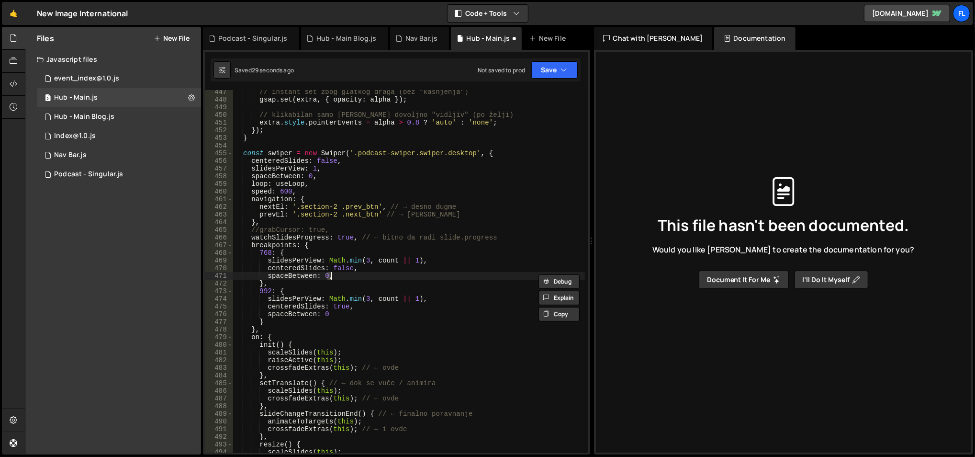
scroll to position [3449, 0]
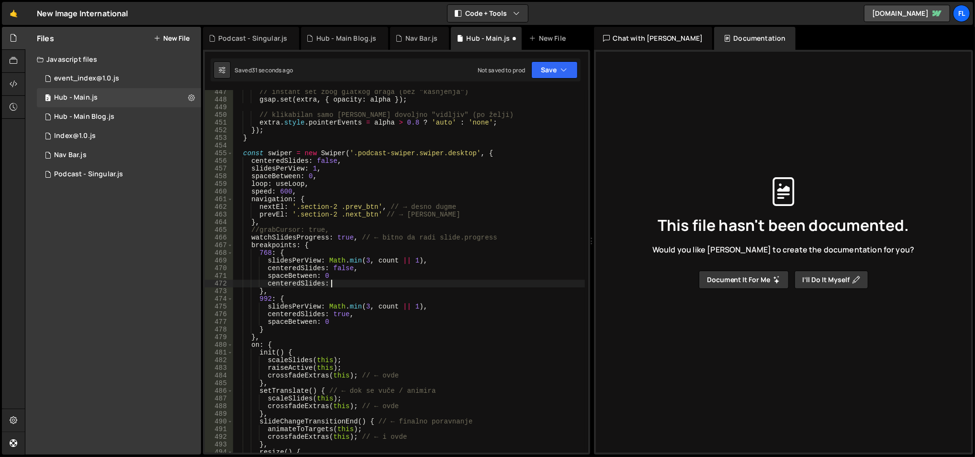
type textarea "centeredSlides: false,"
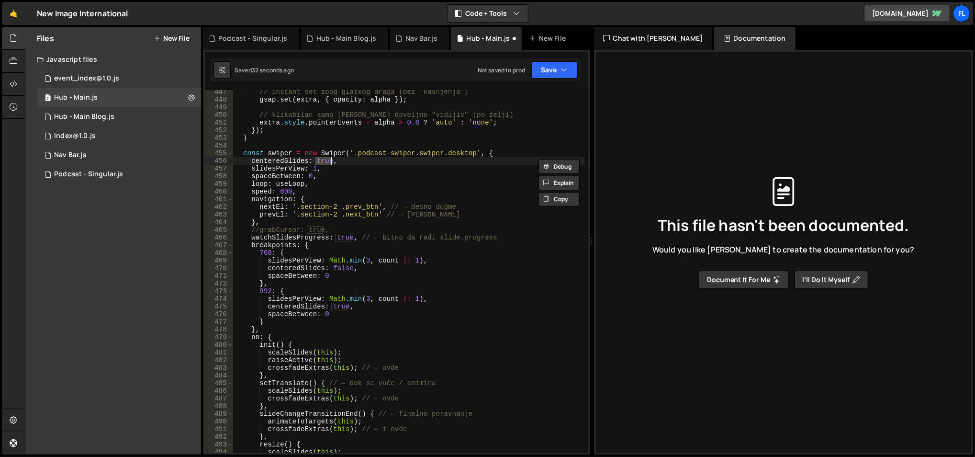
type textarea "swiperInit2();"
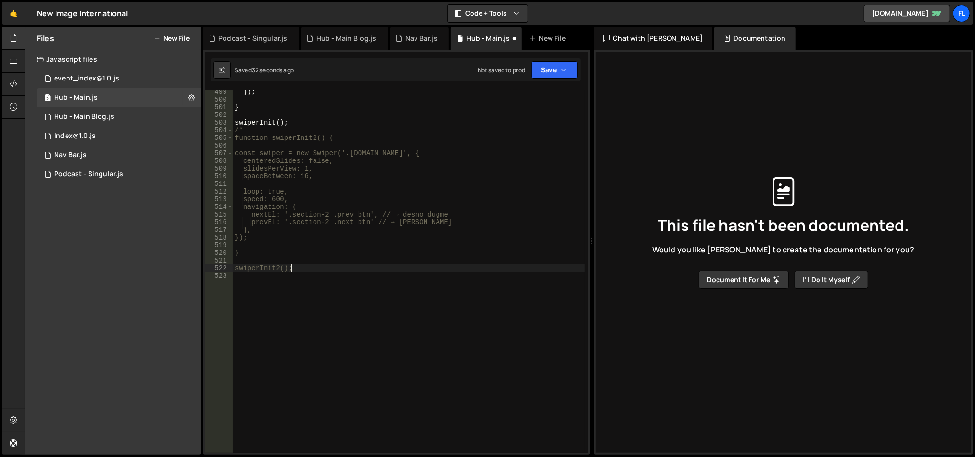
scroll to position [0, 0]
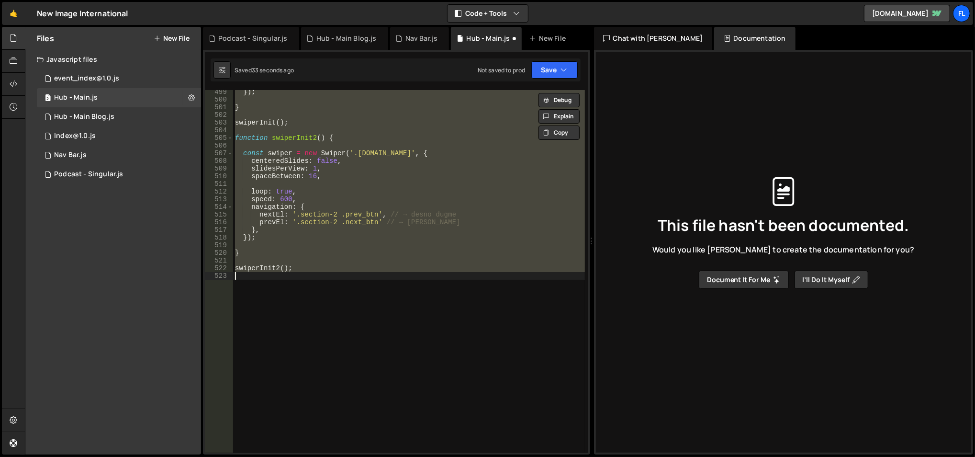
click at [350, 255] on div "}) ; } swiperInit ( ) ; function swiperInit2 ( ) { const swiper = new Swiper ( …" at bounding box center [409, 271] width 352 height 362
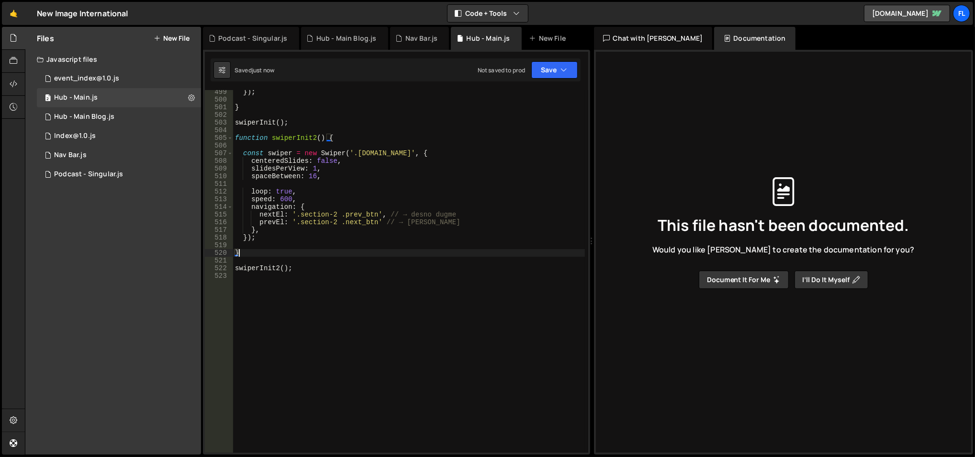
click at [312, 174] on div "}) ; } swiperInit ( ) ; function swiperInit2 ( ) { const swiper = new Swiper ( …" at bounding box center [409, 277] width 352 height 379
type textarea "spaceBetween: 0,"
click at [556, 73] on button "Save" at bounding box center [554, 69] width 46 height 17
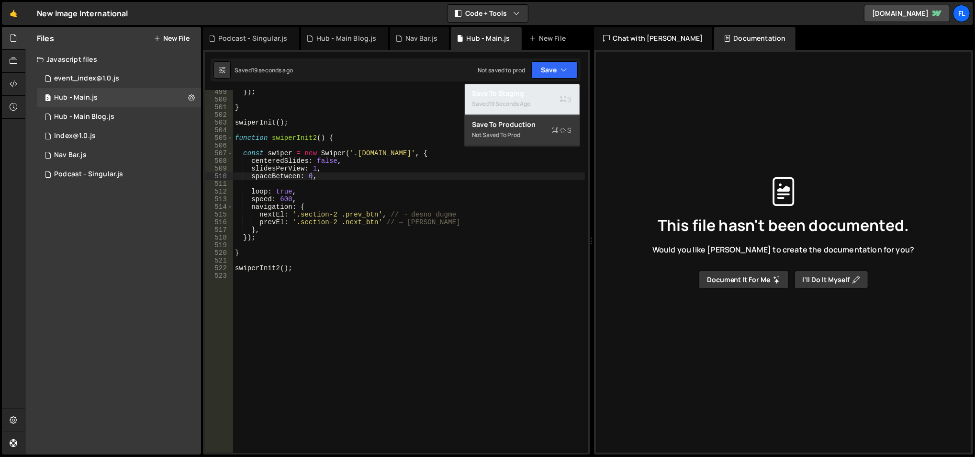
click at [535, 90] on div "Save to Staging S" at bounding box center [523, 94] width 100 height 10
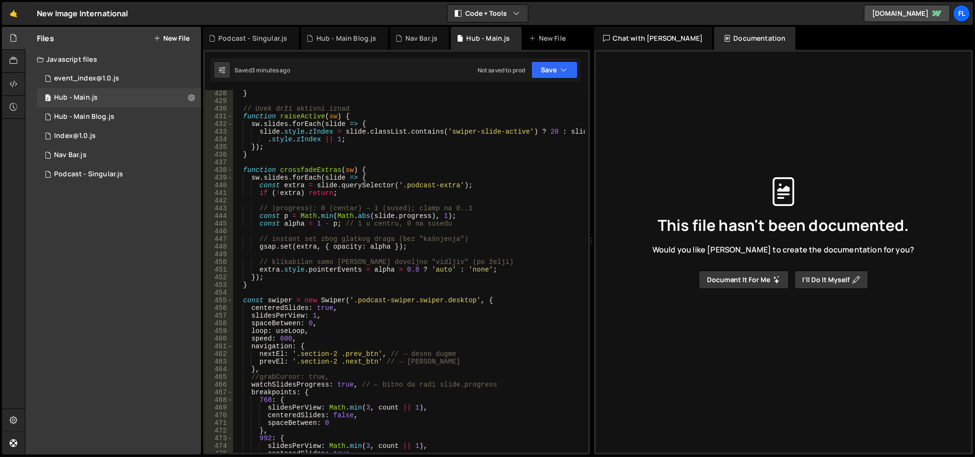
scroll to position [3279, 0]
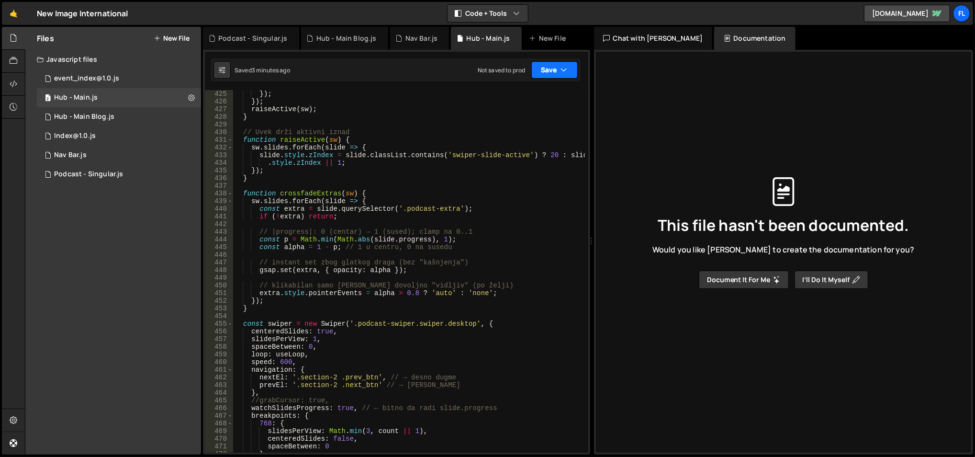
click at [561, 74] on icon "button" at bounding box center [564, 70] width 7 height 10
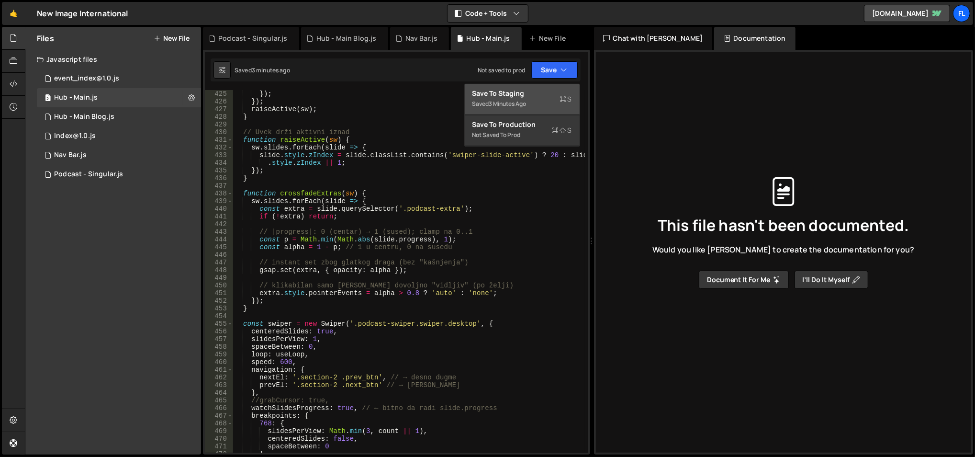
click at [530, 92] on div "Save to Staging S" at bounding box center [523, 94] width 100 height 10
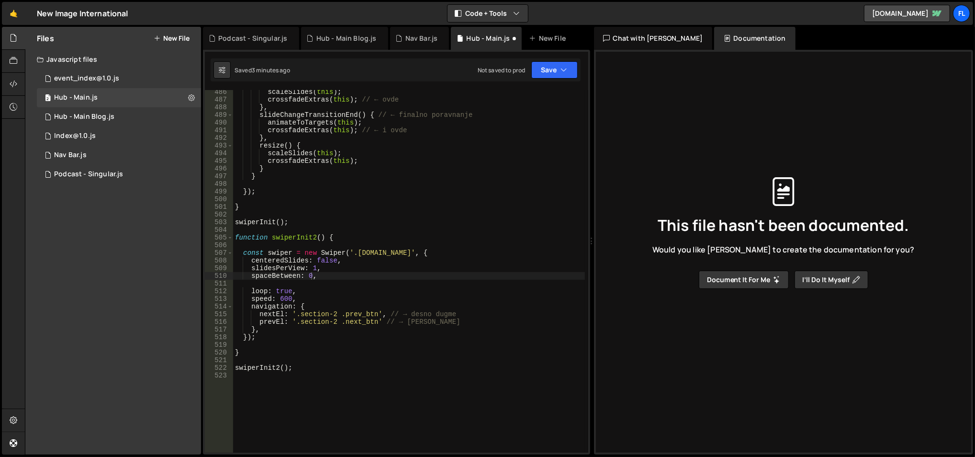
scroll to position [3748, 0]
click at [554, 70] on button "Save" at bounding box center [554, 69] width 46 height 17
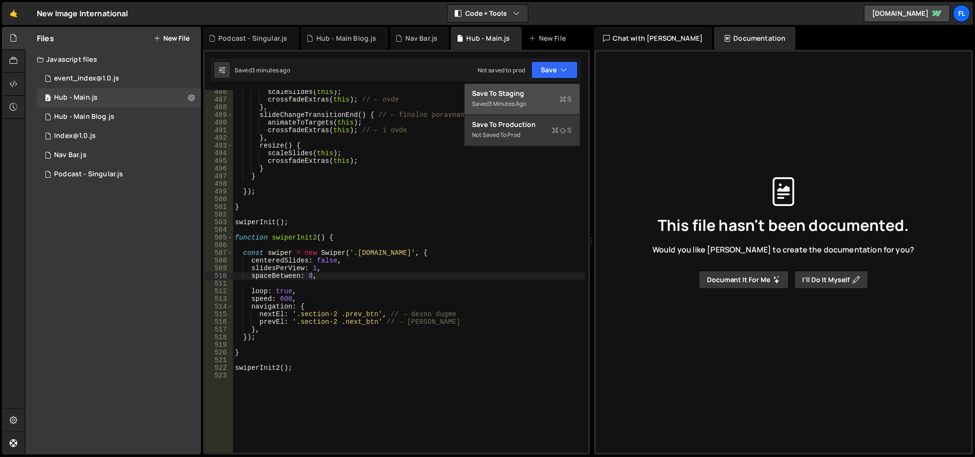
click at [528, 94] on div "Save to Staging S" at bounding box center [523, 94] width 100 height 10
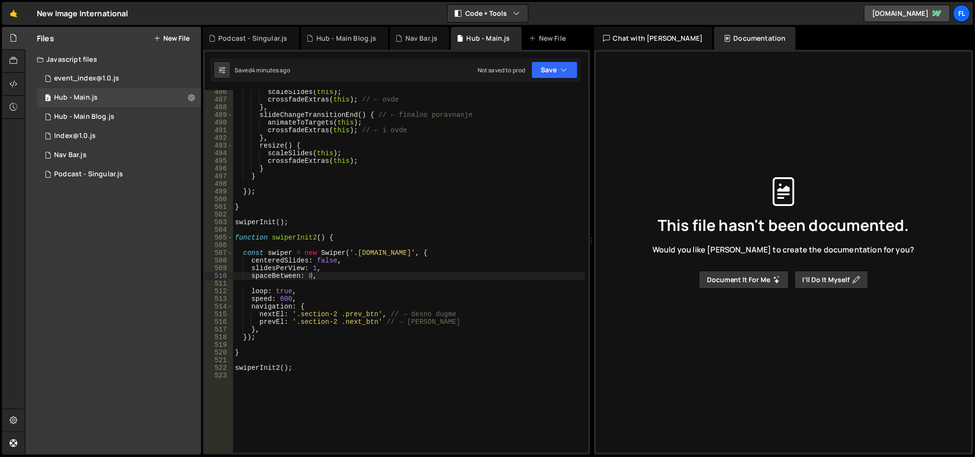
scroll to position [0, 0]
click at [357, 286] on div "scaleSlides ( this ) ; crossfadeExtras ( this ) ; // ← ovde } , slideChangeTran…" at bounding box center [409, 277] width 352 height 379
click at [249, 229] on div "scaleSlides ( this ) ; crossfadeExtras ( this ) ; // ← ovde } , slideChangeTran…" at bounding box center [409, 277] width 352 height 379
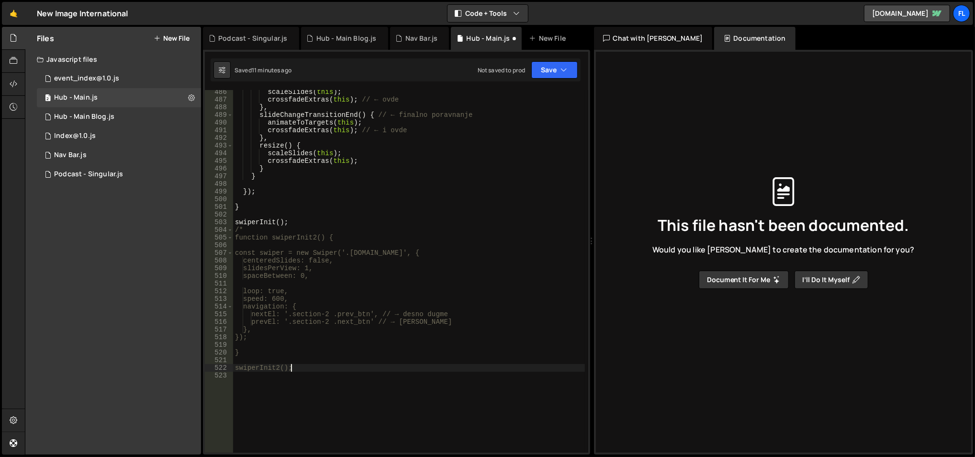
click at [310, 368] on div "scaleSlides ( this ) ; crossfadeExtras ( this ) ; // ← ovde } , slideChangeTran…" at bounding box center [409, 277] width 352 height 379
click at [386, 188] on div "scaleSlides ( this ) ; crossfadeExtras ( this ) ; // ← ovde } , slideChangeTran…" at bounding box center [409, 277] width 352 height 379
type textarea "});"
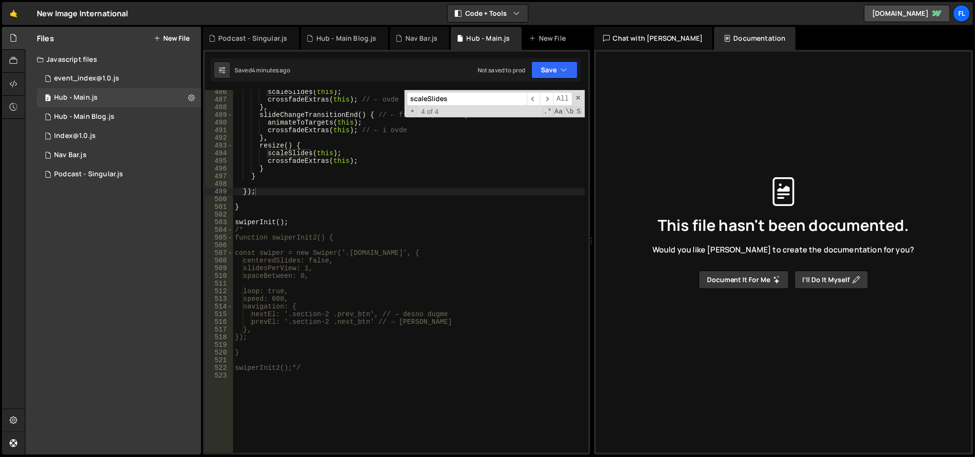
paste input "blog-attribute"
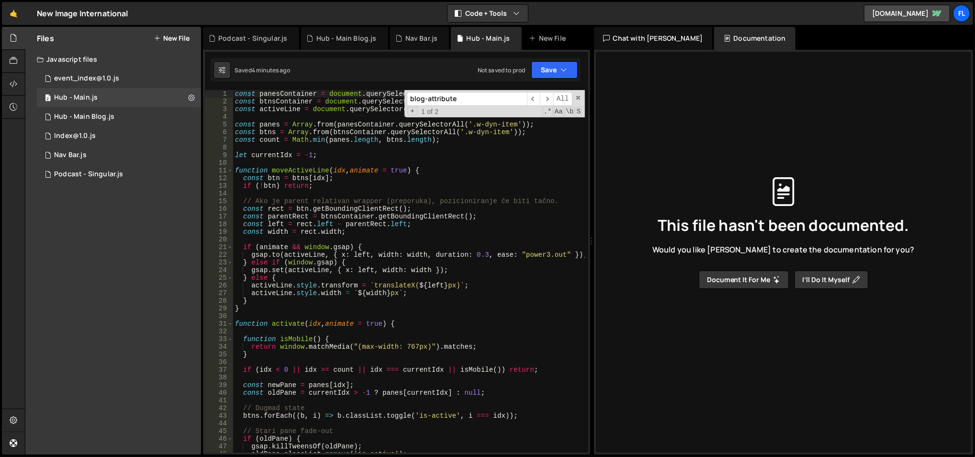
scroll to position [0, 0]
type input "blog-attribute"
click at [545, 96] on span "​" at bounding box center [546, 99] width 13 height 14
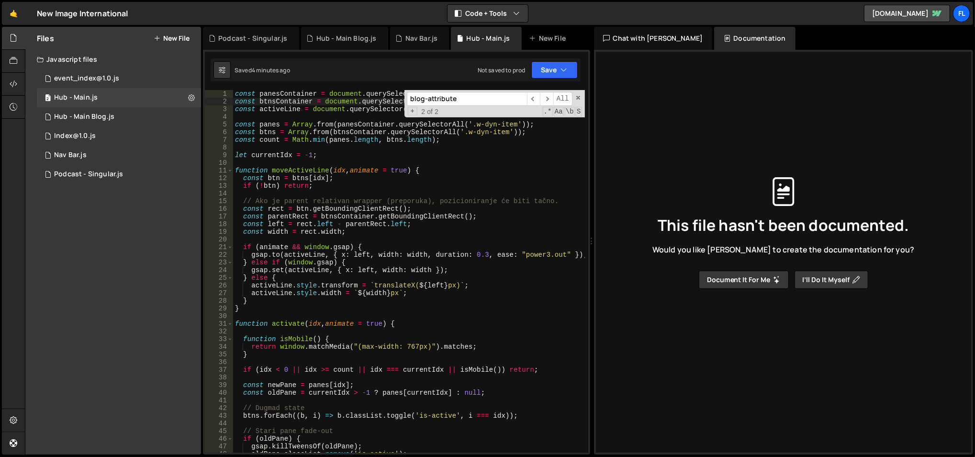
click at [323, 138] on div "const panesContainer = document . querySelector ( '[blog-attribute="main-conten…" at bounding box center [409, 279] width 352 height 379
click at [577, 100] on span at bounding box center [578, 97] width 7 height 7
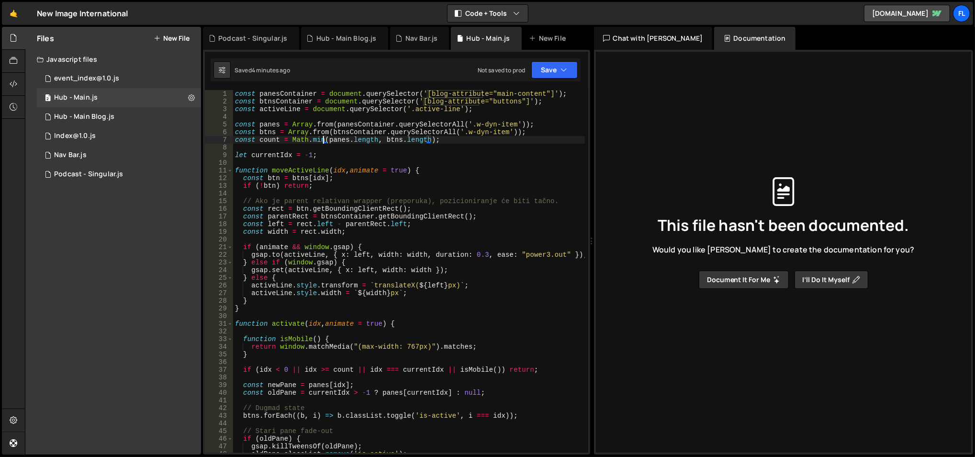
click at [272, 103] on div "const panesContainer = document . querySelector ( '[blog-attribute="main-conten…" at bounding box center [409, 279] width 352 height 379
type textarea "const btnsContainer = document.querySelector('[blog-attribute="buttons"]');"
click at [272, 103] on div "const panesContainer = document . querySelector ( '[blog-attribute="main-conten…" at bounding box center [409, 279] width 352 height 379
type input "btnsContainer"
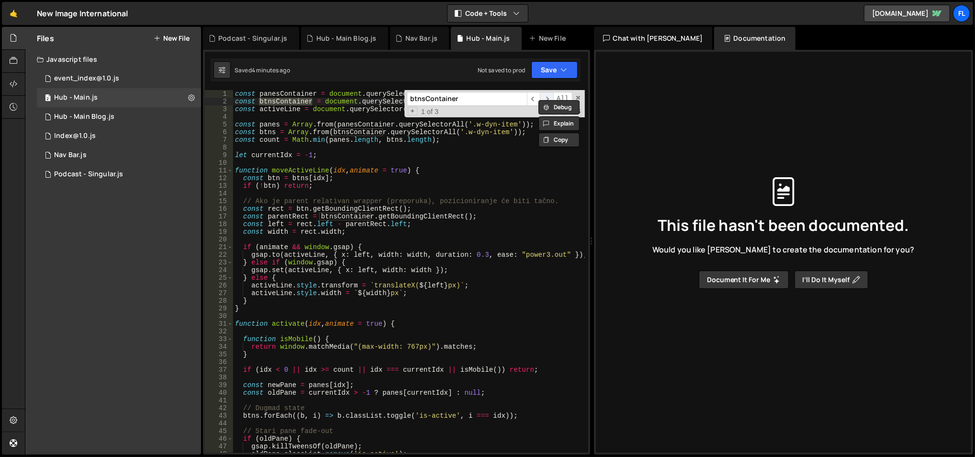
click at [551, 94] on span "​" at bounding box center [546, 99] width 13 height 14
type textarea "const btns = Array.from(btnsContainer.querySelectorAll('.w-dyn-item'));"
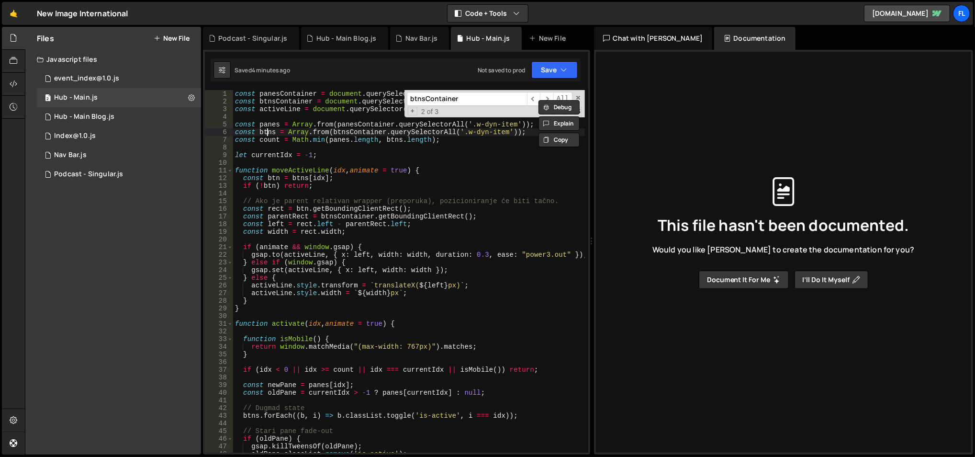
click at [265, 131] on div "const panesContainer = document . querySelector ( '[blog-attribute="main-conten…" at bounding box center [409, 279] width 352 height 379
type input "btns"
click at [544, 100] on span "​" at bounding box center [546, 99] width 13 height 14
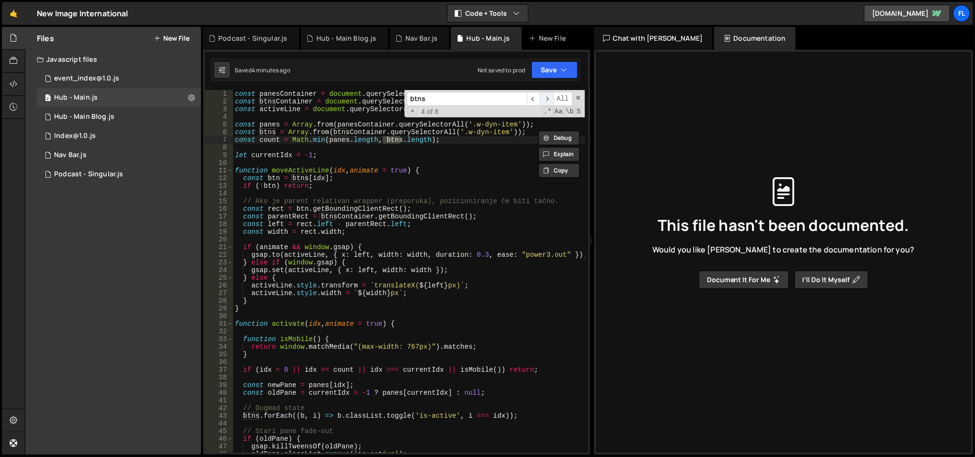
click at [544, 100] on span "​" at bounding box center [546, 99] width 13 height 14
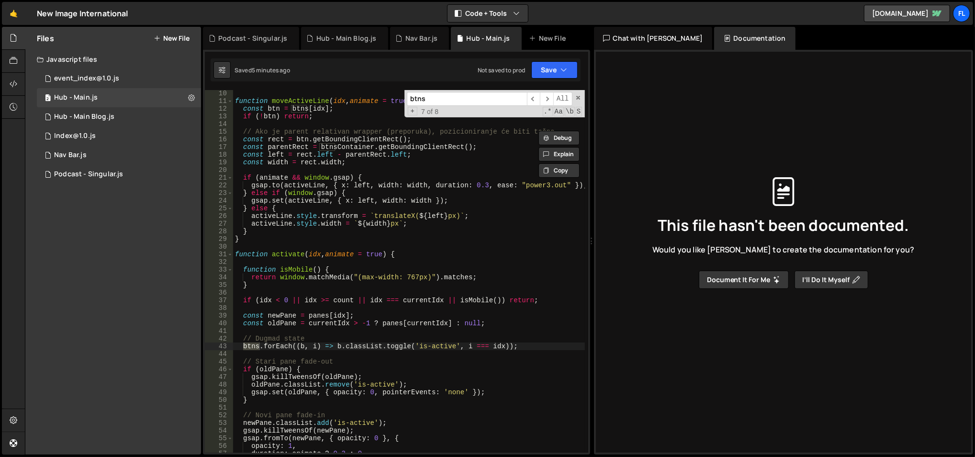
scroll to position [57, 0]
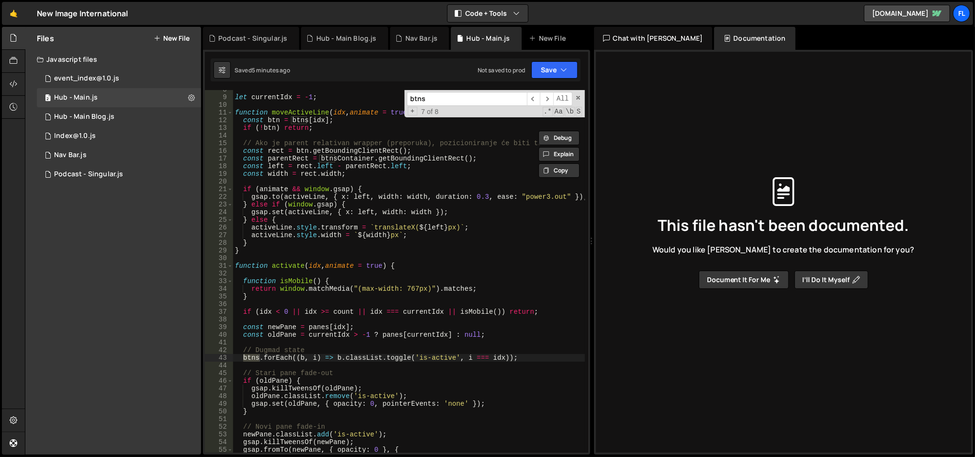
type textarea "function isMobile() {"
click at [292, 278] on div "let currentIdx = - 1 ; function moveActiveLine ( idx , animate = true ) { const…" at bounding box center [409, 275] width 352 height 379
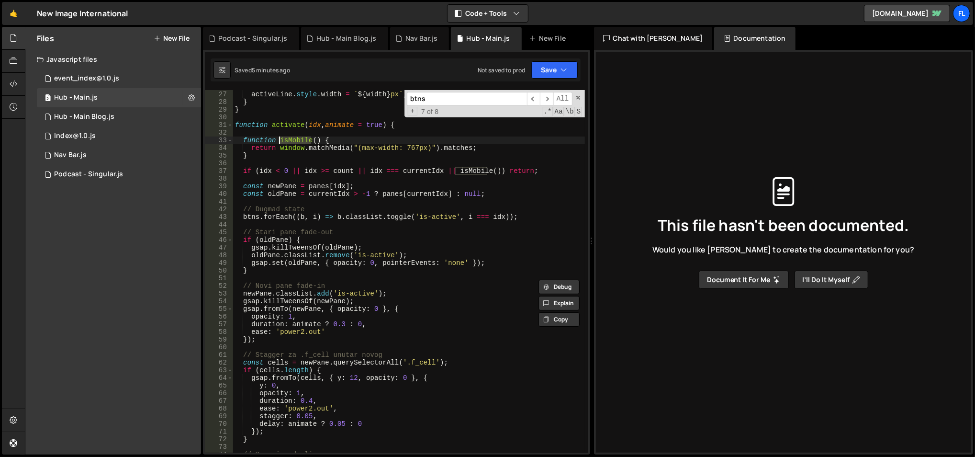
scroll to position [198, 0]
click at [542, 102] on span "​" at bounding box center [546, 99] width 13 height 14
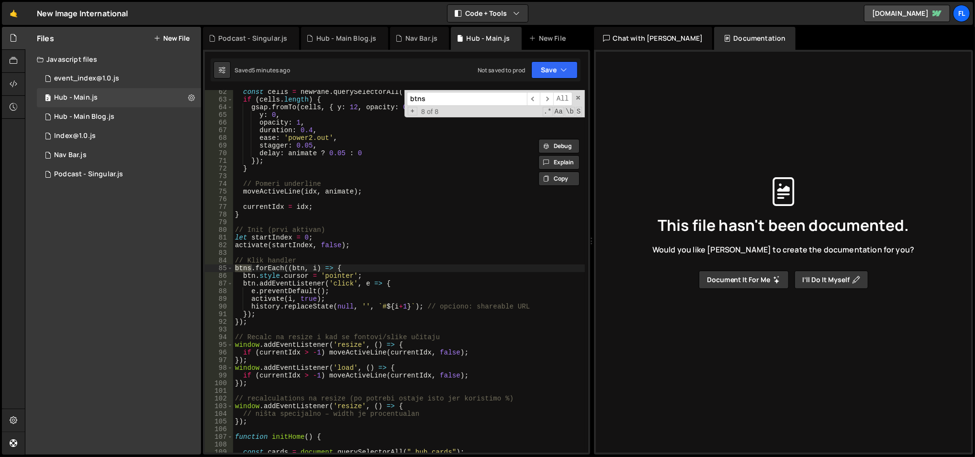
scroll to position [0, 0]
click at [337, 249] on div "const cells = newPane . querySelectorAll ( '.f_cell' ) ; if ( cells . length ) …" at bounding box center [409, 277] width 352 height 379
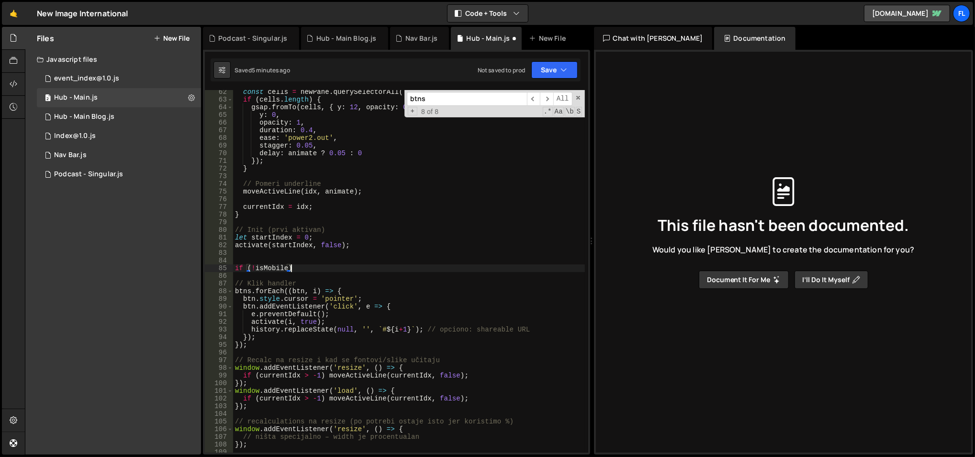
scroll to position [0, 3]
click at [286, 346] on div "const cells = newPane . querySelectorAll ( '.f_cell' ) ; if ( cells . length ) …" at bounding box center [409, 277] width 352 height 379
type textarea "});"
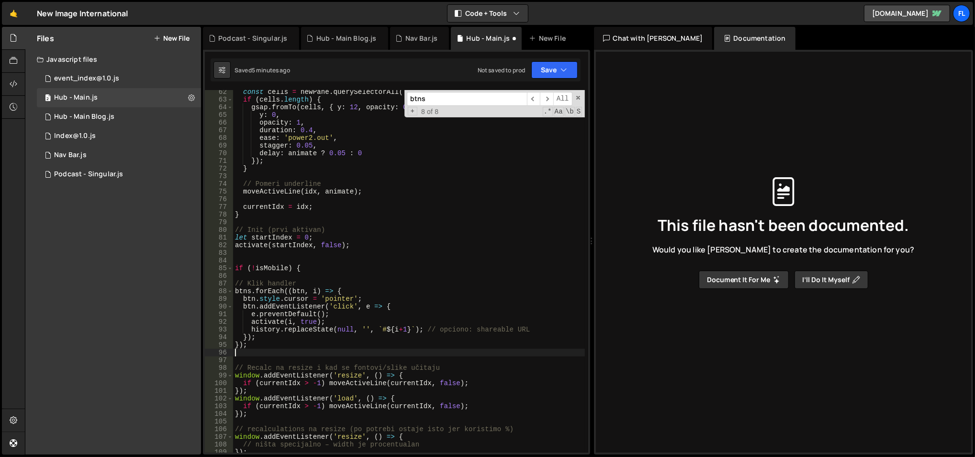
type textarea "}"
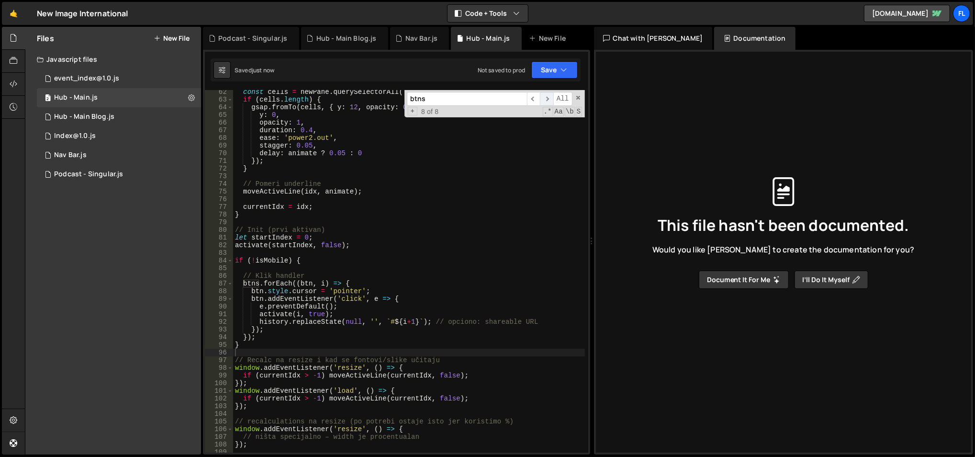
click at [551, 101] on span "​" at bounding box center [546, 99] width 13 height 14
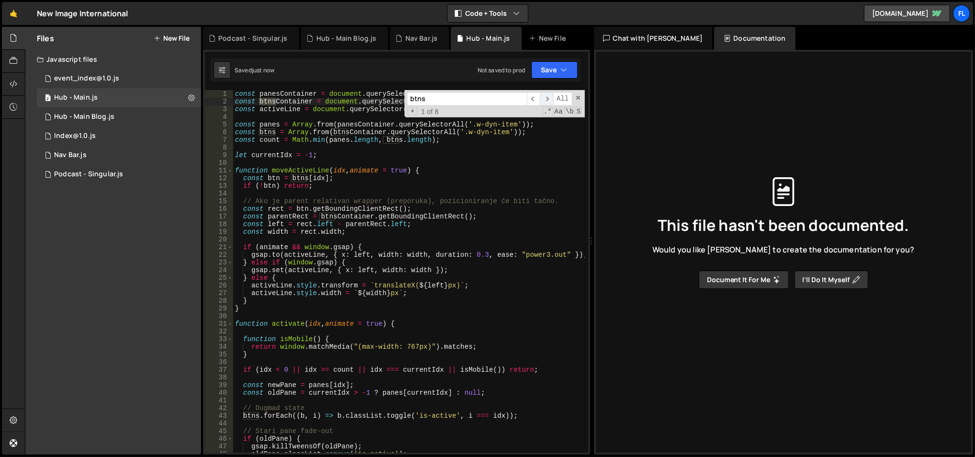
click at [551, 101] on span "​" at bounding box center [546, 99] width 13 height 14
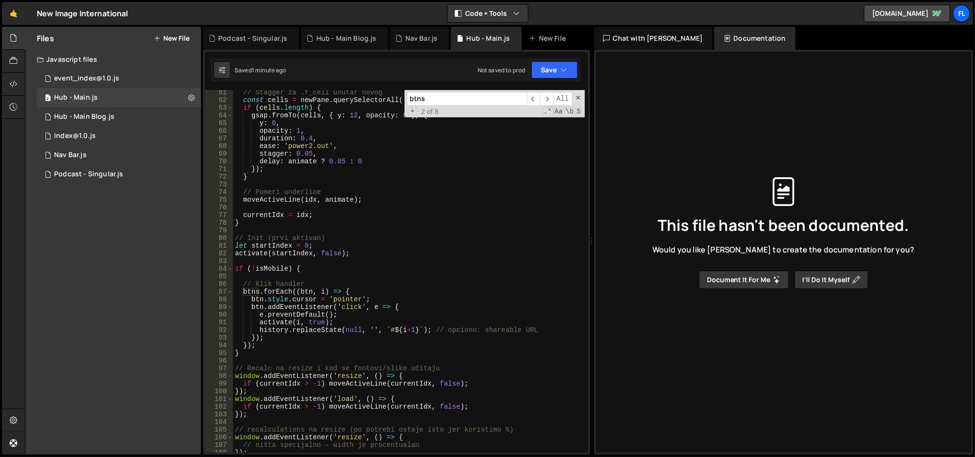
scroll to position [456, 0]
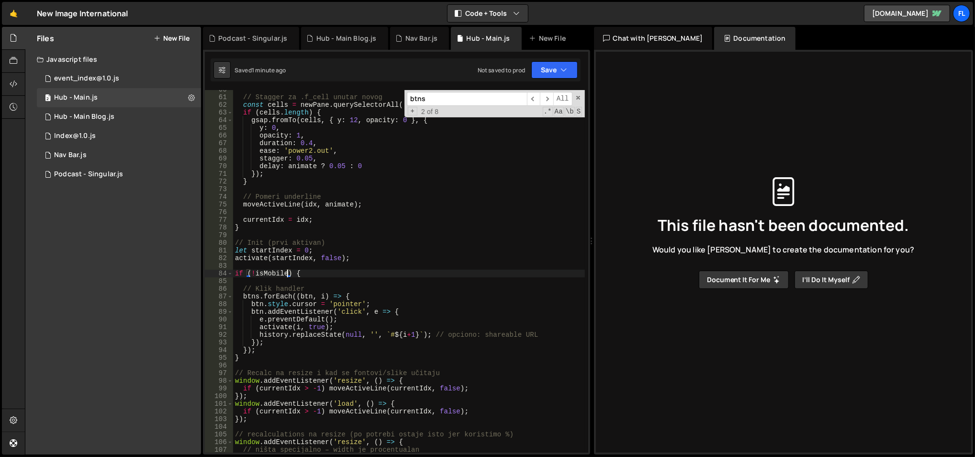
click at [286, 273] on div "// Stagger za .f_cell unutar novog const cells = newPane . querySelectorAll ( '…" at bounding box center [409, 275] width 352 height 379
click at [285, 272] on div "// Stagger za .f_cell unutar novog const cells = newPane . querySelectorAll ( '…" at bounding box center [409, 275] width 352 height 379
type textarea "if (!isMobiles()) {"
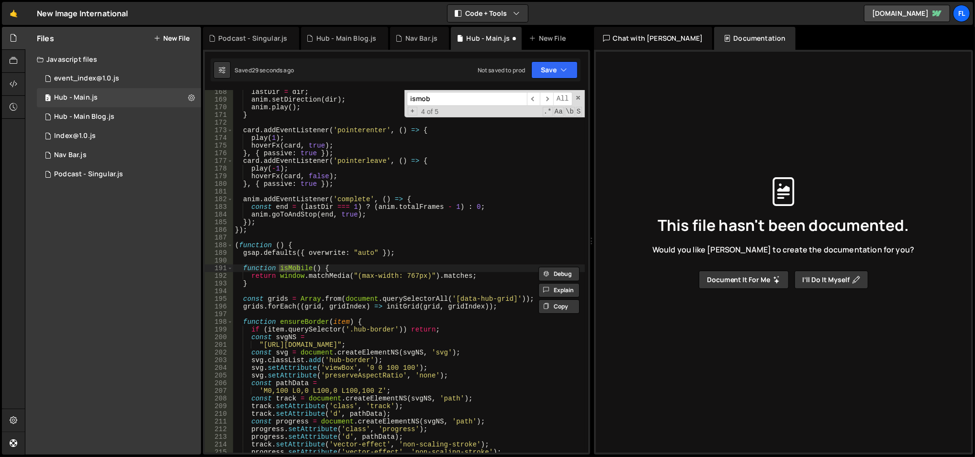
scroll to position [1297, 0]
type input "ismobile"
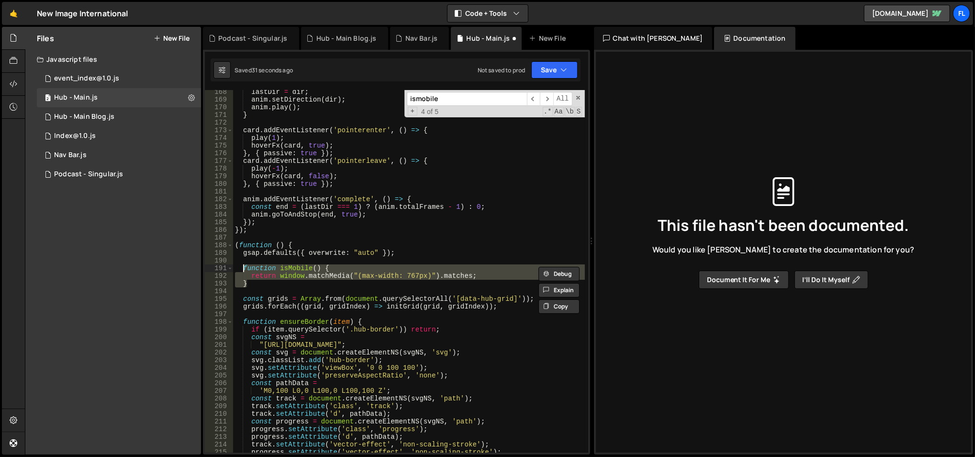
drag, startPoint x: 274, startPoint y: 283, endPoint x: 243, endPoint y: 270, distance: 33.9
click at [243, 270] on div "lastDir = dir ; anim . setDirection ( dir ) ; anim . play ( ) ; } card . addEve…" at bounding box center [409, 277] width 352 height 379
type textarea "function isMobile() { return window.matchMedia("(max-width: 767px)").matches;"
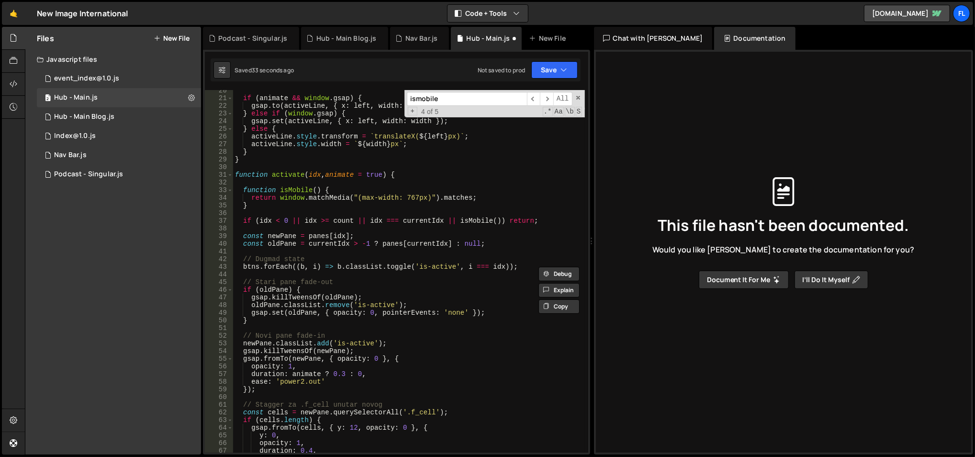
scroll to position [0, 0]
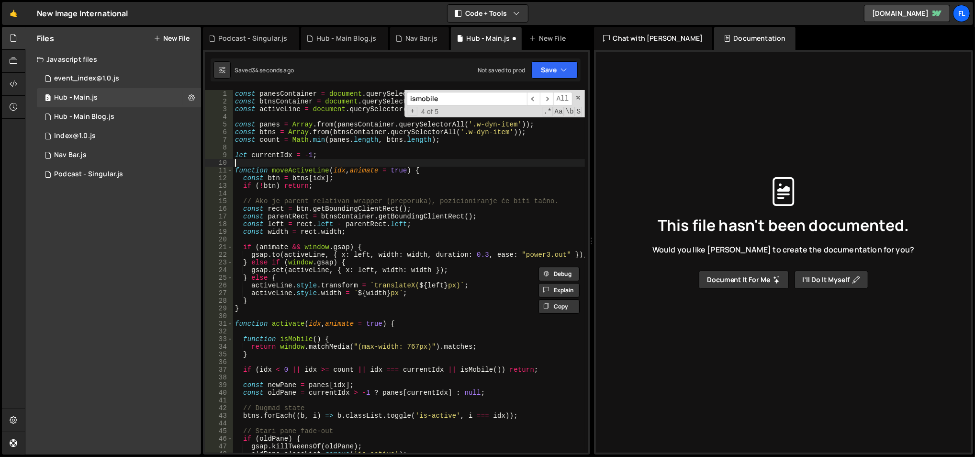
click at [292, 163] on div "const panesContainer = document . querySelector ( '[blog-attribute="main-conten…" at bounding box center [409, 279] width 352 height 379
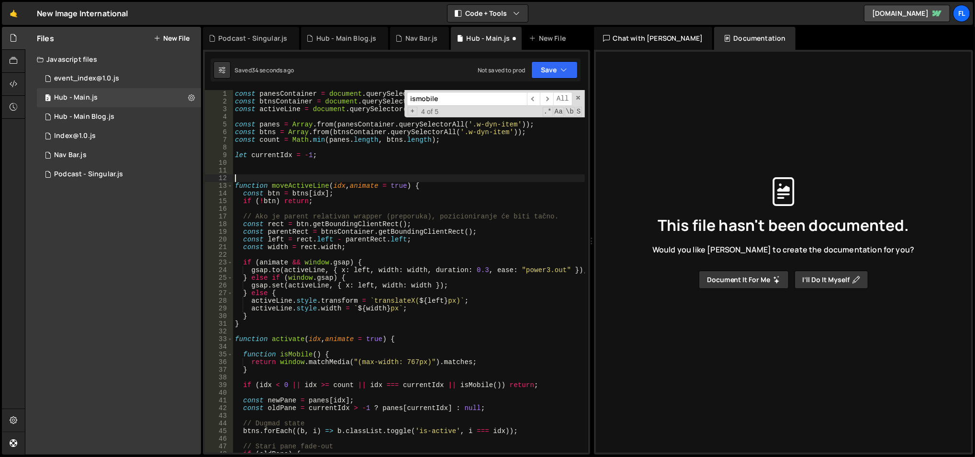
paste textarea "}"
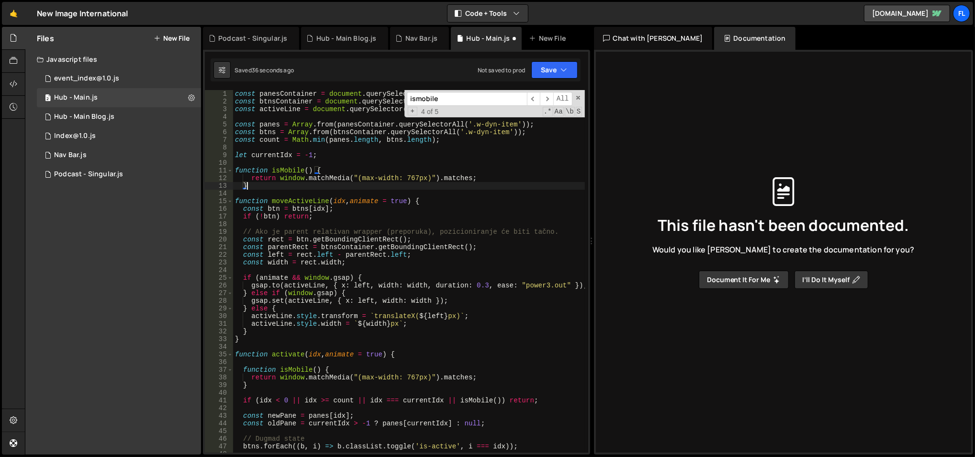
click at [300, 169] on div "const panesContainer = document . querySelector ( '[blog-attribute="main-conten…" at bounding box center [409, 279] width 352 height 379
click at [302, 169] on div "const panesContainer = document . querySelector ( '[blog-attribute="main-conten…" at bounding box center [409, 279] width 352 height 379
click at [318, 174] on div "const panesContainer = document . querySelector ( '[blog-attribute="main-conten…" at bounding box center [409, 279] width 352 height 379
type textarea "return window.matchMedia("(max-width: 767px)").matches;"
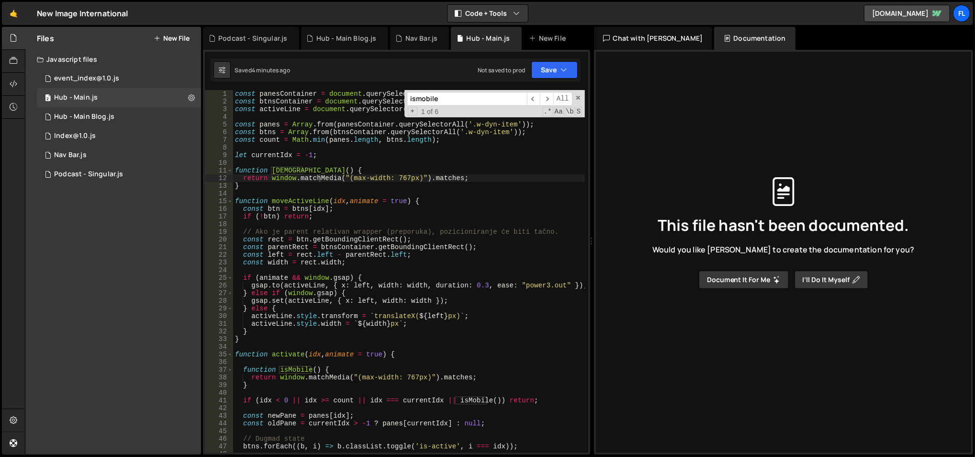
paste input "data-hub-grid"
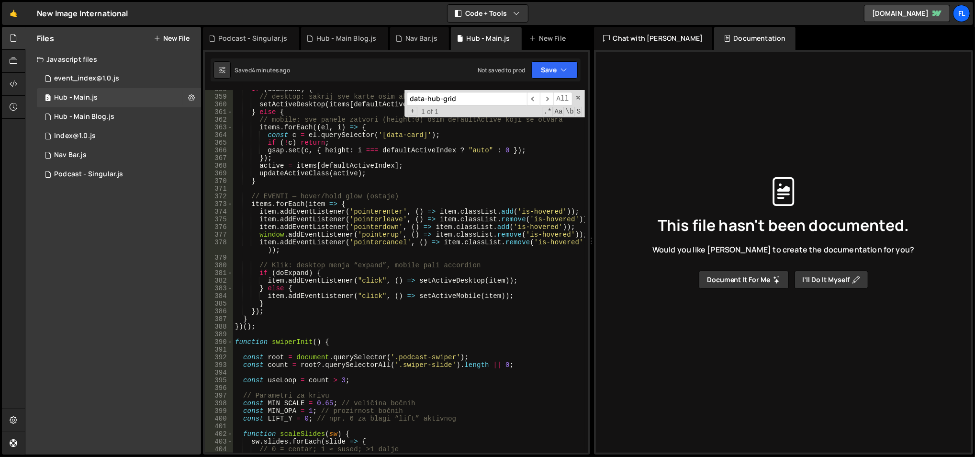
scroll to position [2763, 0]
type input "data-hub-grid"
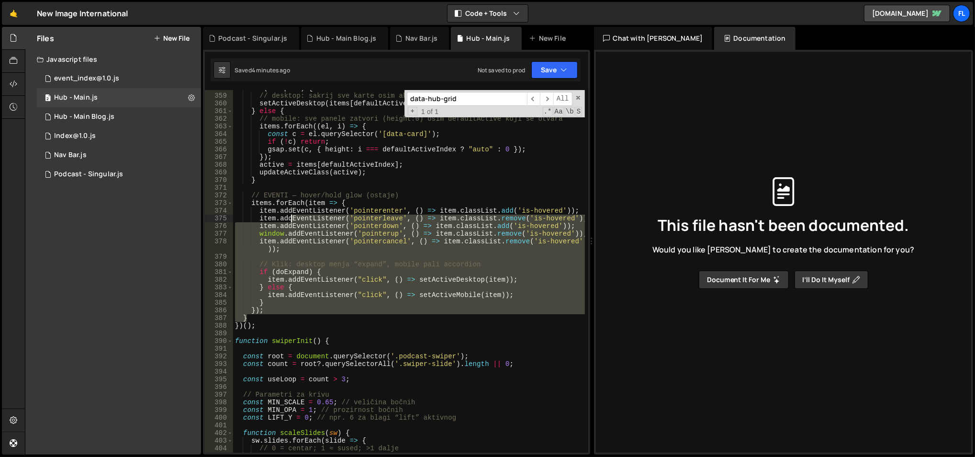
drag, startPoint x: 268, startPoint y: 321, endPoint x: 289, endPoint y: 223, distance: 99.8
click at [289, 221] on div "if ( doExpand ) { // desktop: sakrij sve karte osim aktivne (opacity), pa aktiv…" at bounding box center [409, 273] width 352 height 379
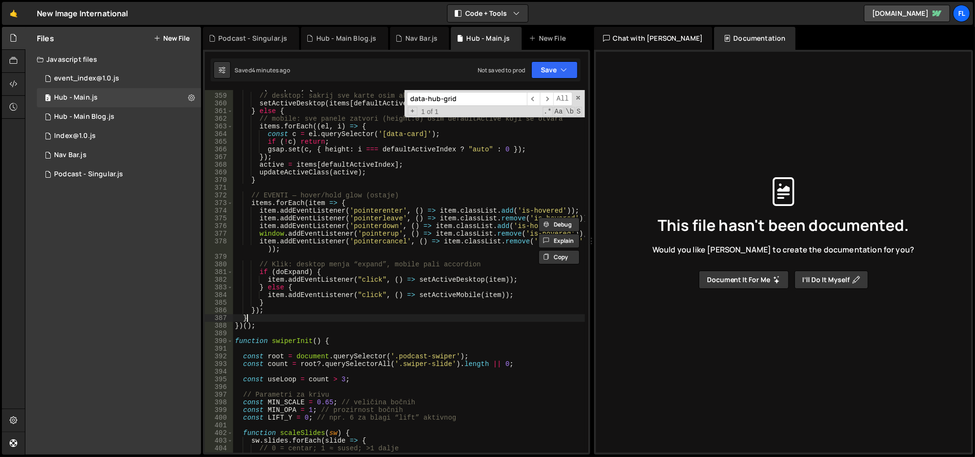
click at [276, 318] on div "if ( doExpand ) { // desktop: sakrij sve karte osim aktivne (opacity), pa aktiv…" at bounding box center [409, 273] width 352 height 379
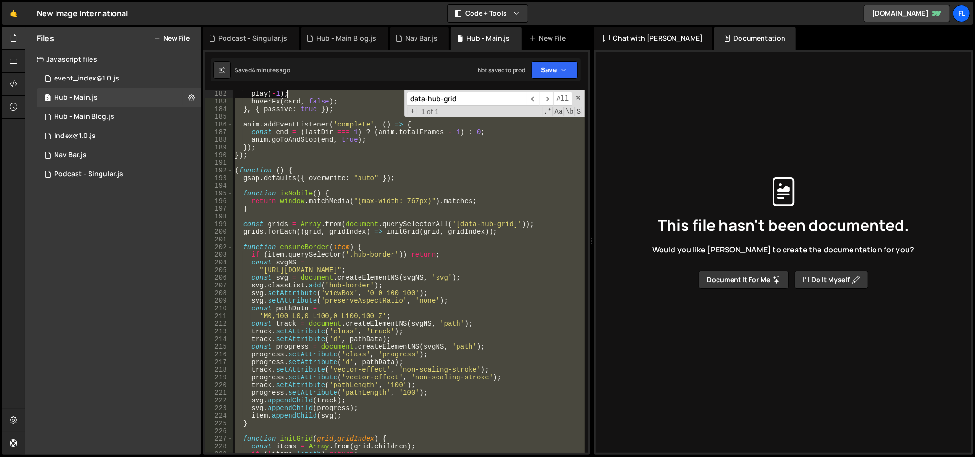
scroll to position [1310, 0]
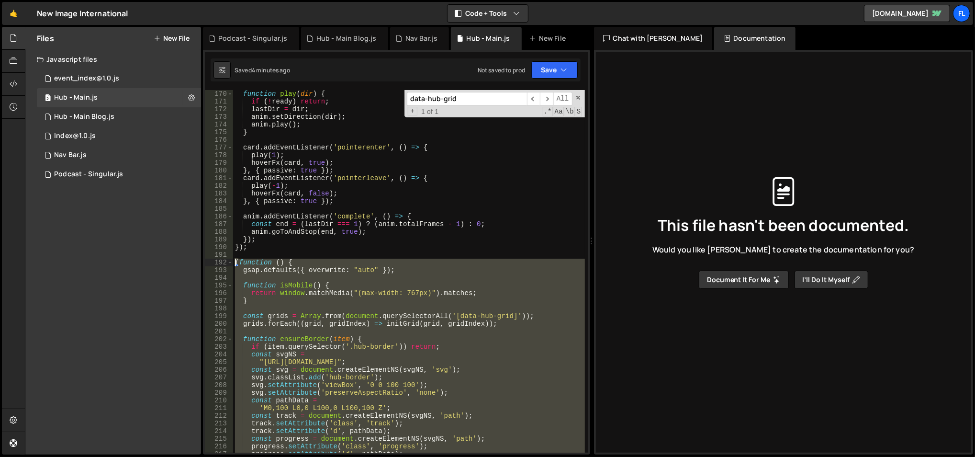
drag, startPoint x: 276, startPoint y: 324, endPoint x: 234, endPoint y: 262, distance: 74.8
click at [234, 262] on div "function play ( dir ) { if ( ! ready ) return ; lastDir = dir ; anim . setDirec…" at bounding box center [409, 279] width 352 height 379
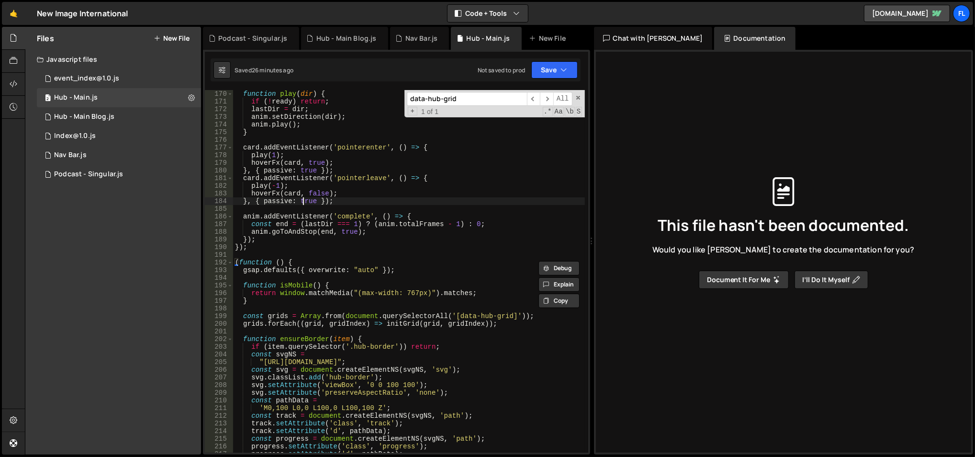
click at [305, 201] on div "function play ( dir ) { if ( ! ready ) return ; lastDir = dir ; anim . setDirec…" at bounding box center [409, 279] width 352 height 379
type textarea "}, { passive: true });"
click at [108, 171] on div "Podcast - Singular.js" at bounding box center [88, 174] width 69 height 9
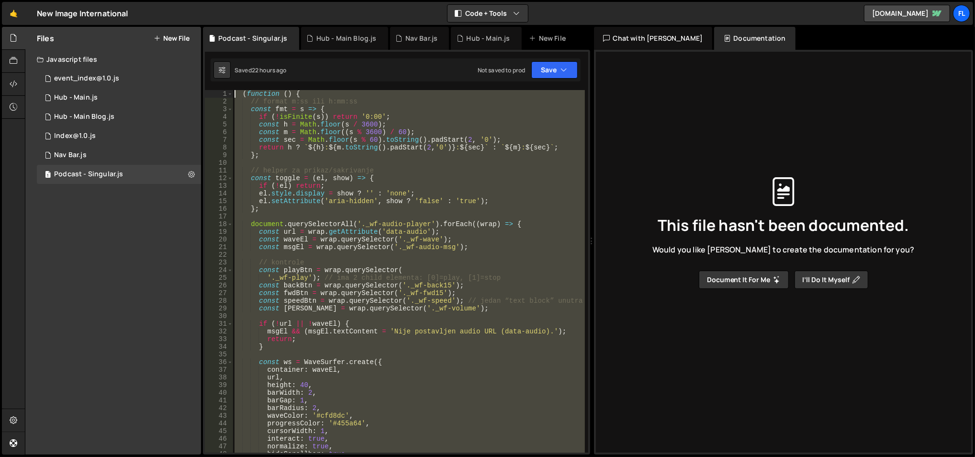
scroll to position [0, 0]
drag, startPoint x: 315, startPoint y: 234, endPoint x: 244, endPoint y: 92, distance: 158.0
click at [244, 92] on div "( function ( ) { // format m:ss ili h:mm:ss const fmt = s => { if ( ! isFinite …" at bounding box center [409, 279] width 353 height 379
type textarea "(function () { // format m:ss ili h:mm:ss"
click at [89, 151] on div "7 Nav Bar.js 0" at bounding box center [119, 155] width 164 height 19
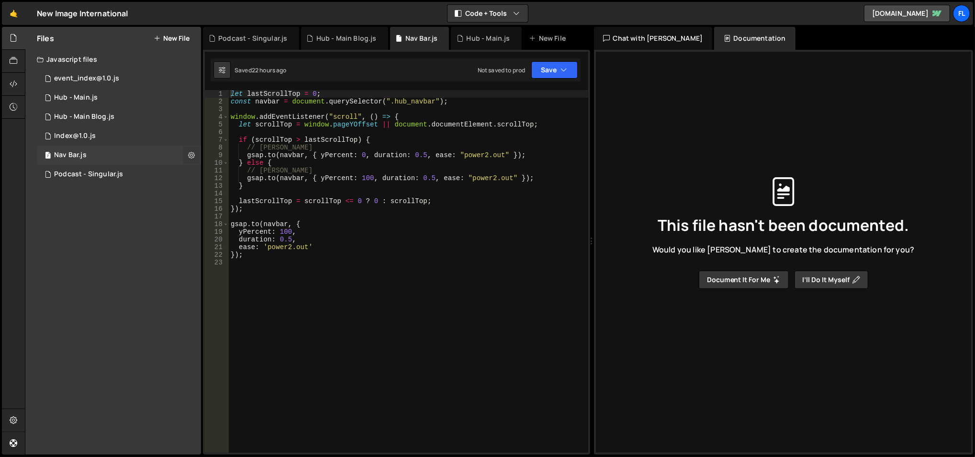
click at [192, 154] on icon at bounding box center [191, 154] width 7 height 9
type input "Nav Bar"
radio input "true"
checkbox input "true"
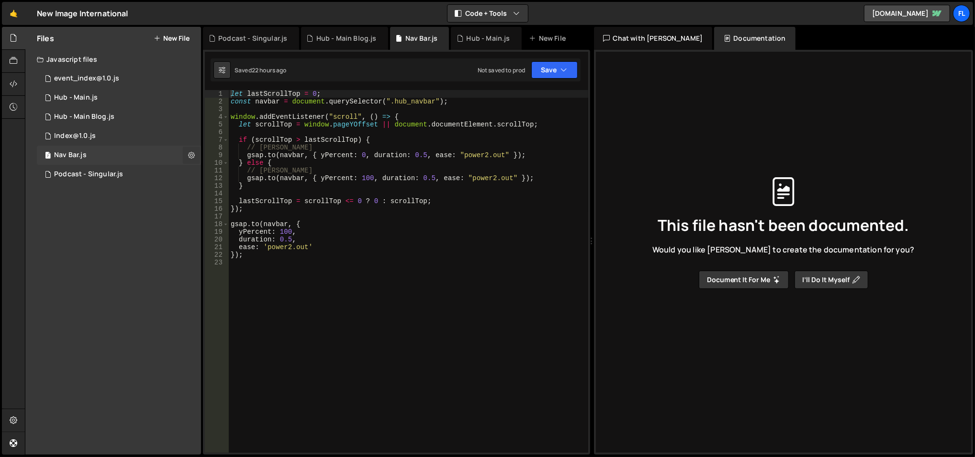
checkbox input "true"
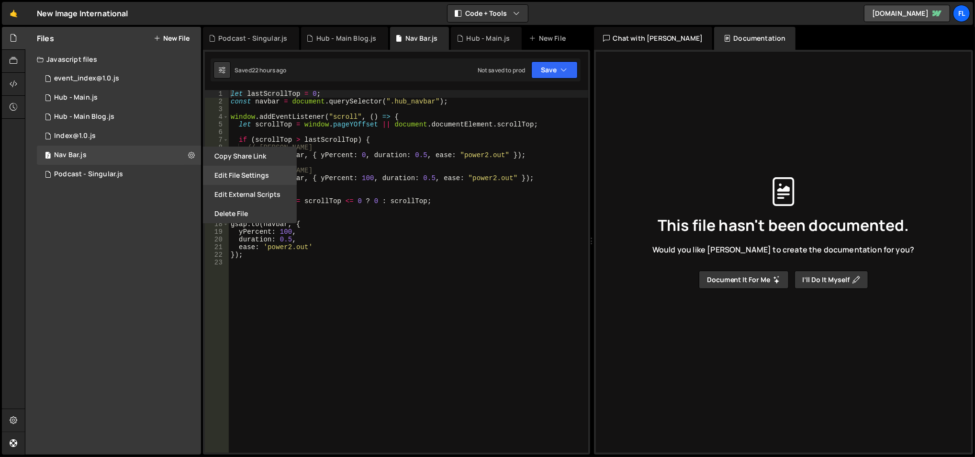
click at [223, 171] on button "Edit File Settings" at bounding box center [250, 175] width 94 height 19
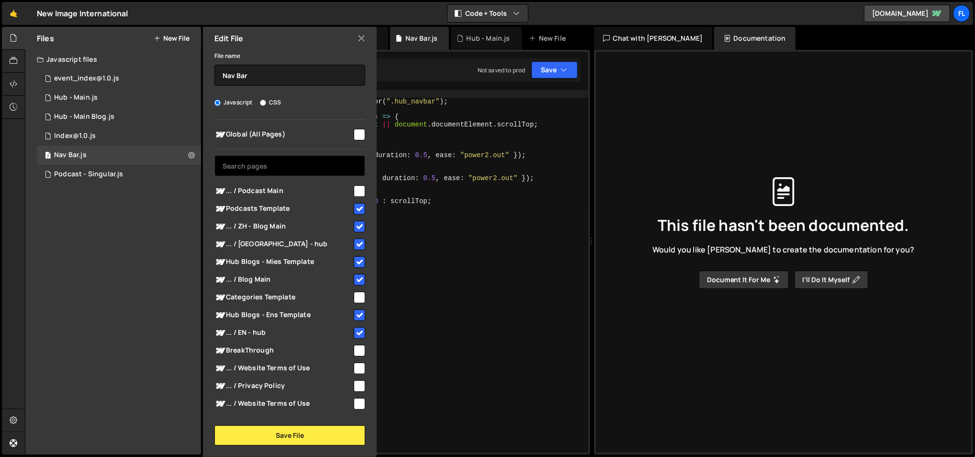
click at [280, 163] on input "text" at bounding box center [289, 165] width 151 height 21
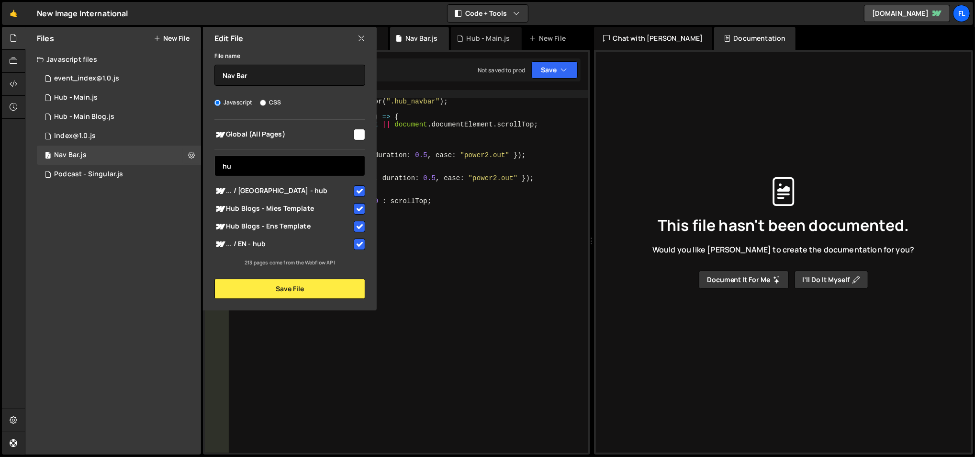
type input "h"
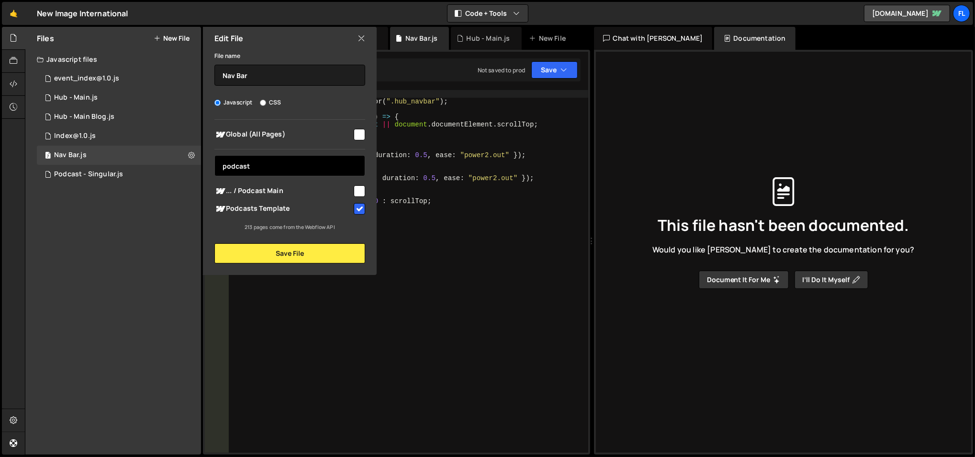
type input "podcast"
click at [312, 189] on span "... / Podcast Main" at bounding box center [283, 190] width 138 height 11
checkbox input "true"
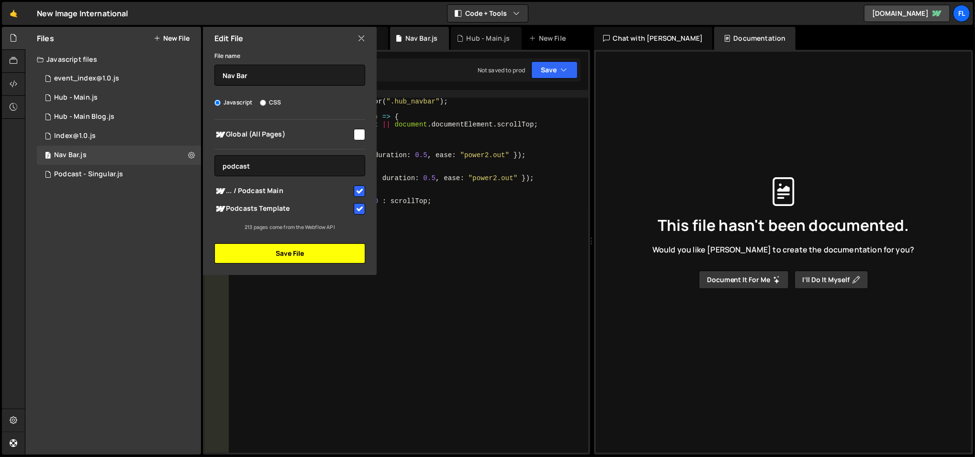
click at [306, 254] on button "Save File" at bounding box center [289, 253] width 151 height 20
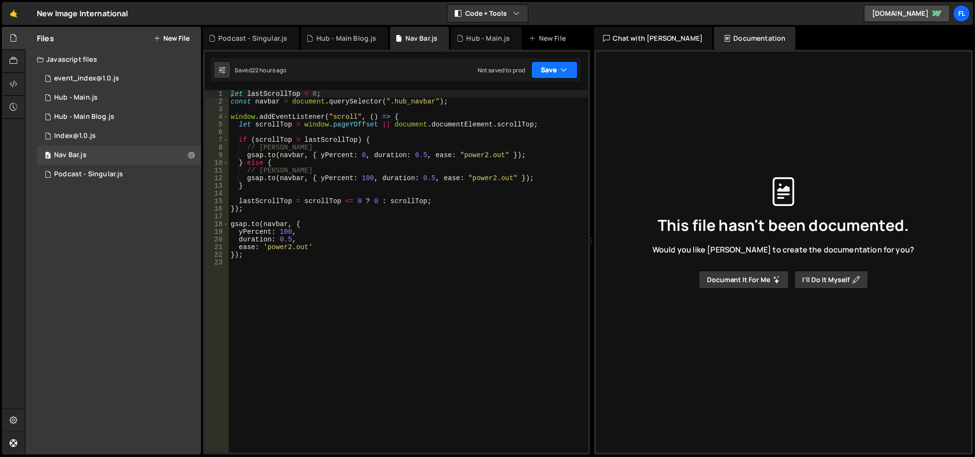
click at [557, 64] on button "Save" at bounding box center [554, 69] width 46 height 17
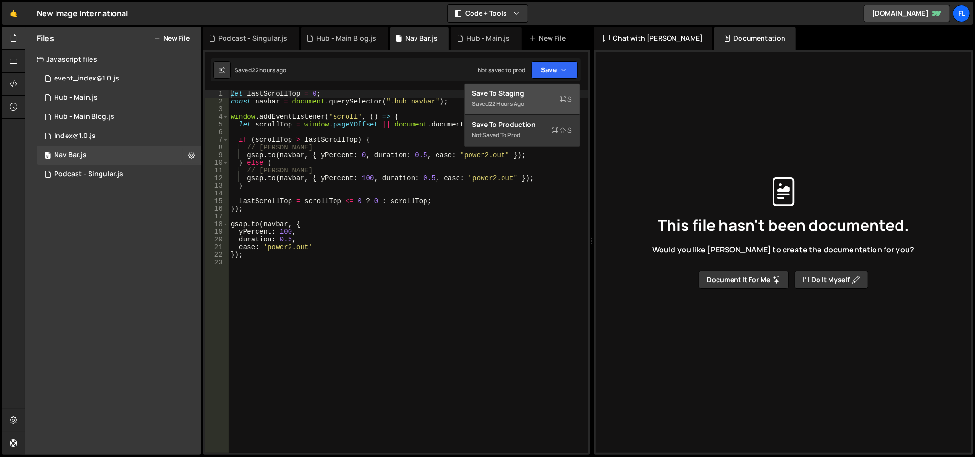
click at [509, 105] on div "22 hours ago" at bounding box center [506, 104] width 35 height 8
